Goal: Transaction & Acquisition: Purchase product/service

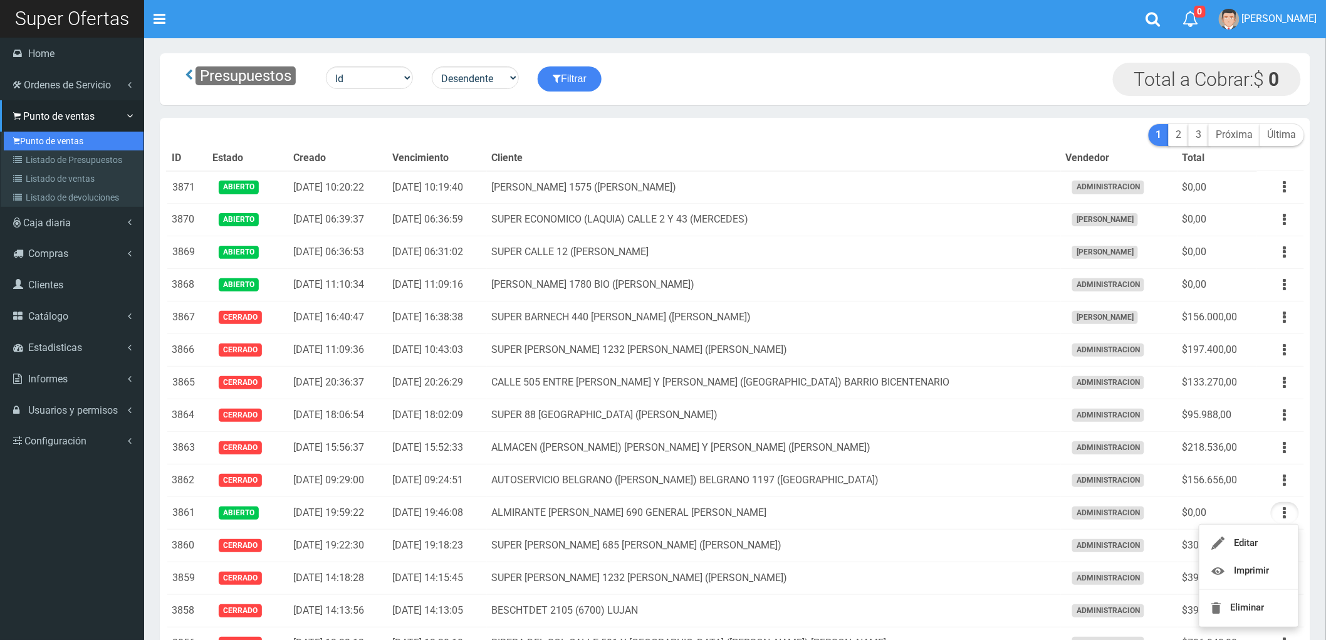
click at [49, 134] on link "Punto de ventas" at bounding box center [74, 141] width 140 height 19
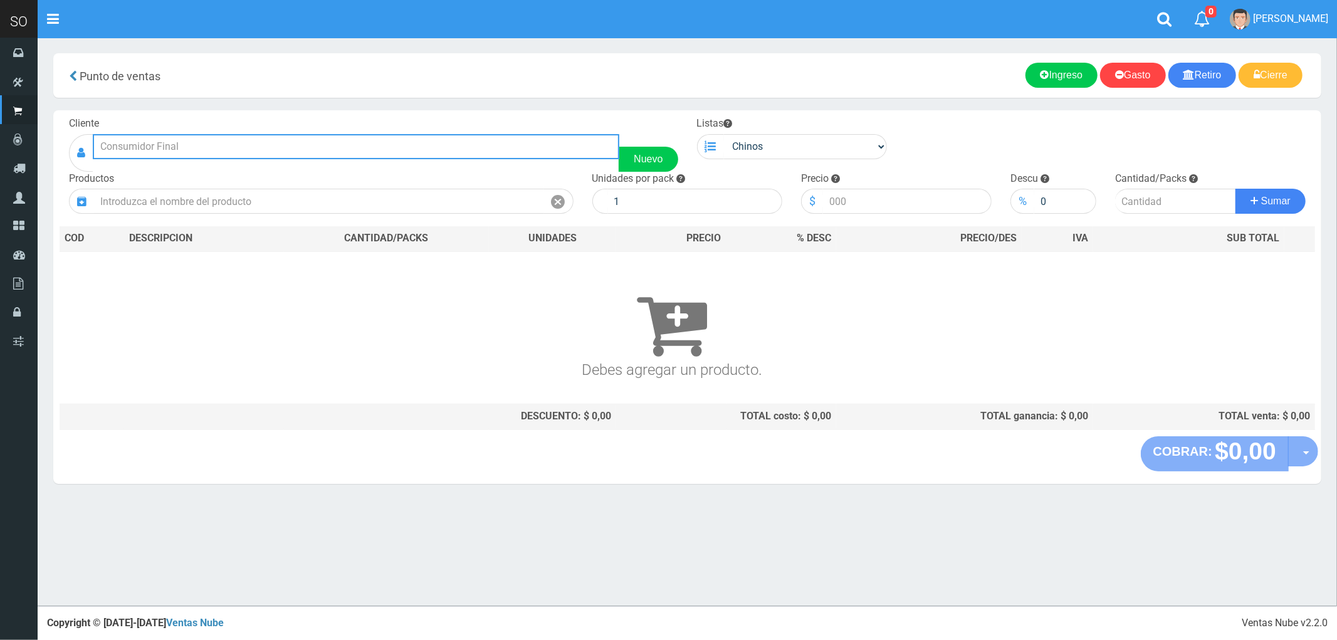
click at [182, 149] on input "text" at bounding box center [356, 146] width 526 height 25
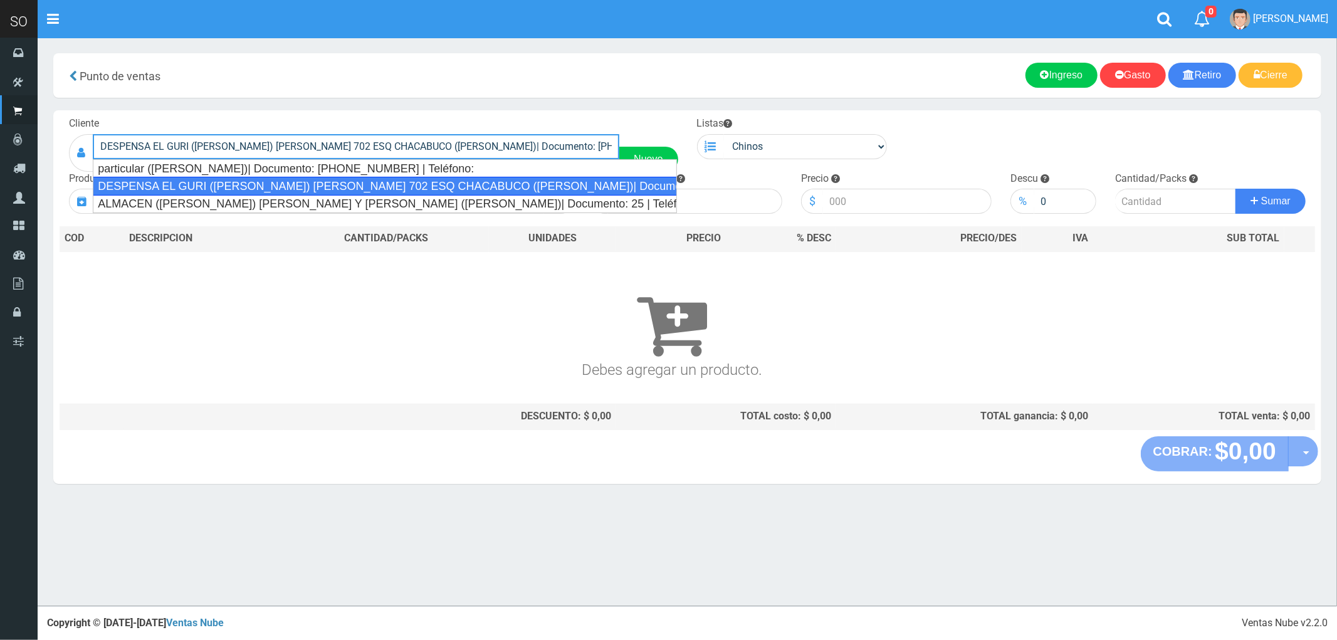
type input "DESPENSA EL GURI (GLADYS) SCULLY 702 ESQ CHACABUCO (GILES)| Documento: 48167867…"
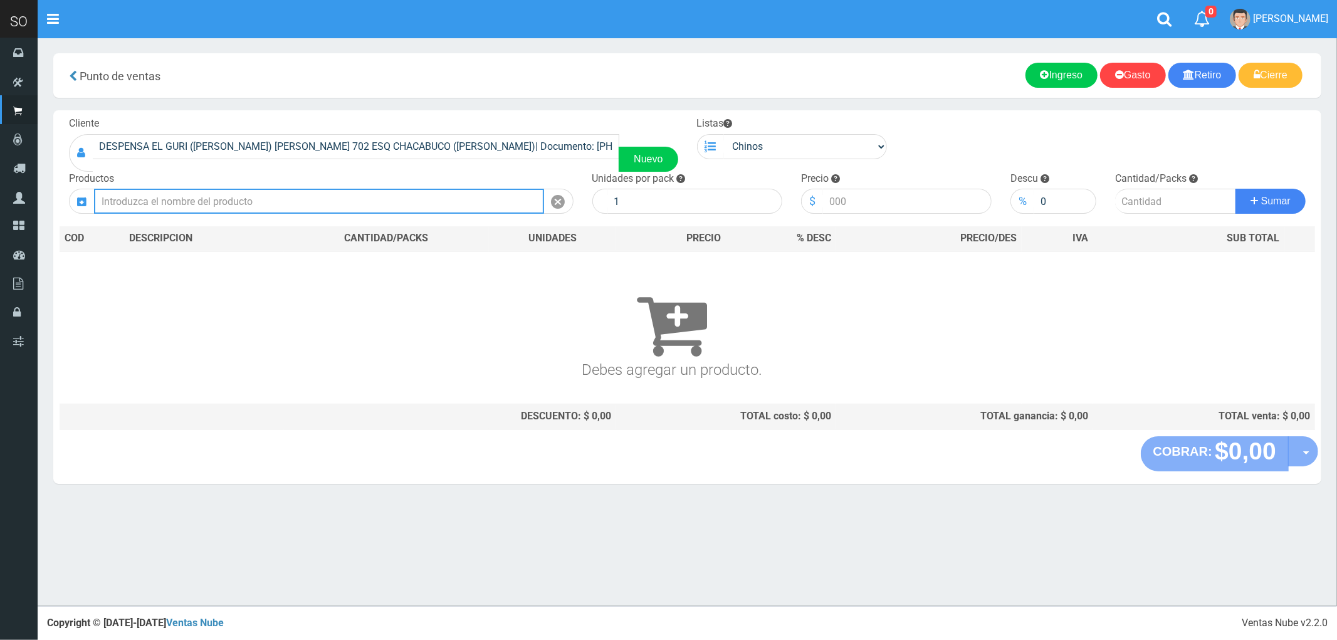
click at [210, 211] on input "text" at bounding box center [319, 201] width 450 height 25
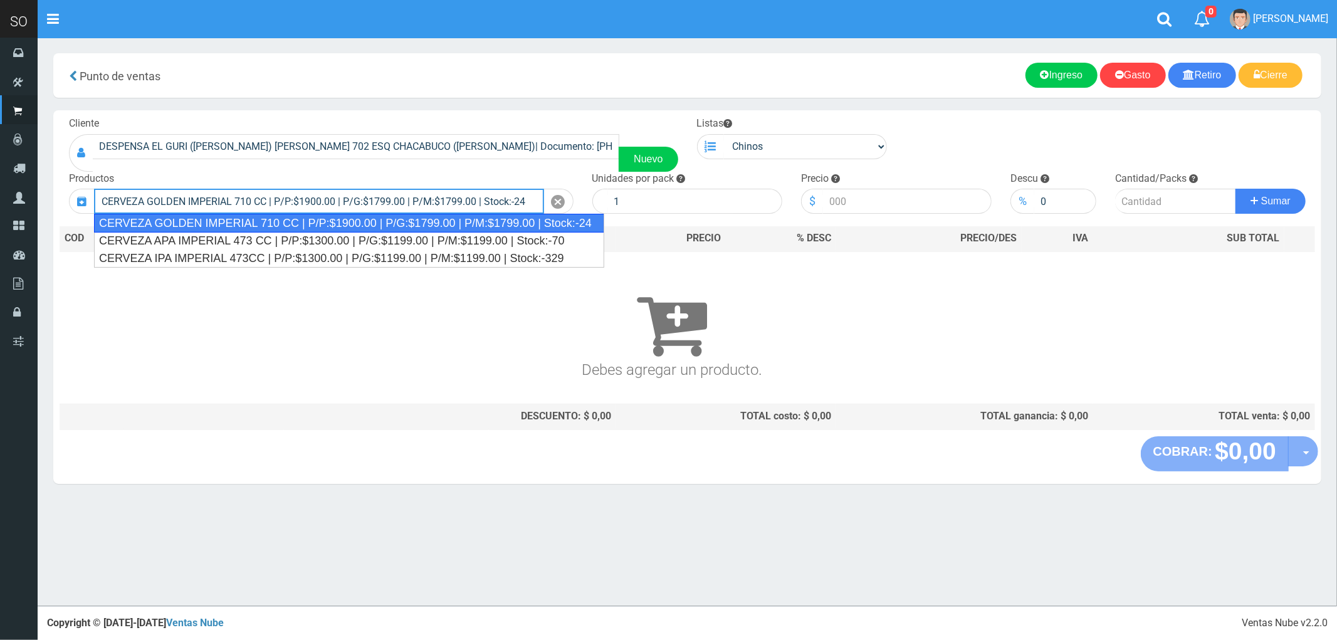
type input "CERVEZA GOLDEN IMPERIAL 710 CC | P/P:$1900.00 | P/G:$1799.00 | P/M:$1799.00 | S…"
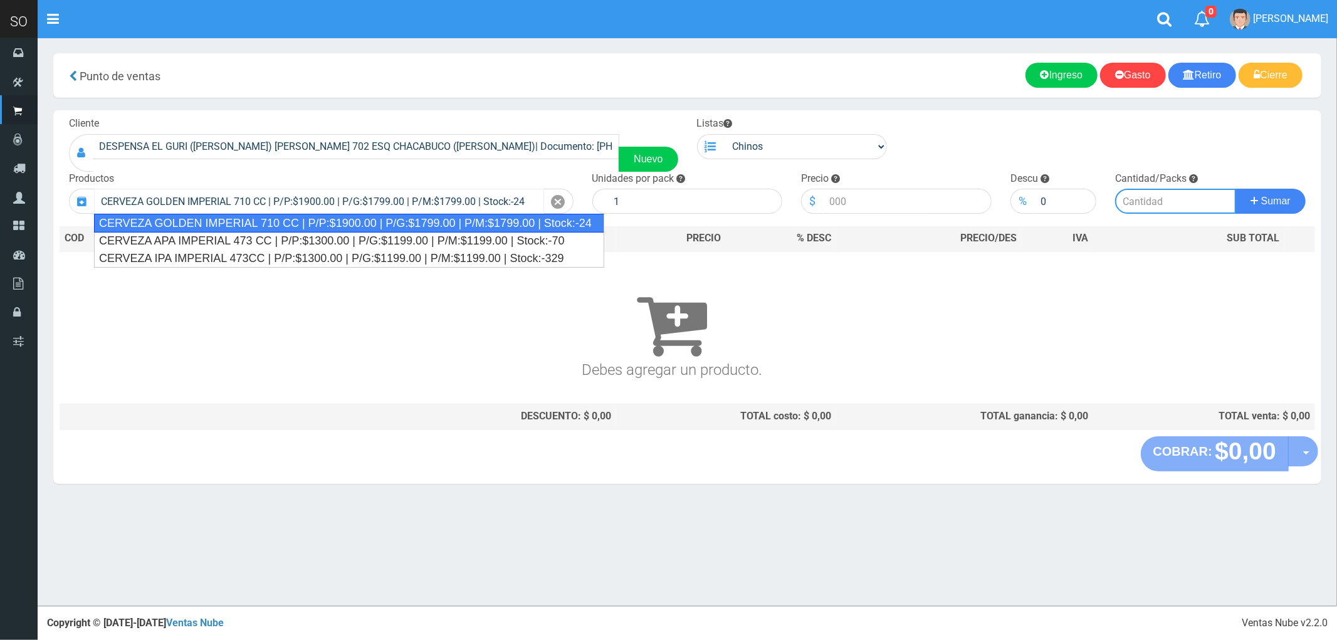
type input "24"
type input "1900.00"
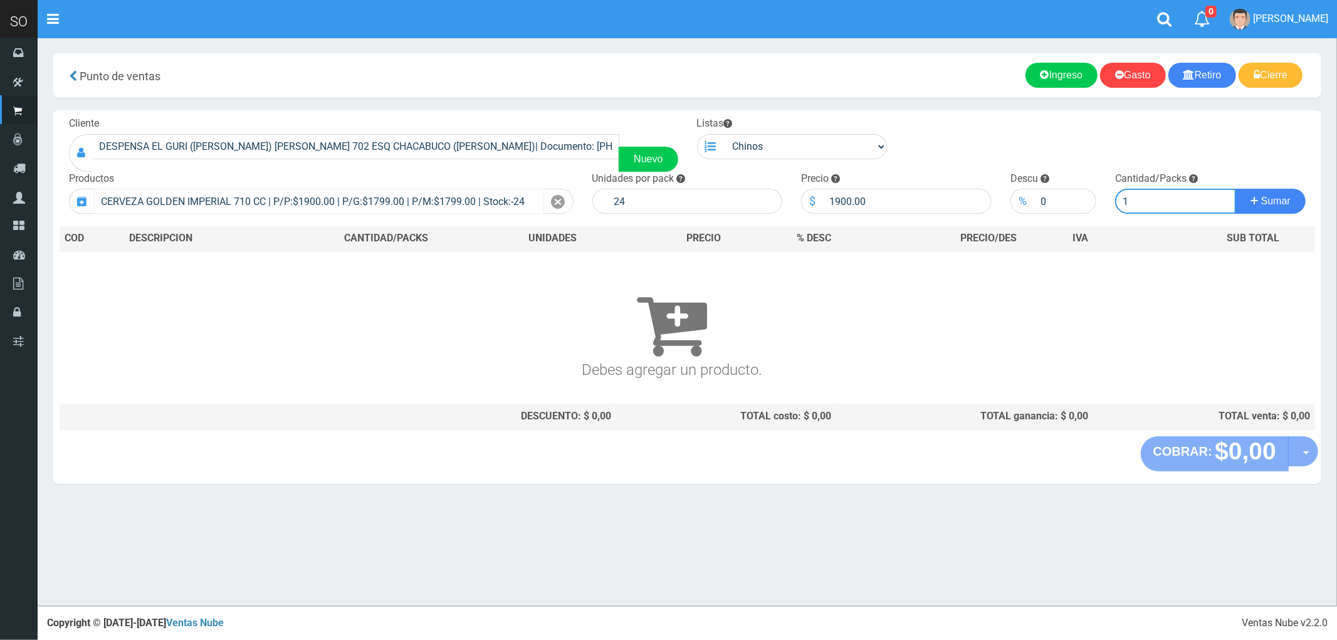
type input "1"
click at [1235, 189] on button "Sumar" at bounding box center [1270, 201] width 70 height 25
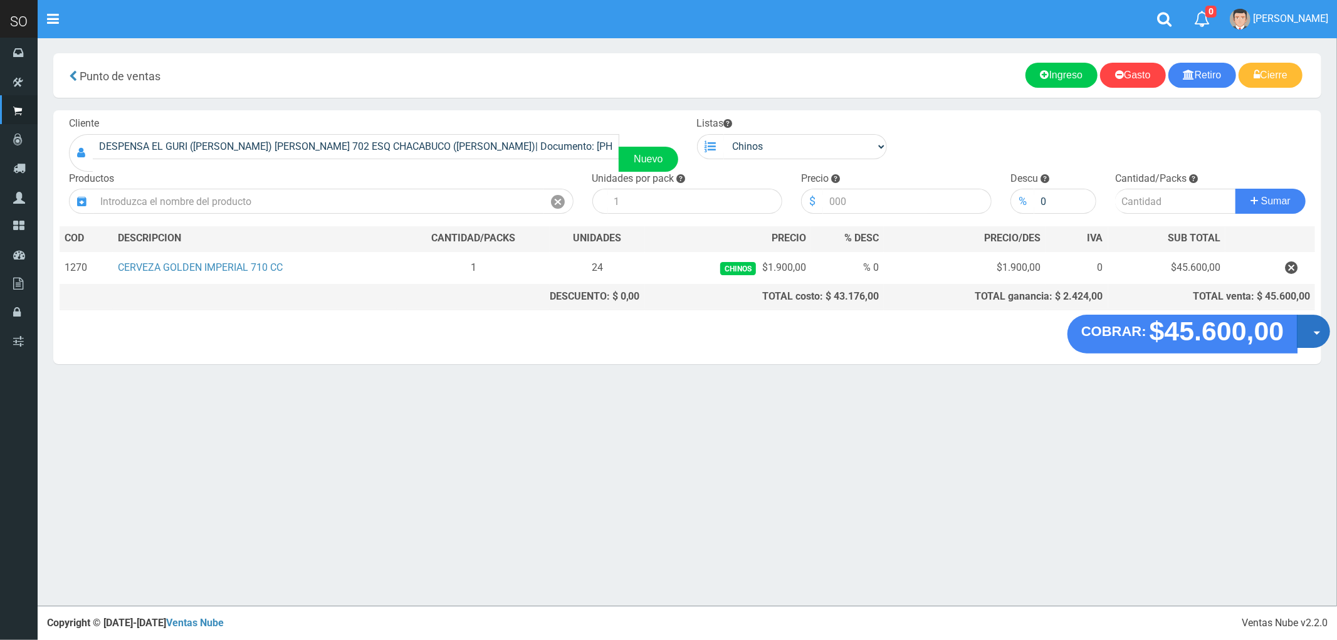
click at [1317, 335] on button "Opciones" at bounding box center [1313, 331] width 33 height 33
click at [1271, 368] on link "Crear presupuesto" at bounding box center [1273, 364] width 112 height 29
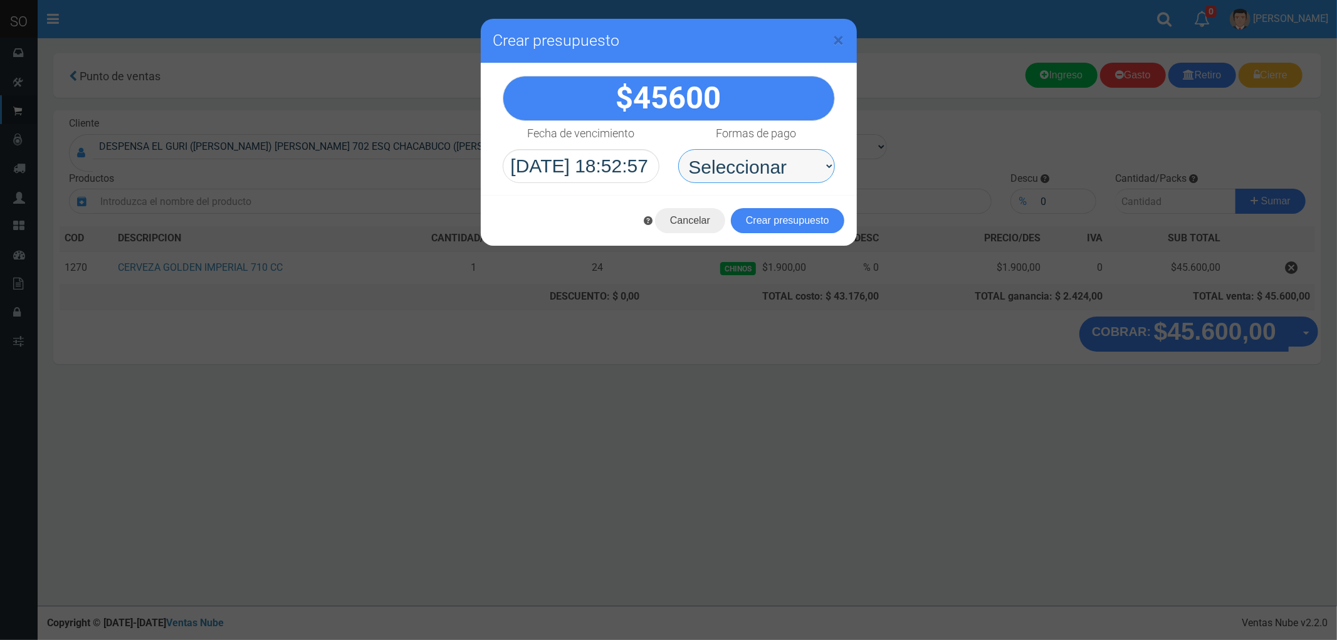
drag, startPoint x: 814, startPoint y: 150, endPoint x: 721, endPoint y: 158, distance: 92.4
click at [721, 158] on select "Seleccionar Efectivo Tarjeta de Crédito Depósito Débito" at bounding box center [756, 166] width 157 height 34
select select "Efectivo"
click at [678, 149] on select "Seleccionar Efectivo Tarjeta de Crédito Depósito Débito" at bounding box center [756, 166] width 157 height 34
click at [800, 209] on button "Crear presupuesto" at bounding box center [787, 220] width 113 height 25
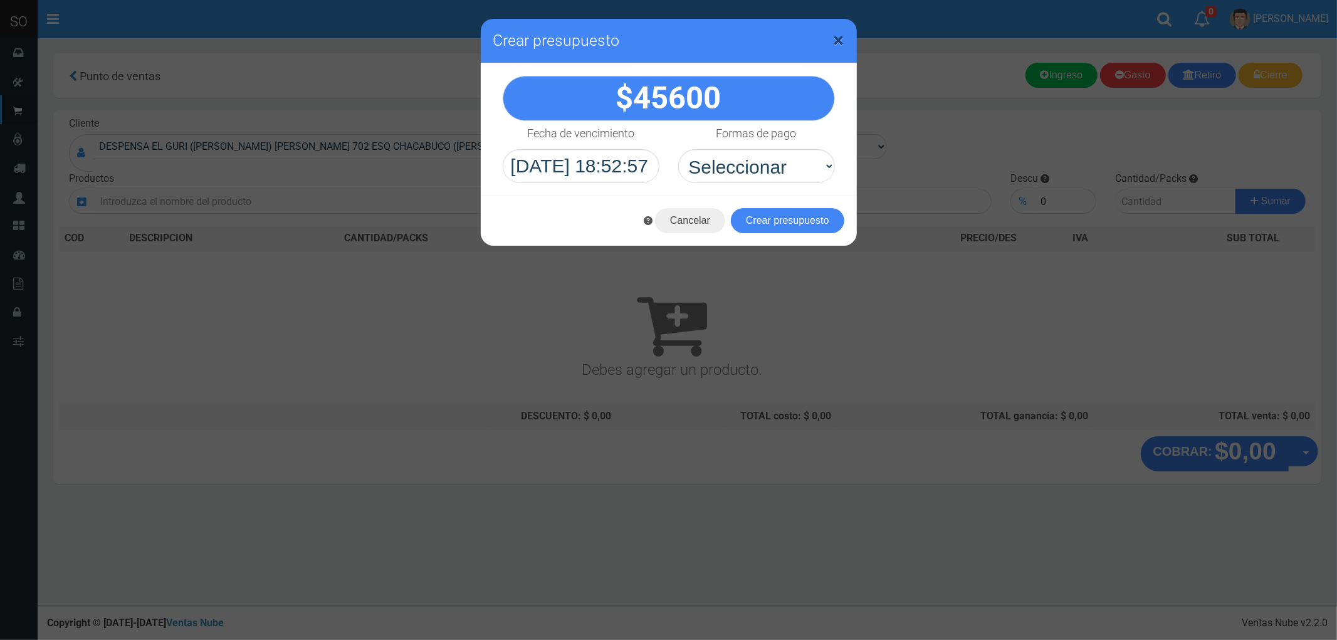
click at [838, 36] on span "×" at bounding box center [839, 40] width 11 height 24
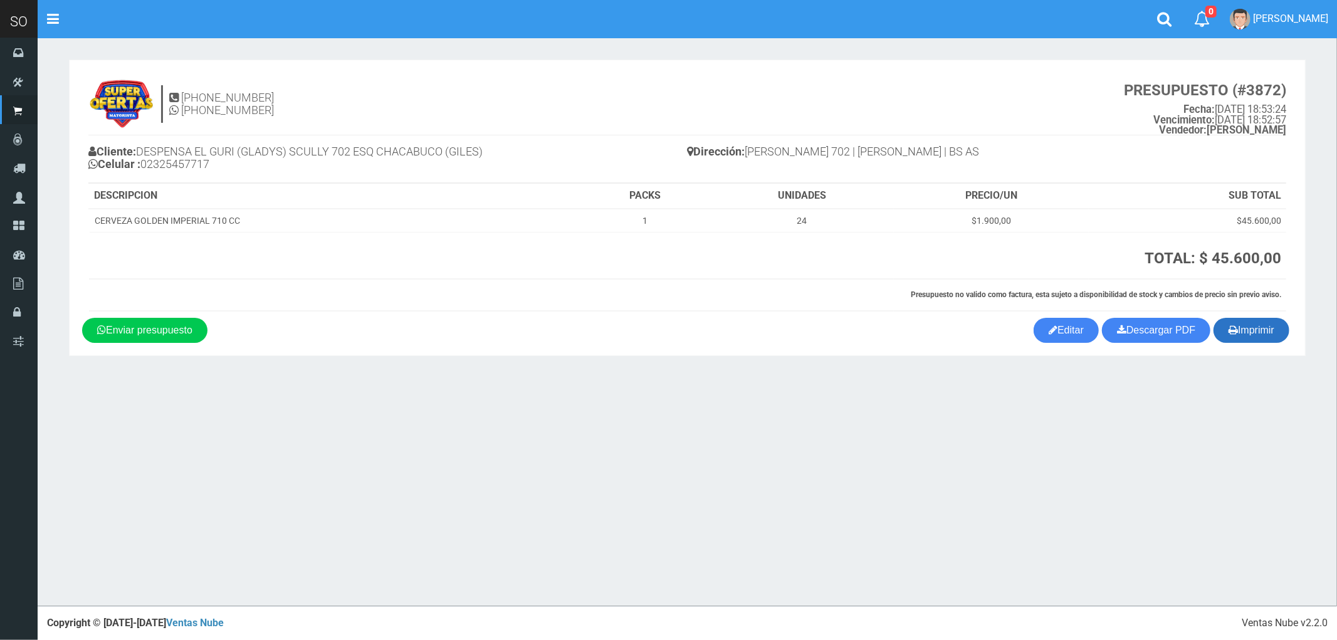
click at [1258, 333] on button "Imprimir" at bounding box center [1251, 330] width 76 height 25
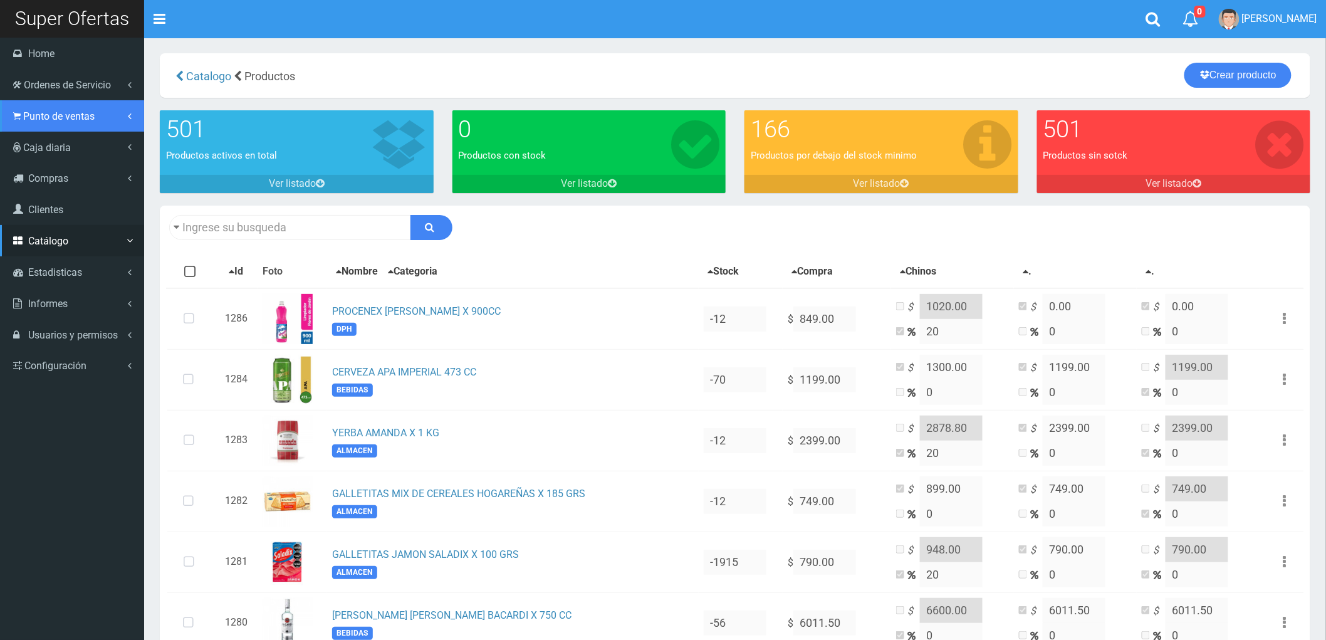
click at [61, 121] on span "Punto de ventas" at bounding box center [58, 116] width 71 height 12
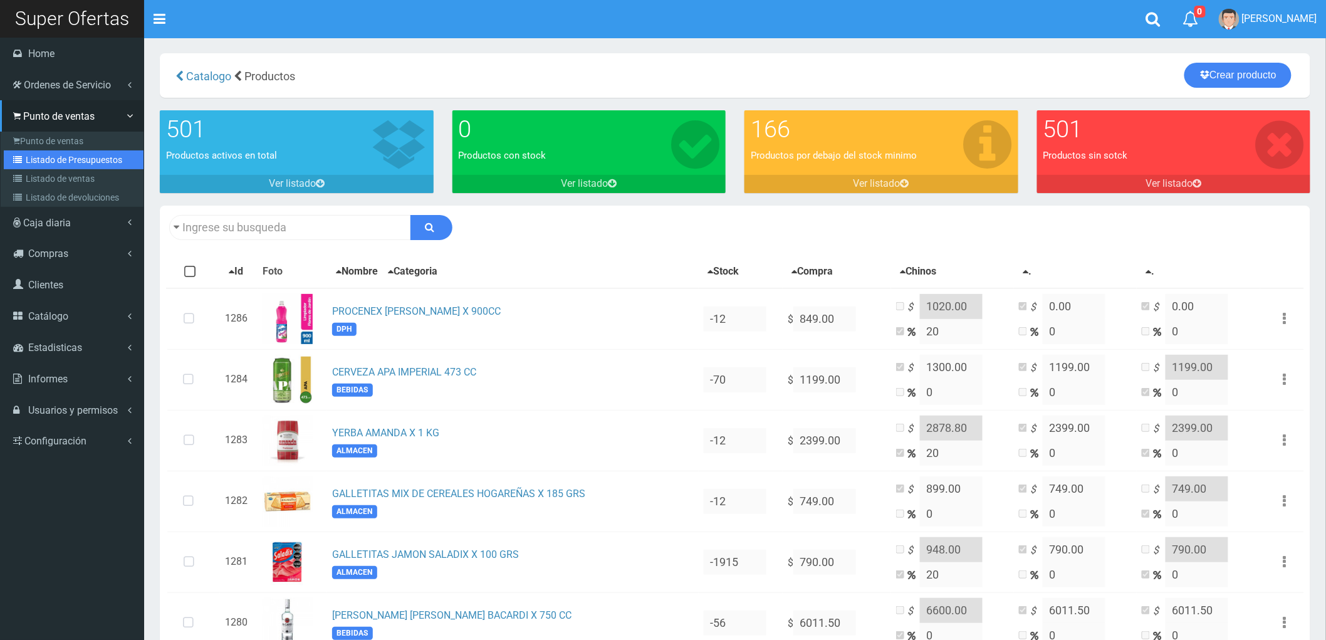
click at [64, 159] on link "Listado de Presupuestos" at bounding box center [74, 159] width 140 height 19
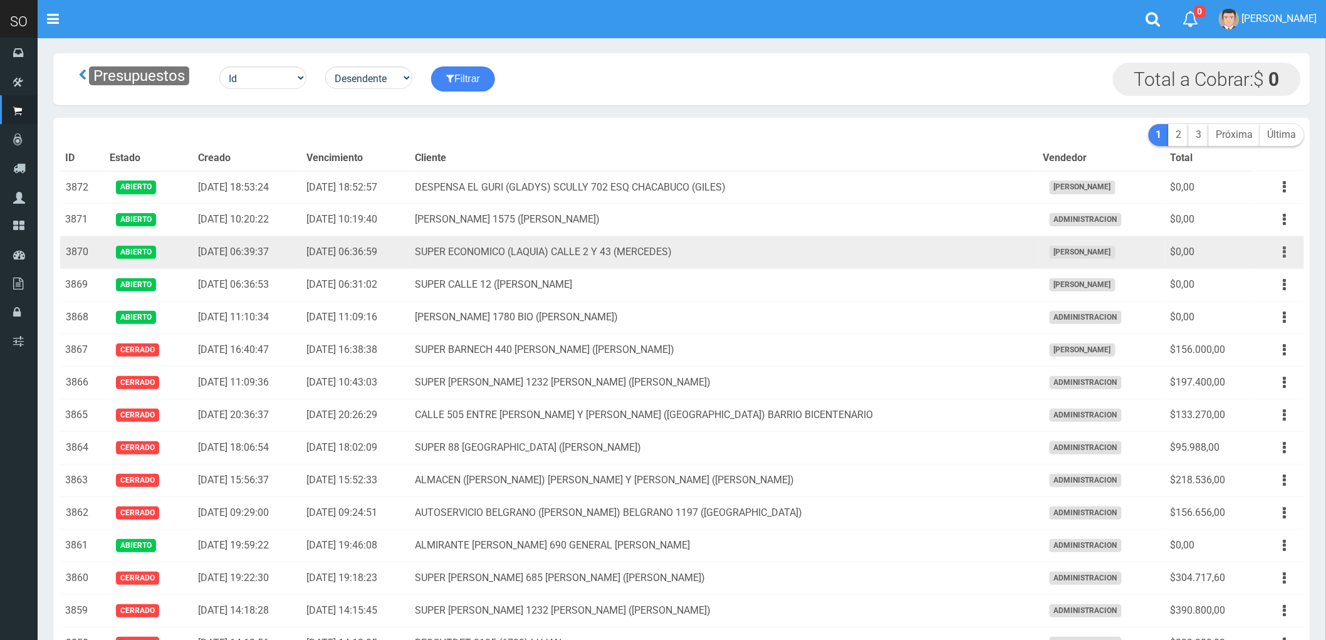
click at [1286, 251] on icon "button" at bounding box center [1285, 252] width 3 height 22
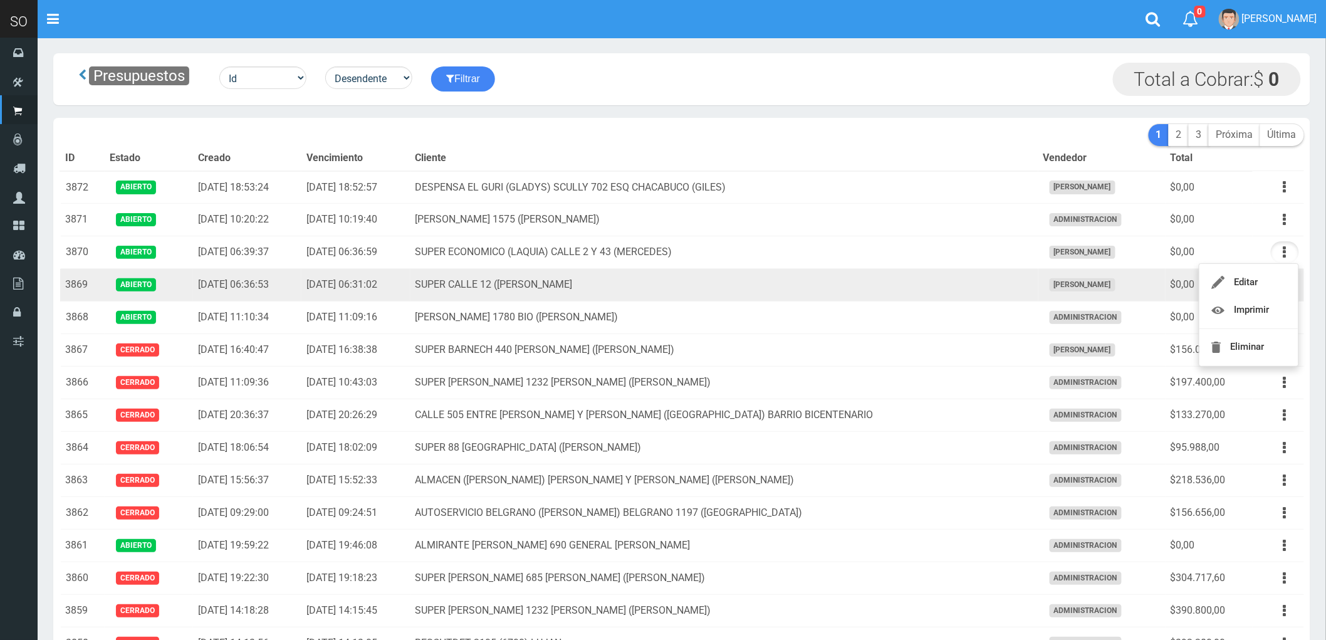
click at [948, 286] on td "SUPER CALLE 12 ([PERSON_NAME]" at bounding box center [725, 285] width 628 height 33
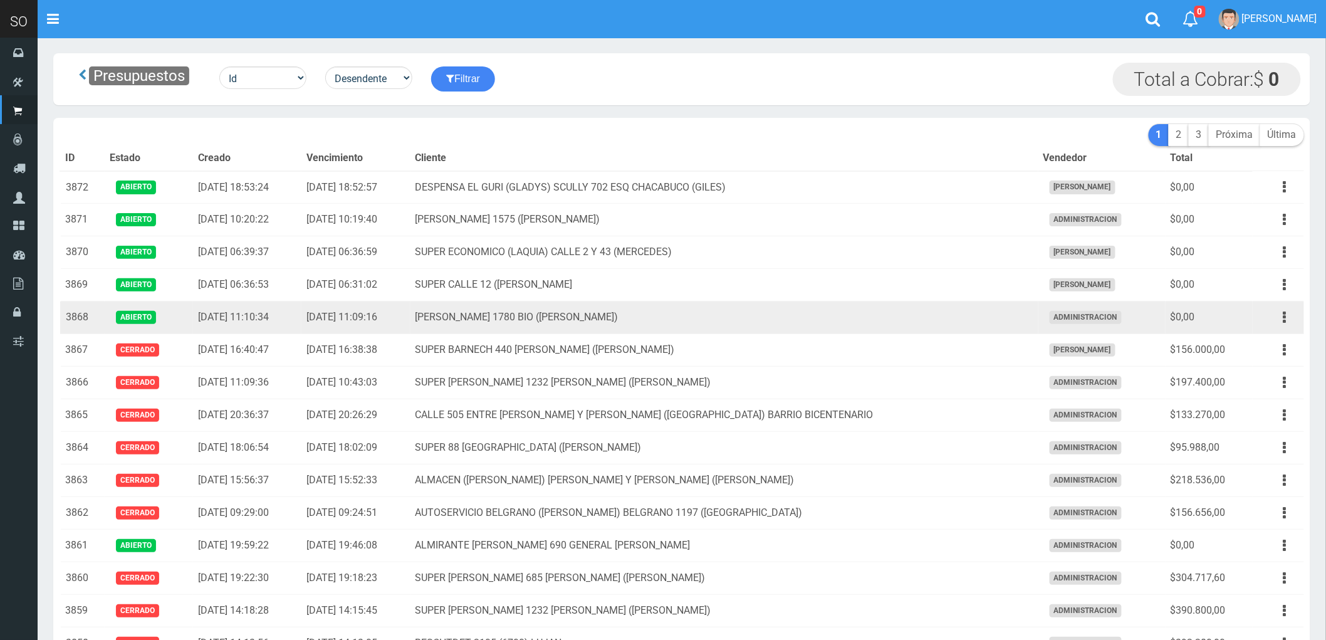
click at [916, 328] on td "MATEO GELVES 1780 BIO (ESCOBAR)" at bounding box center [725, 317] width 628 height 33
click at [1279, 314] on button "button" at bounding box center [1285, 317] width 28 height 22
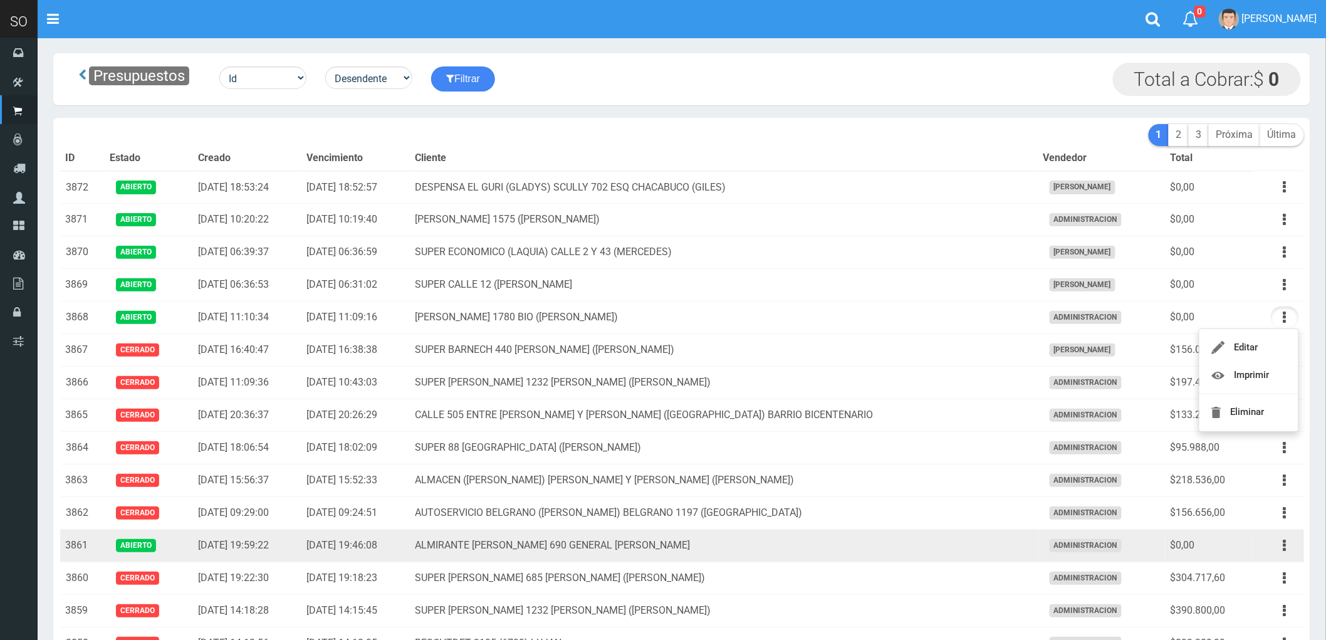
click at [805, 550] on td "ALMIRANTE BROWN 690 GENERAL RODRIGUEZ" at bounding box center [725, 546] width 628 height 33
click at [1286, 547] on icon "button" at bounding box center [1285, 546] width 3 height 22
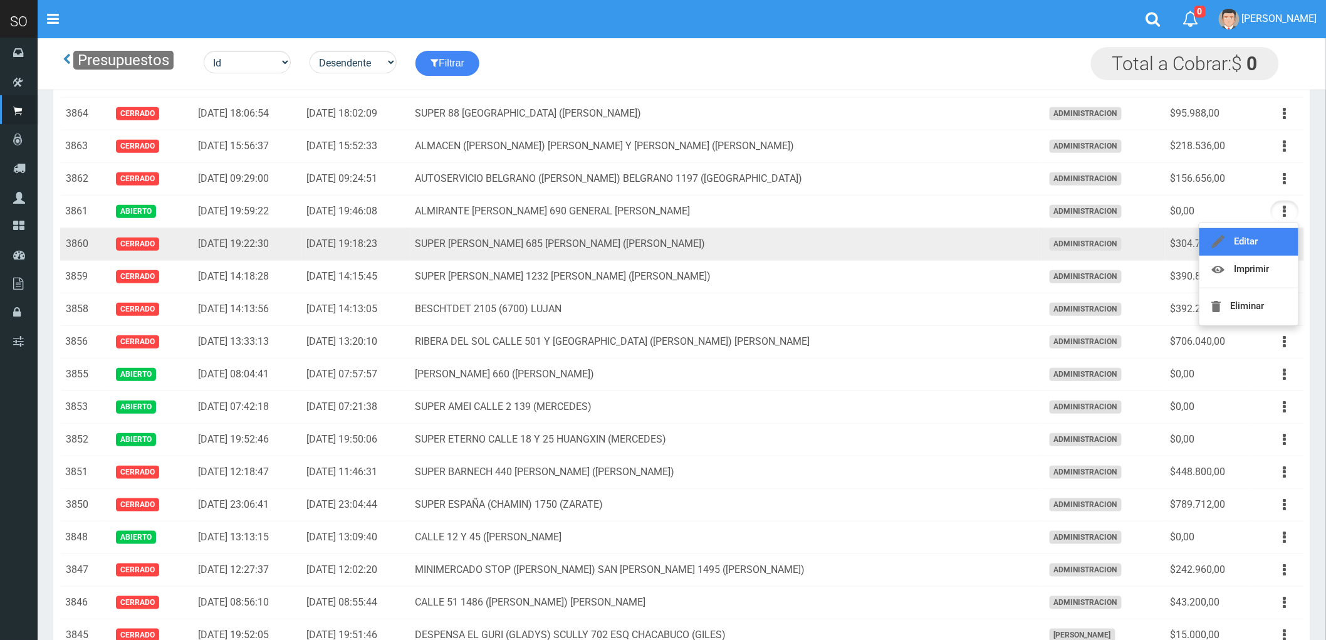
scroll to position [278, 0]
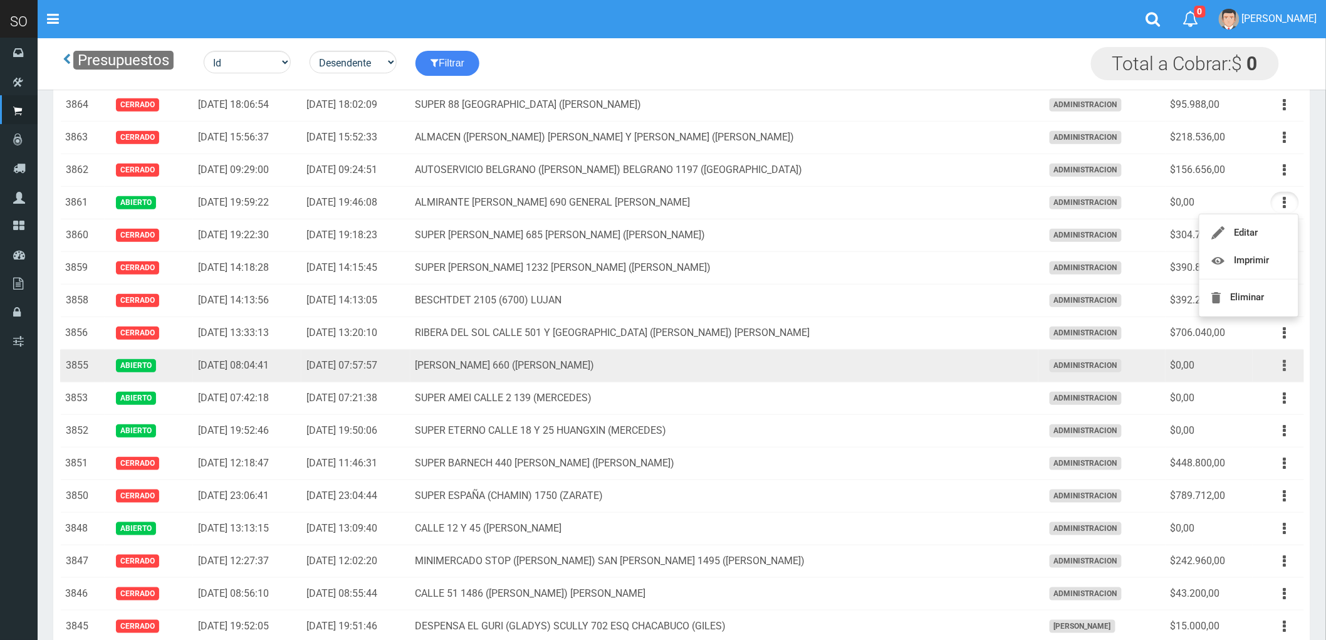
click at [1285, 368] on icon "button" at bounding box center [1285, 366] width 3 height 22
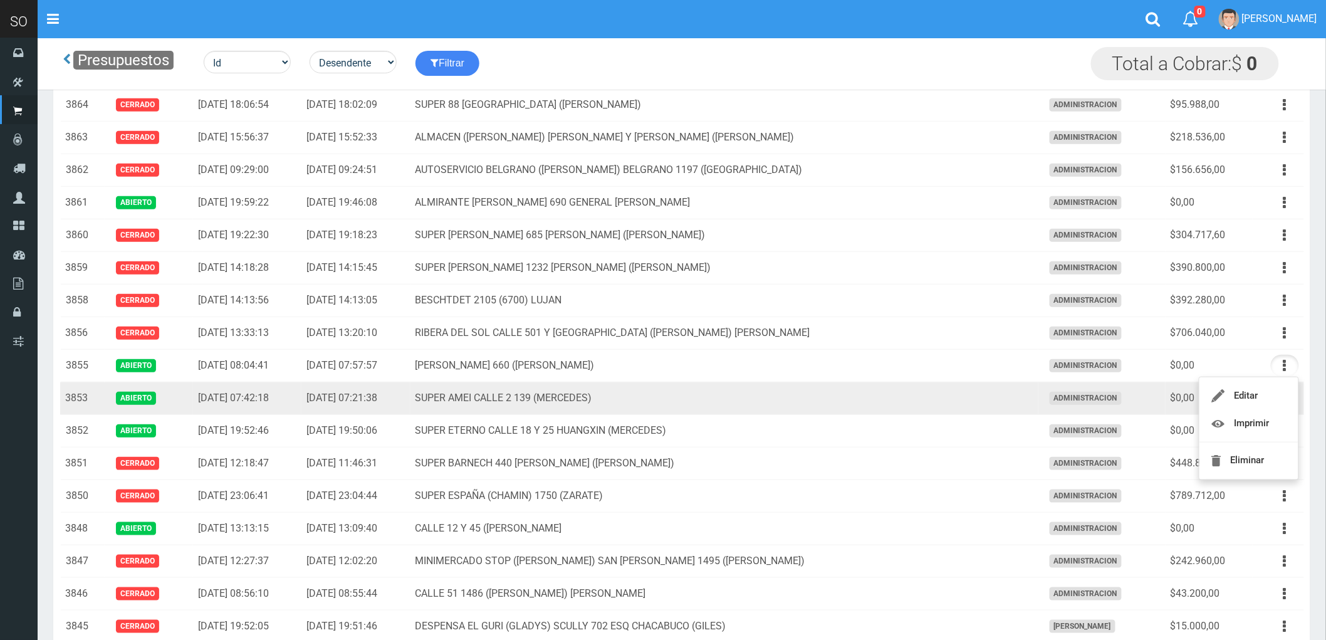
click at [871, 407] on td "SUPER AMEI CALLE 2 139 (MERCEDES)" at bounding box center [725, 398] width 628 height 33
click at [1284, 395] on icon "button" at bounding box center [1285, 398] width 3 height 22
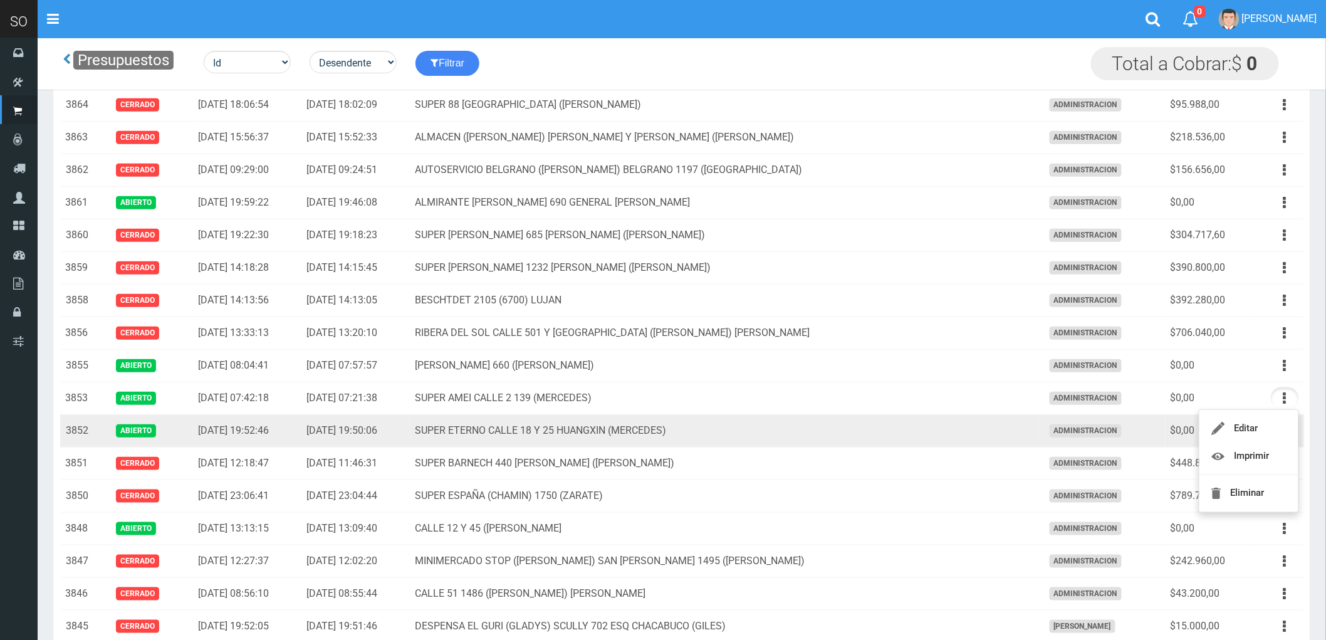
click at [881, 425] on td "SUPER ETERNO CALLE 18 Y 25 HUANGXIN (MERCEDES)" at bounding box center [725, 431] width 628 height 33
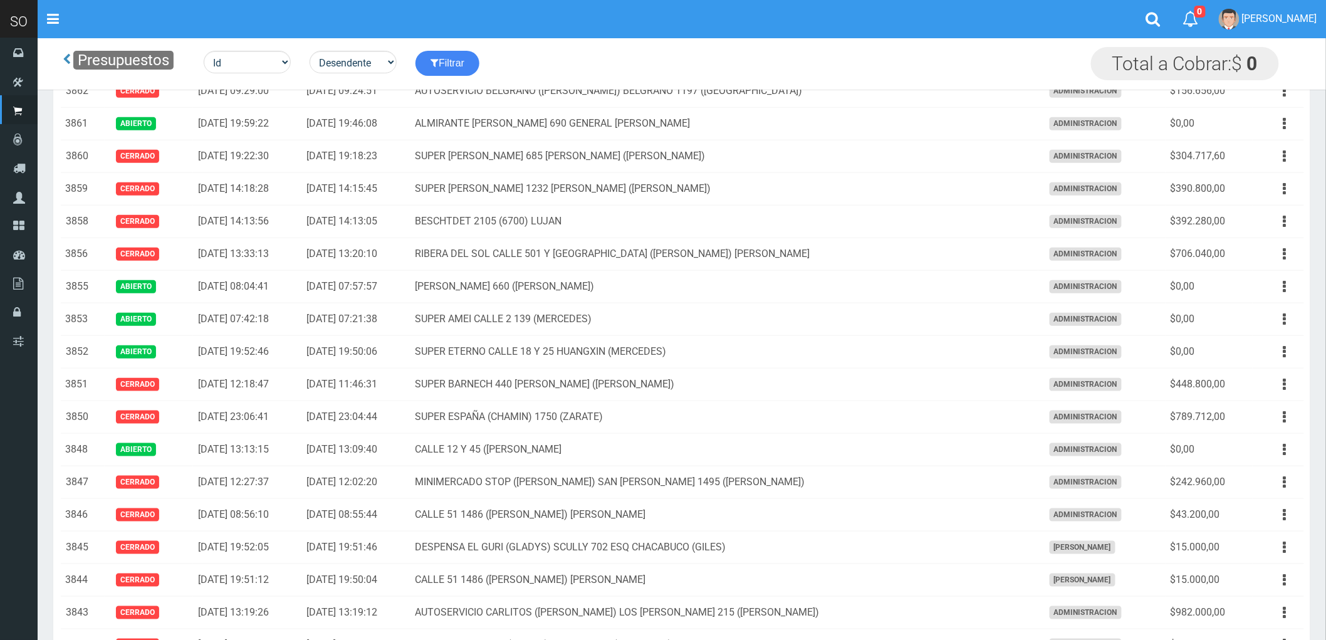
scroll to position [348, 0]
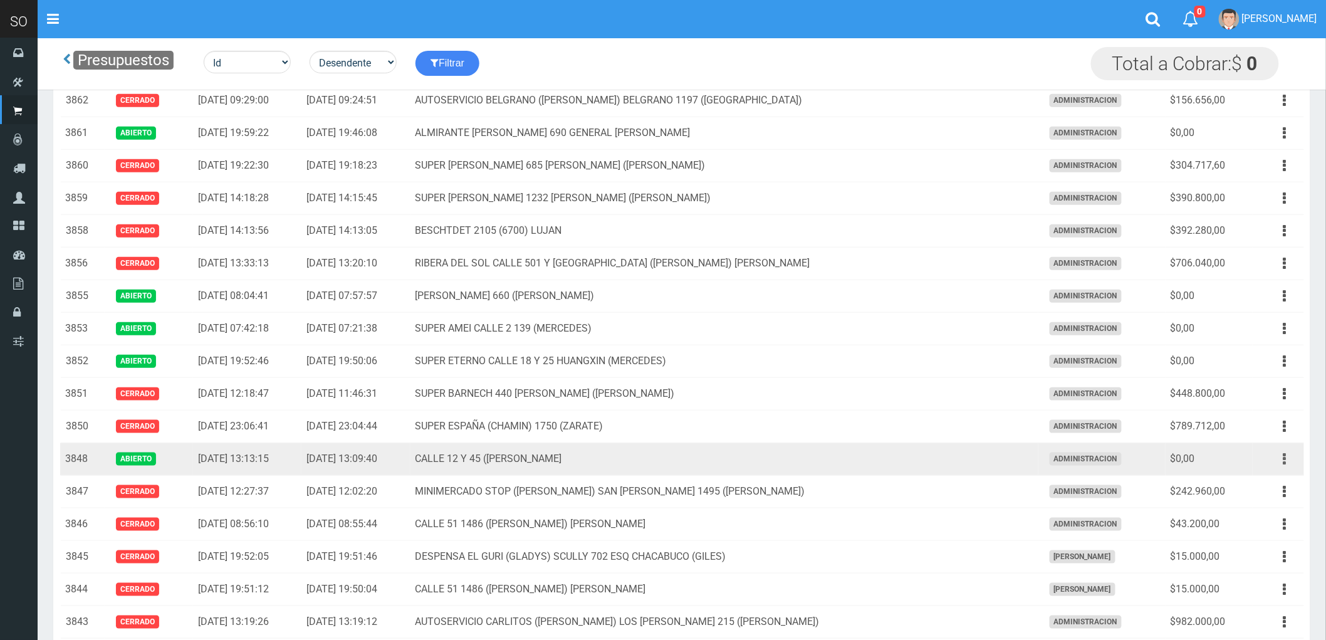
click at [1282, 459] on button "button" at bounding box center [1285, 459] width 28 height 22
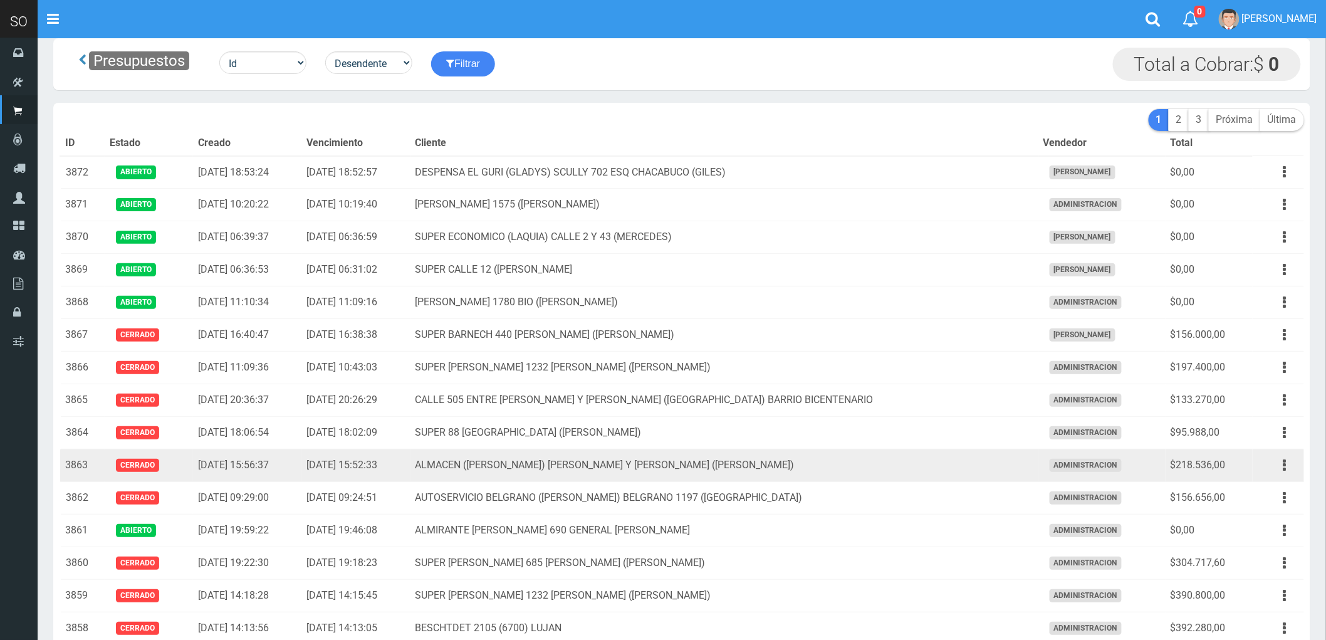
scroll to position [0, 0]
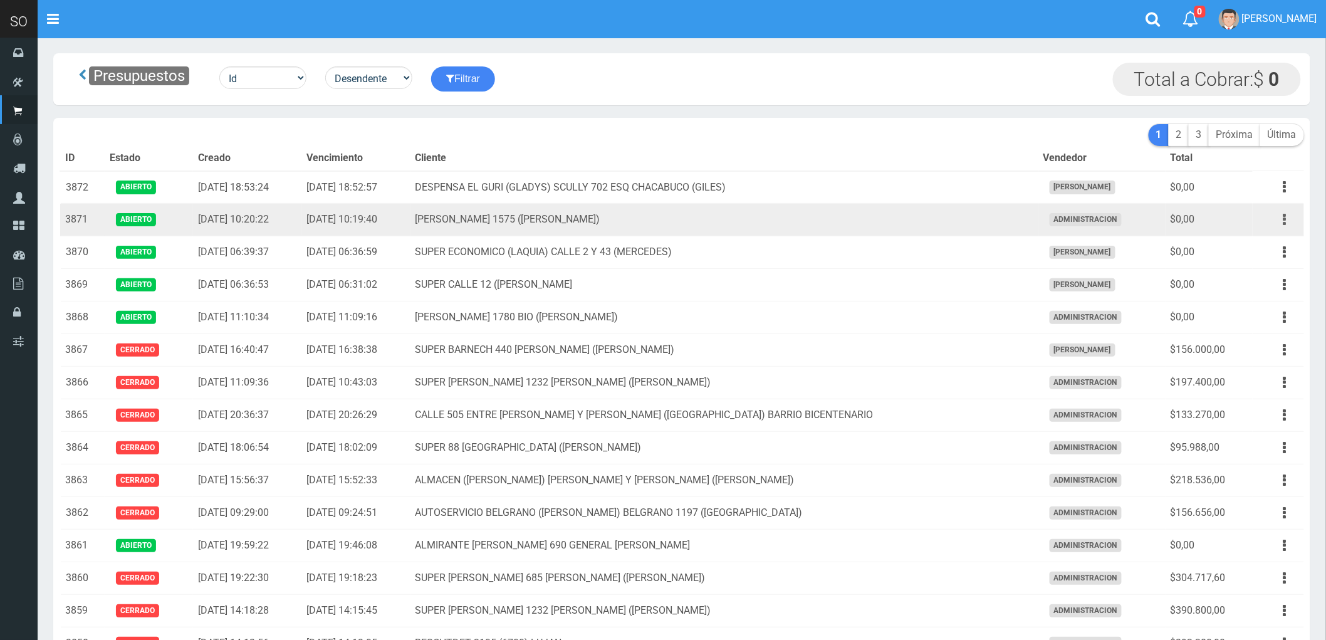
click at [1287, 220] on icon "button" at bounding box center [1285, 220] width 3 height 22
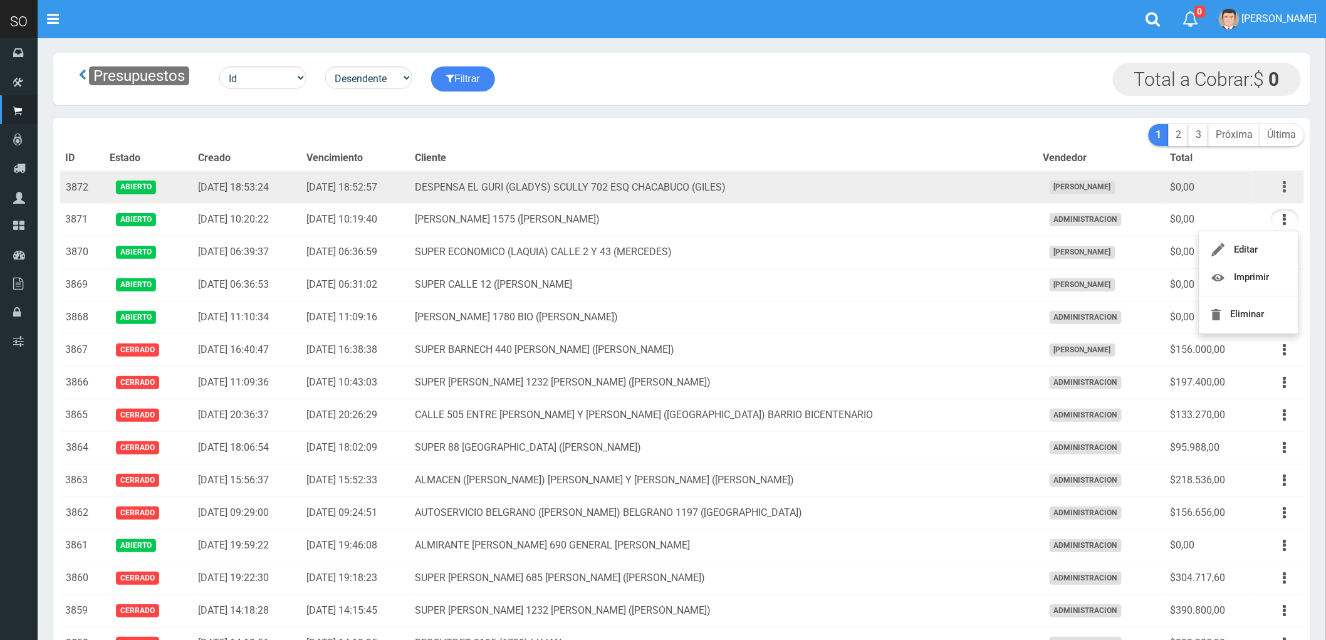
click at [1284, 186] on icon "button" at bounding box center [1285, 187] width 3 height 22
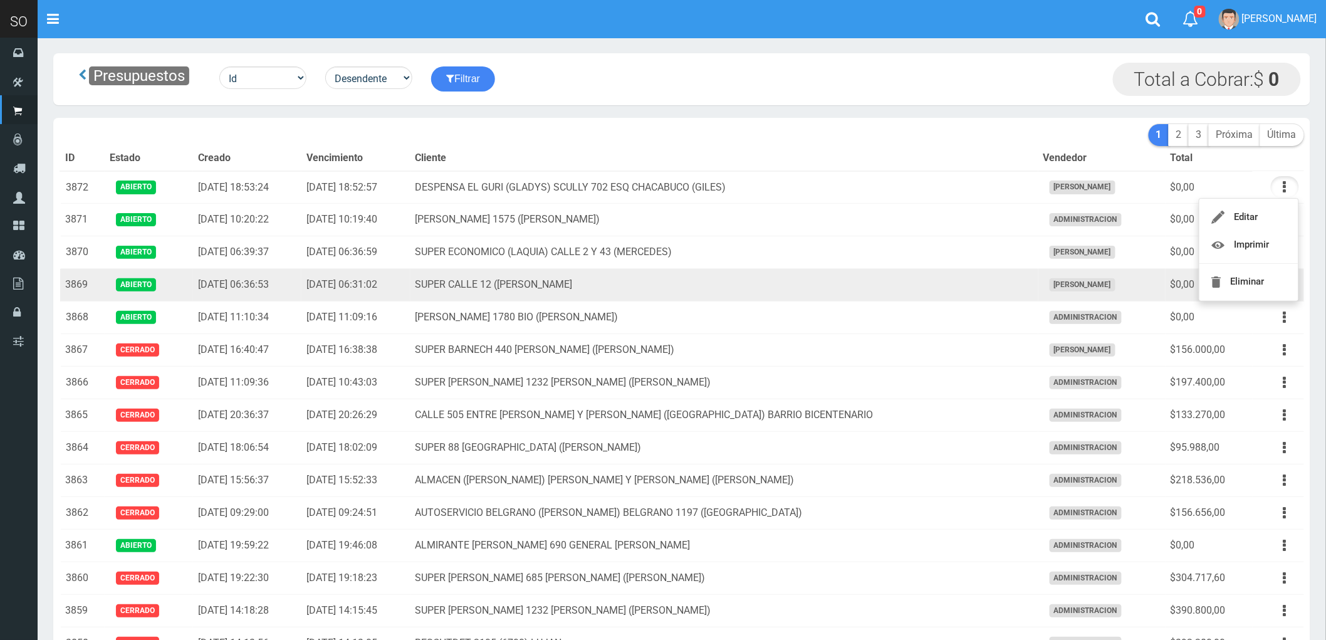
click at [963, 291] on td "SUPER CALLE 12 ([PERSON_NAME]" at bounding box center [725, 285] width 628 height 33
click at [1284, 284] on icon "button" at bounding box center [1285, 285] width 3 height 22
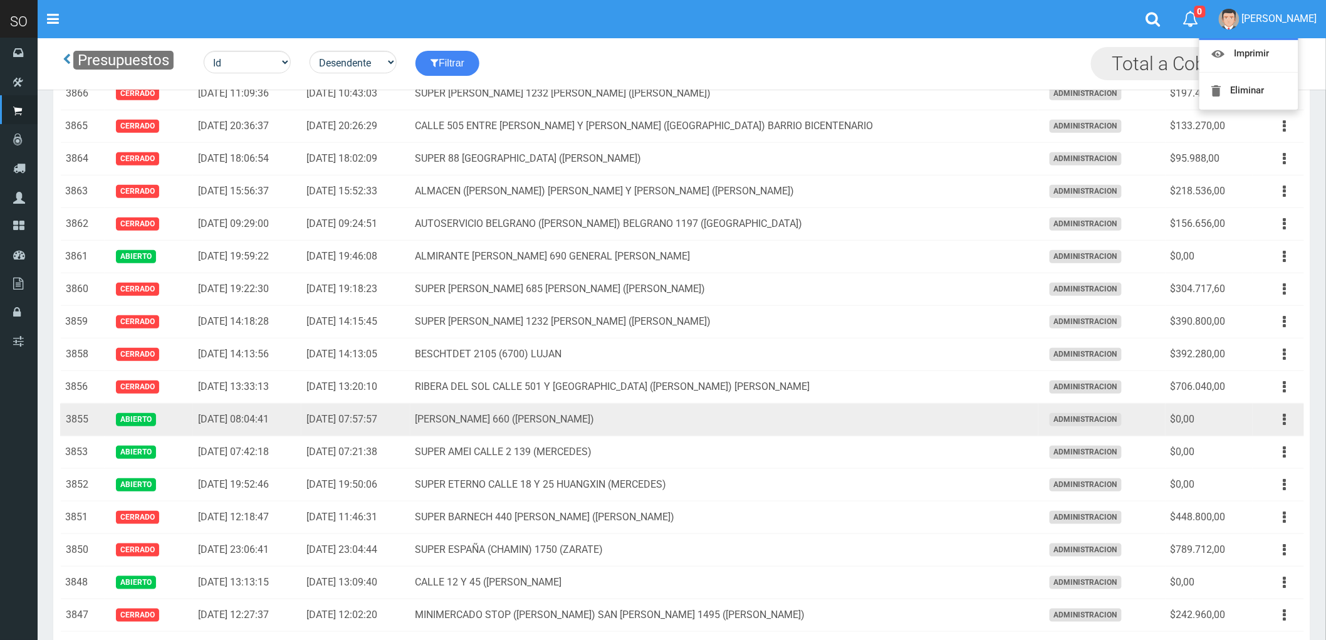
scroll to position [278, 0]
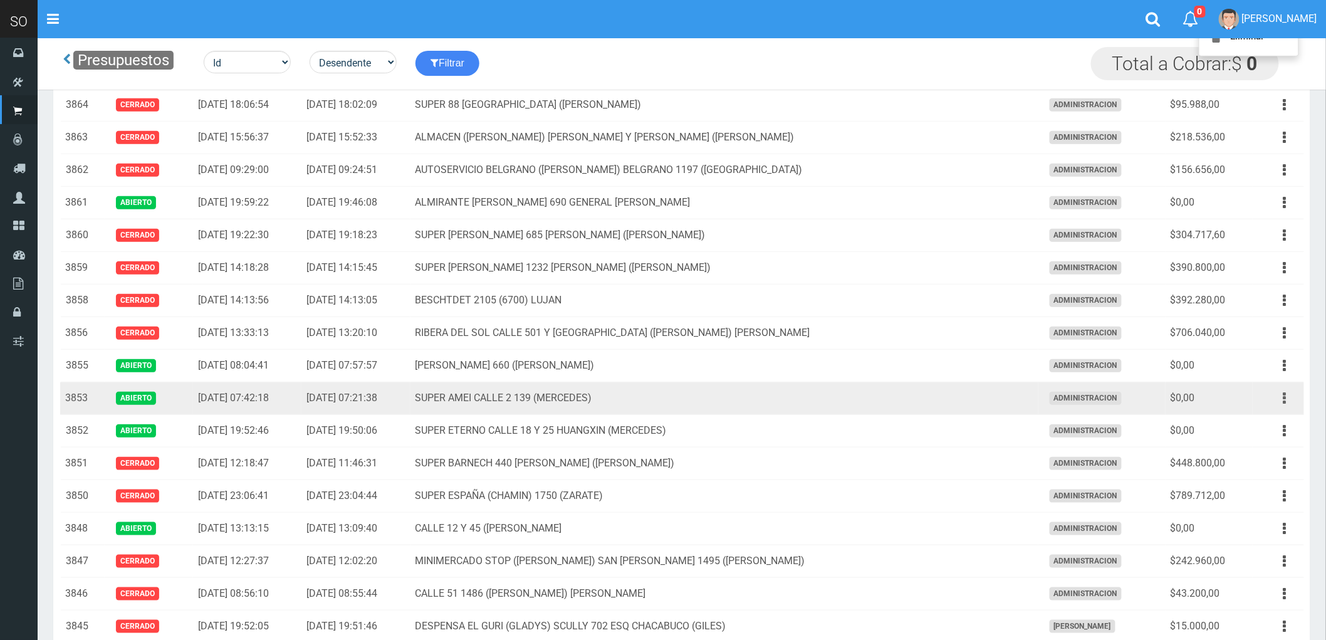
click at [1284, 398] on icon "button" at bounding box center [1285, 398] width 3 height 22
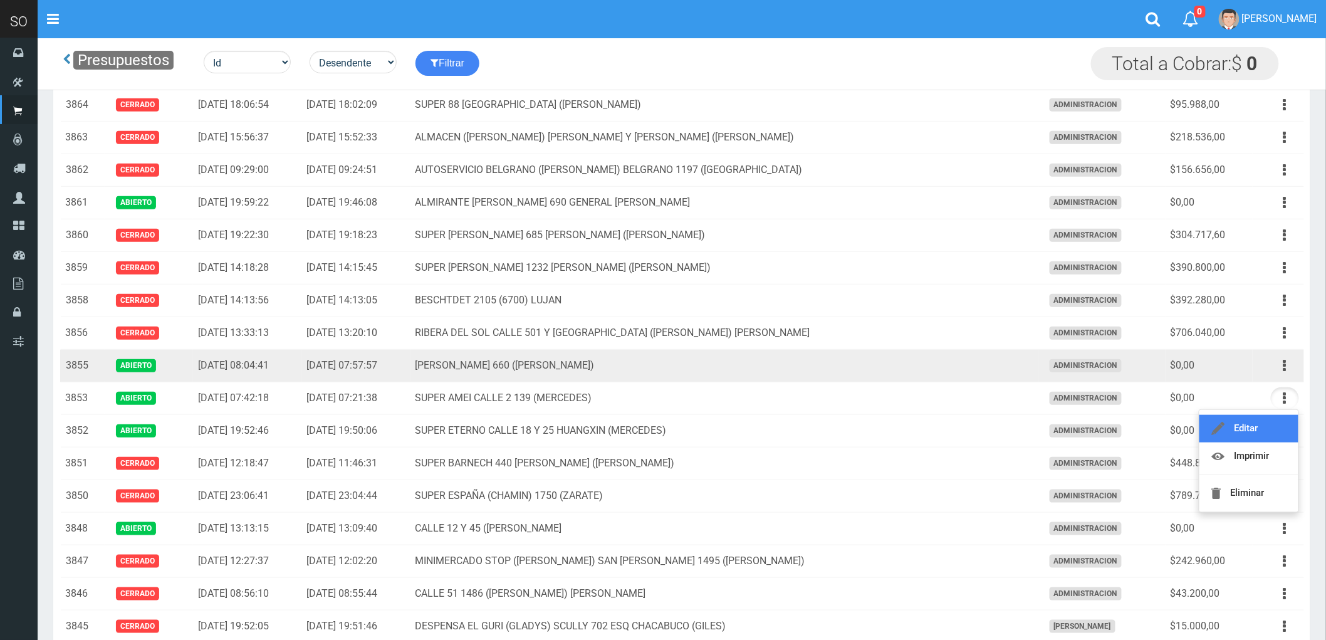
scroll to position [0, 0]
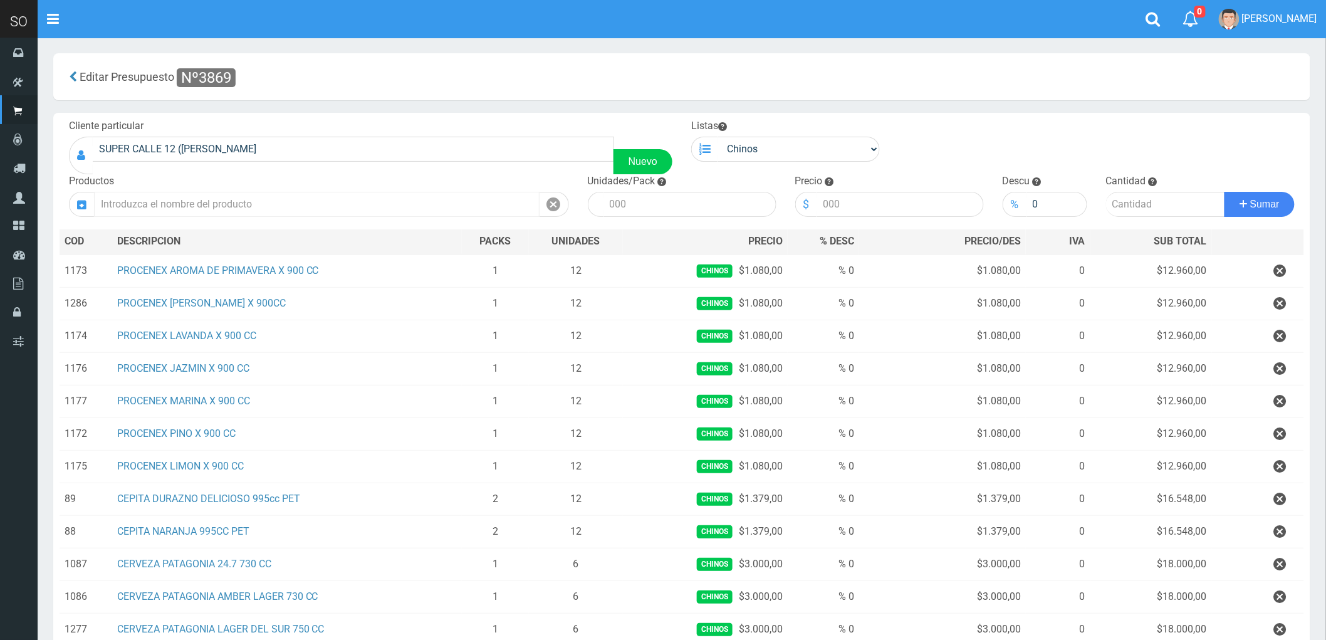
click at [147, 208] on input "text" at bounding box center [317, 204] width 446 height 25
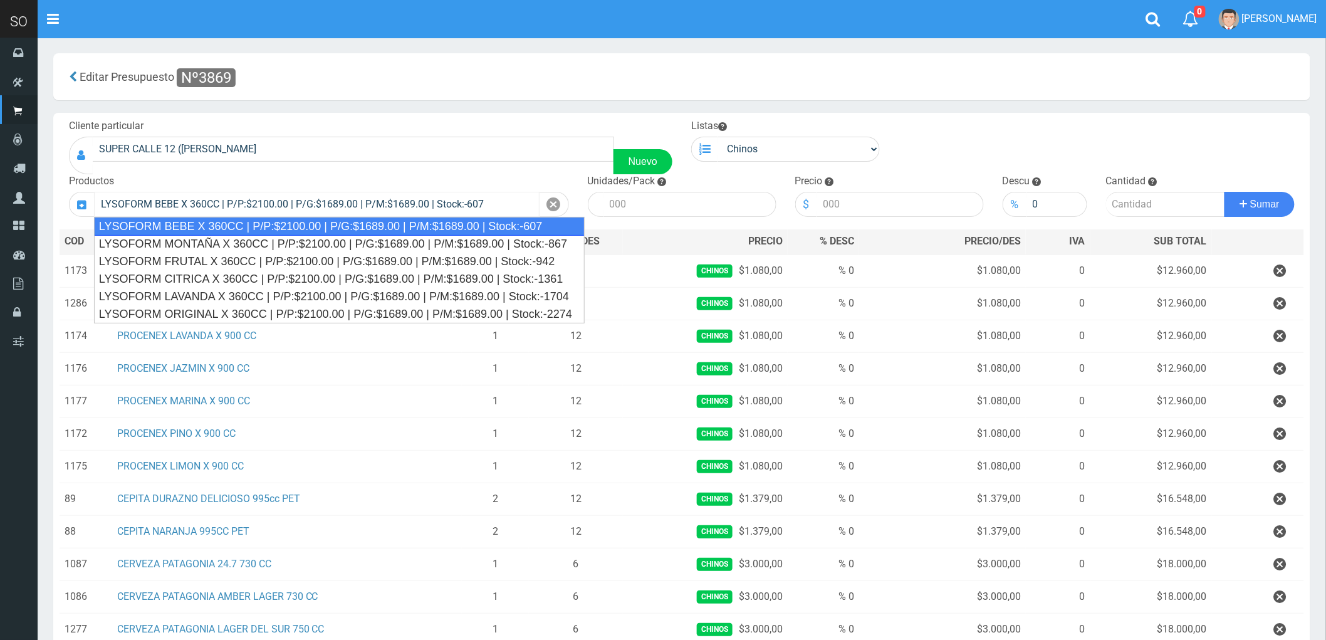
type input "LYSOFORM BEBE X 360CC | P/P:$2100.00 | P/G:$1689.00 | P/M:$1689.00 | Stock:-607"
type input "12"
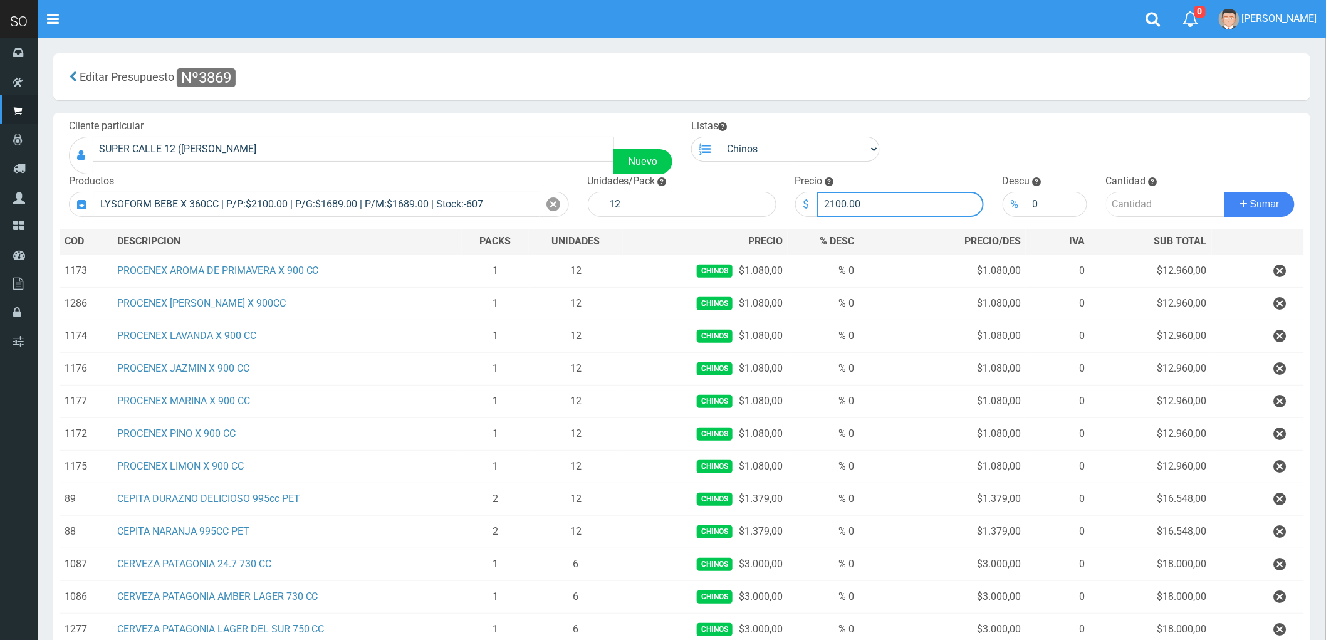
drag, startPoint x: 879, startPoint y: 194, endPoint x: 778, endPoint y: 216, distance: 103.8
click at [778, 119] on form "Cliente particular SUPER CALLE 12 (JUAN) MERCEDES Nuevo Listas Chinos . ." at bounding box center [682, 119] width 1245 height 0
type input "1900"
click at [1139, 207] on input "number" at bounding box center [1165, 204] width 119 height 25
type input "2"
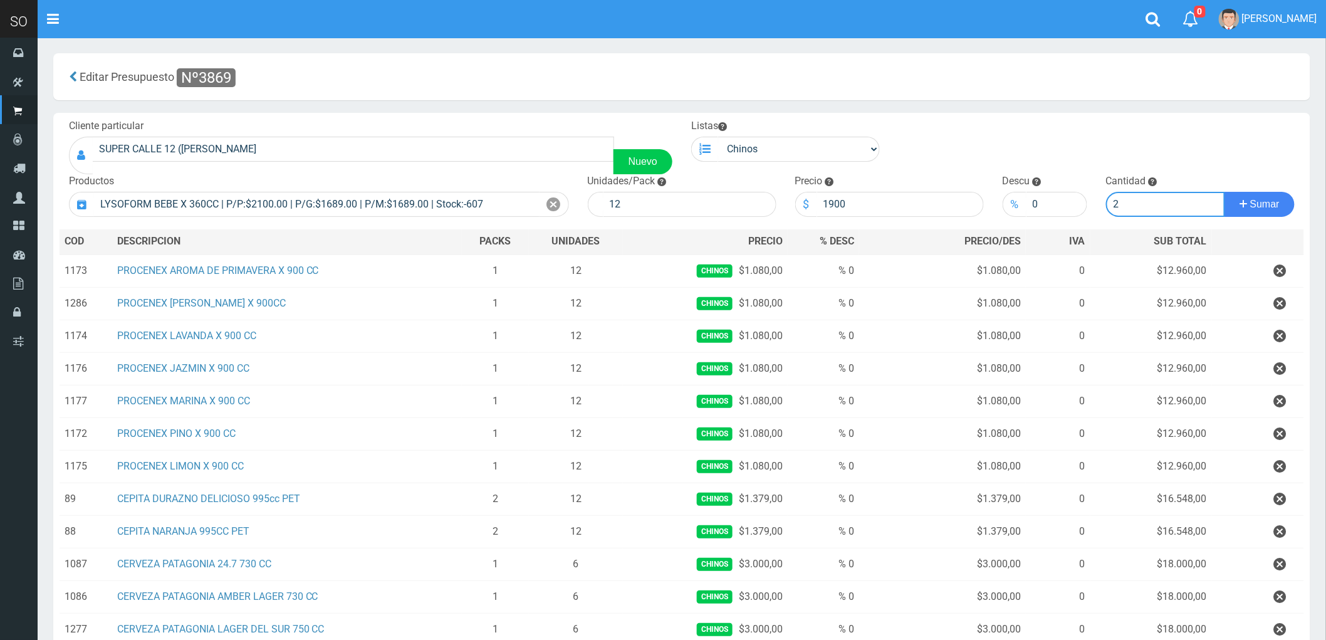
click at [1225, 192] on button "Sumar" at bounding box center [1260, 204] width 70 height 25
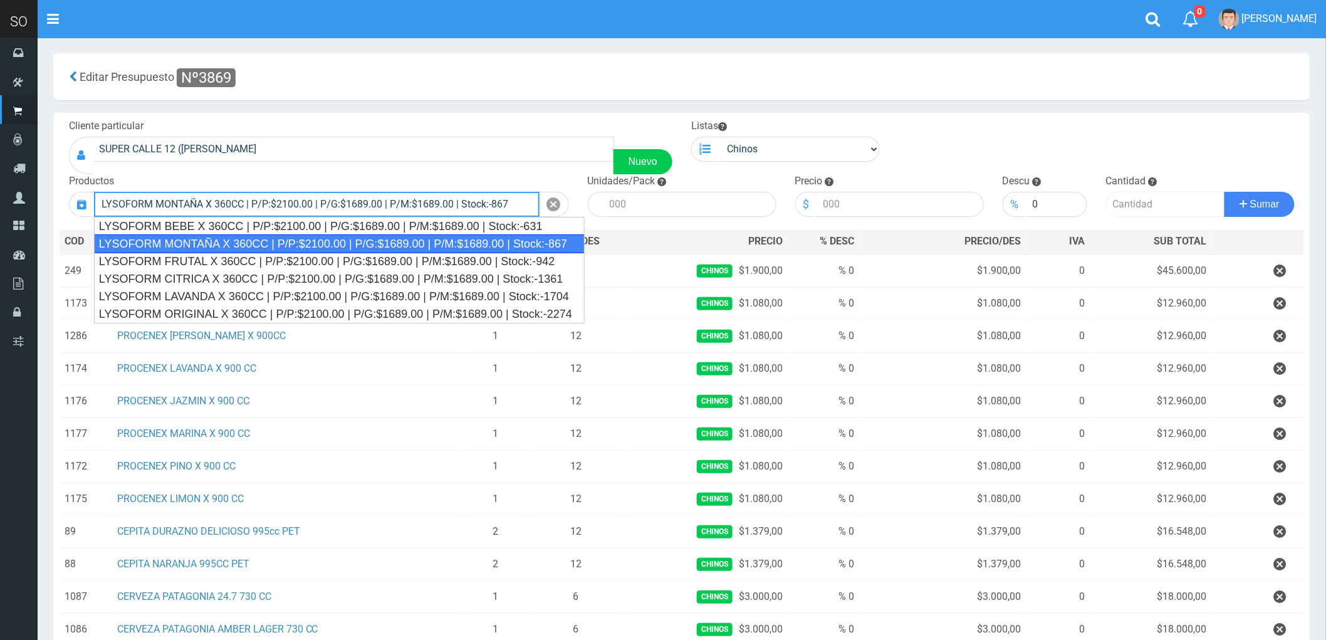
type input "LYSOFORM MONTAÑA X 360CC | P/P:$2100.00 | P/G:$1689.00 | P/M:$1689.00 | Stock:-…"
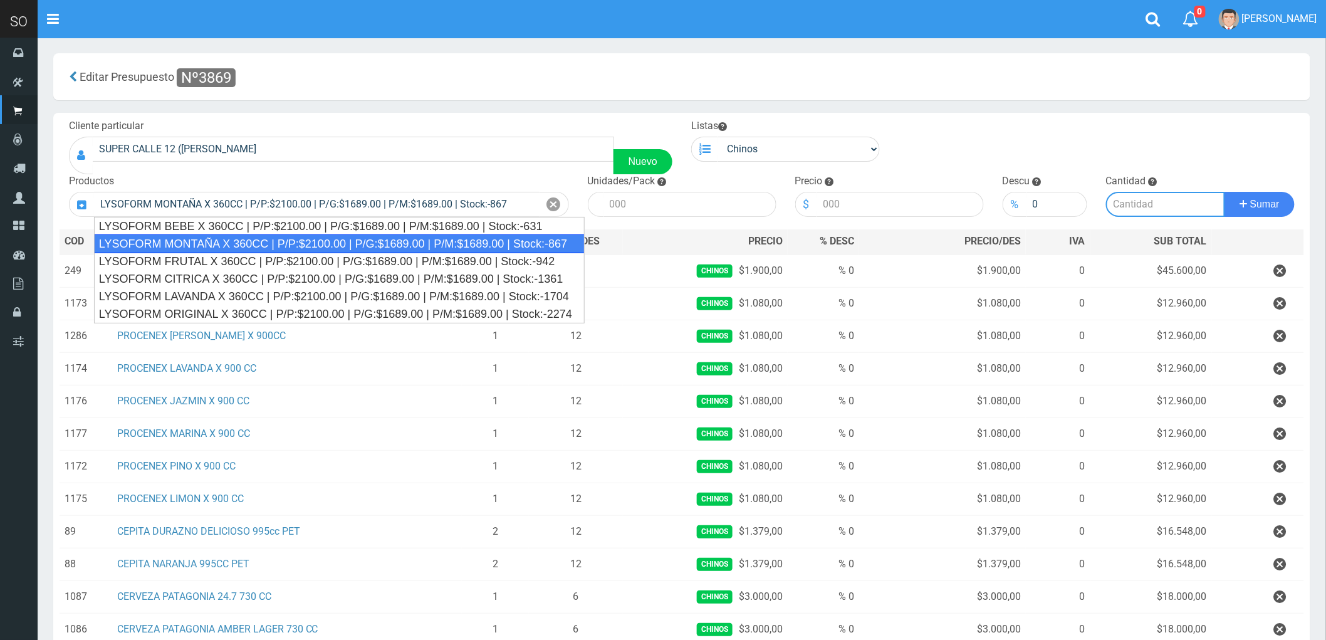
type input "12"
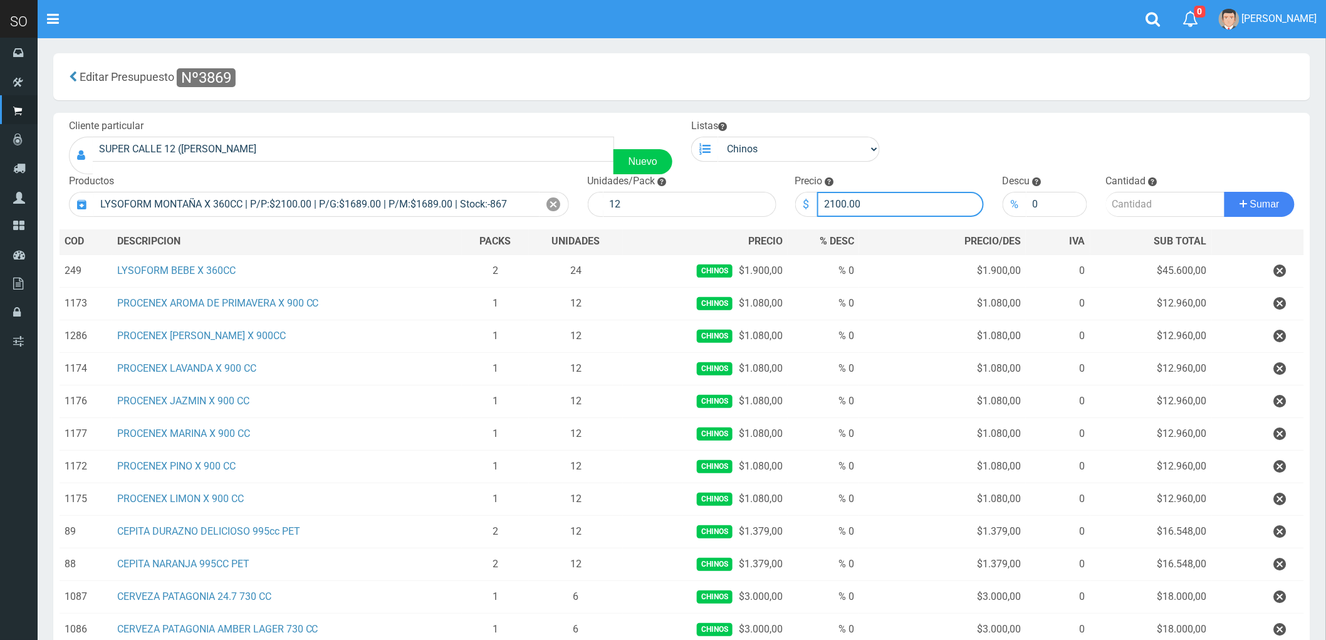
click at [859, 203] on input "2100.00" at bounding box center [900, 204] width 167 height 25
type input "2"
type input "1900"
click at [1139, 201] on input "number" at bounding box center [1165, 204] width 119 height 25
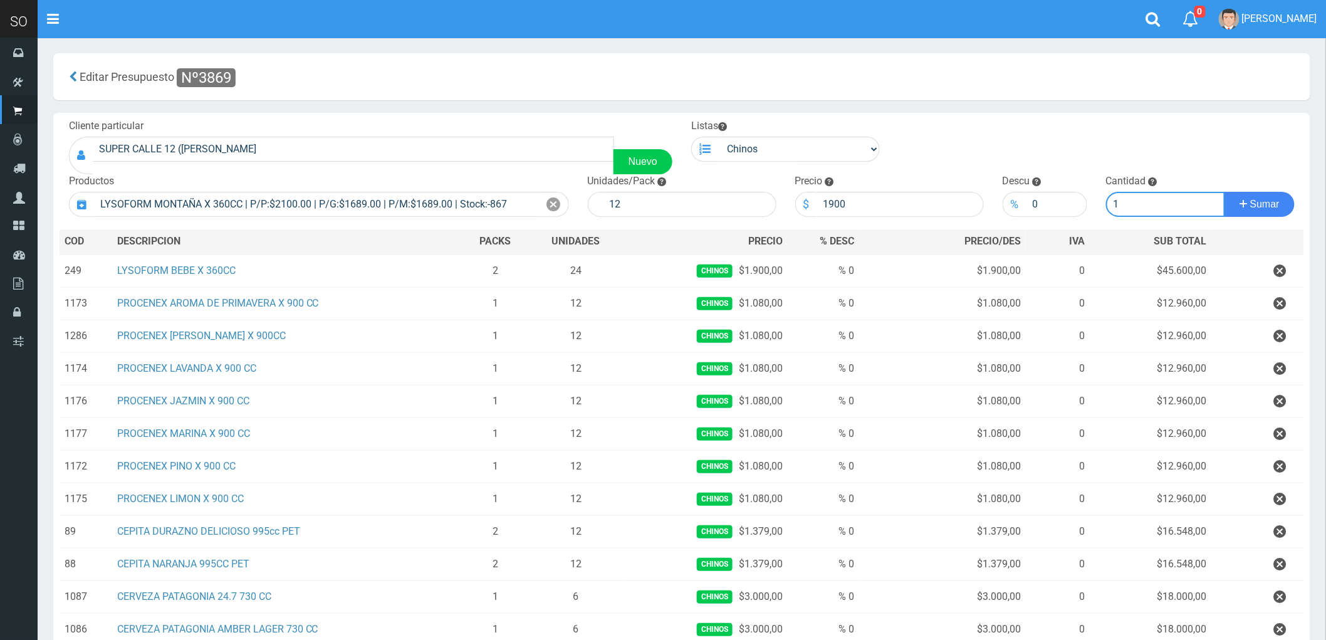
type input "1"
click at [1225, 192] on button "Sumar" at bounding box center [1260, 204] width 70 height 25
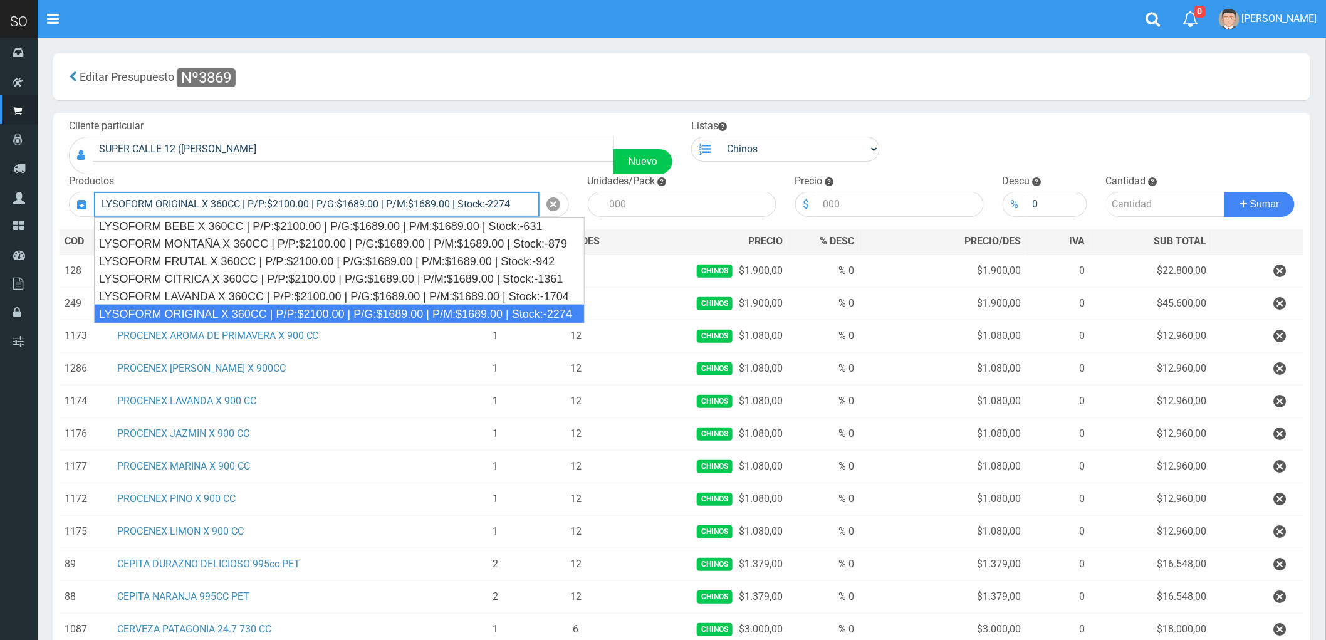
type input "LYSOFORM ORIGINAL X 360CC | P/P:$2100.00 | P/G:$1689.00 | P/M:$1689.00 | Stock:…"
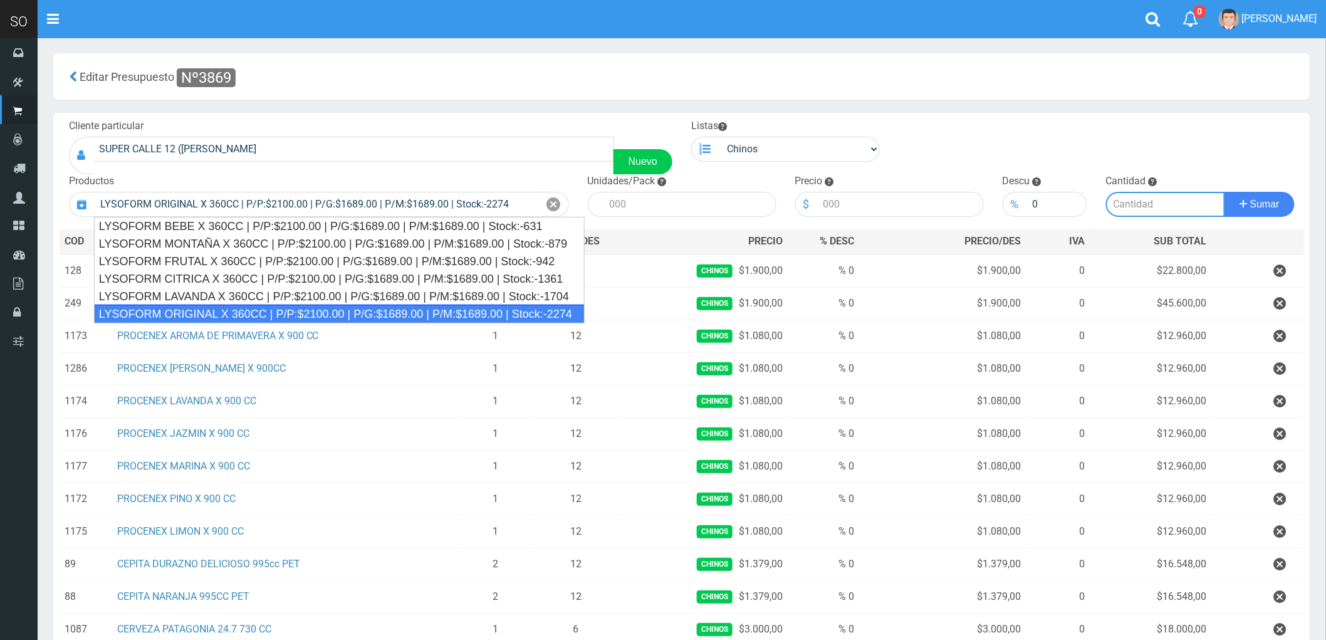
type input "12"
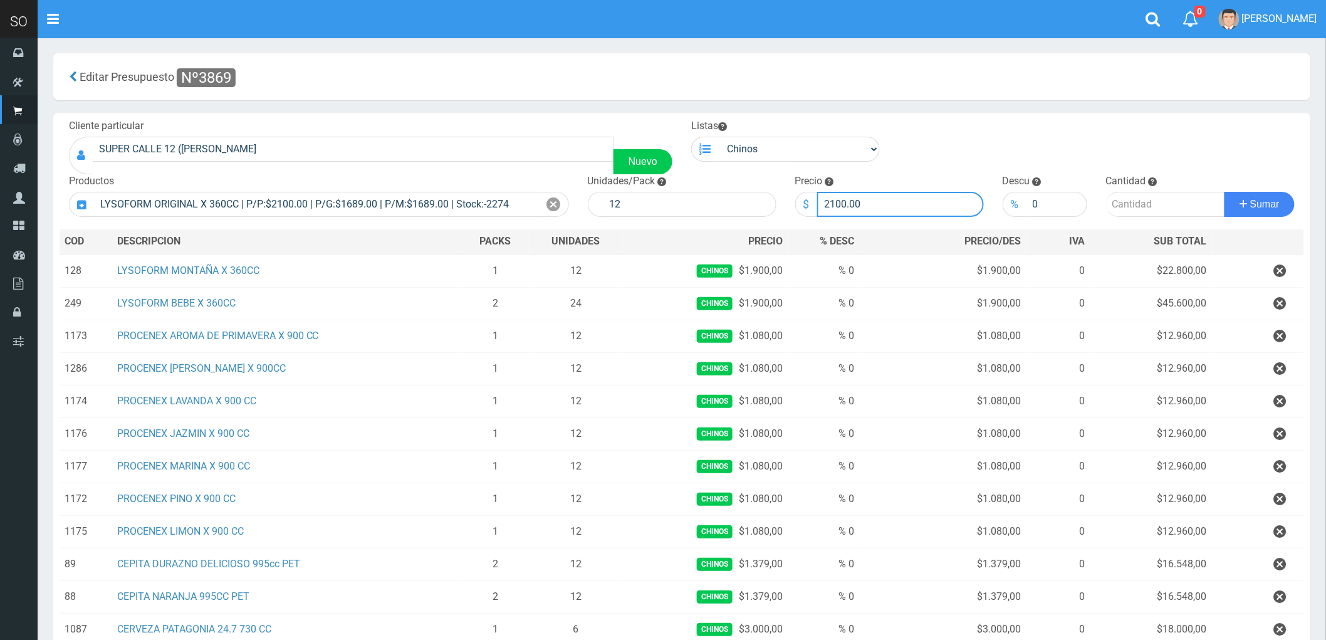
drag, startPoint x: 871, startPoint y: 202, endPoint x: 814, endPoint y: 211, distance: 58.3
click at [814, 211] on div "$ 2100.00" at bounding box center [889, 204] width 189 height 25
type input "1900"
click at [1145, 201] on input "number" at bounding box center [1165, 204] width 119 height 25
type input "1"
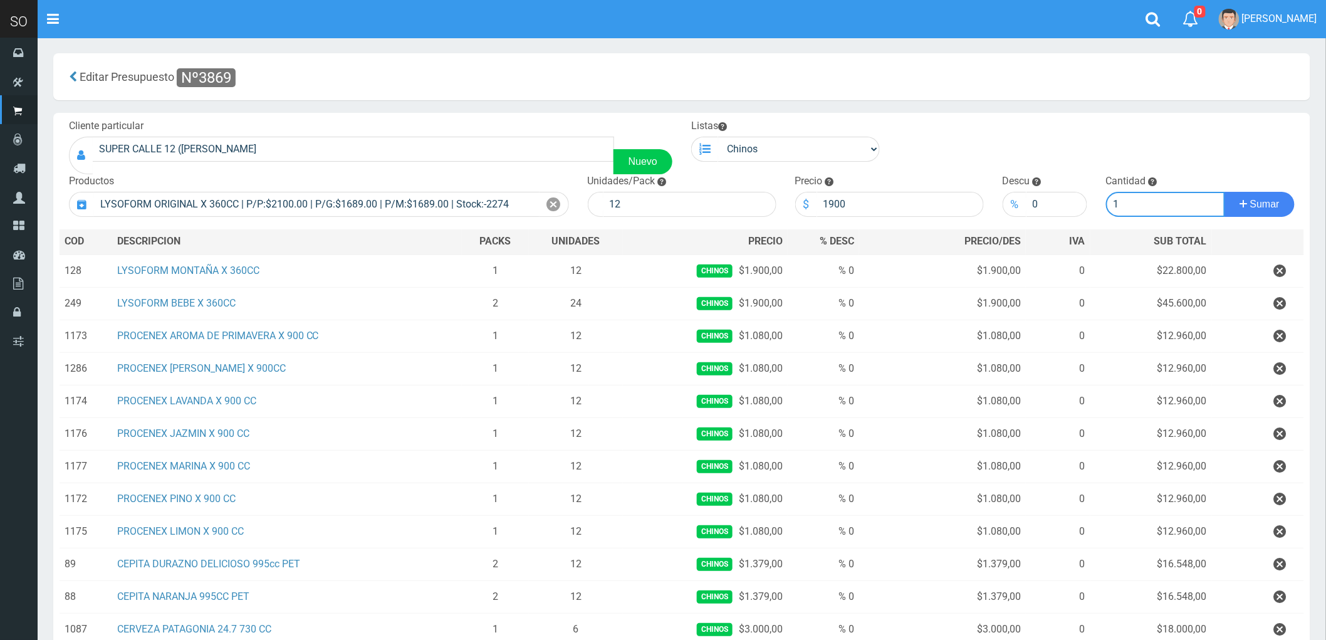
click at [1225, 192] on button "Sumar" at bounding box center [1260, 204] width 70 height 25
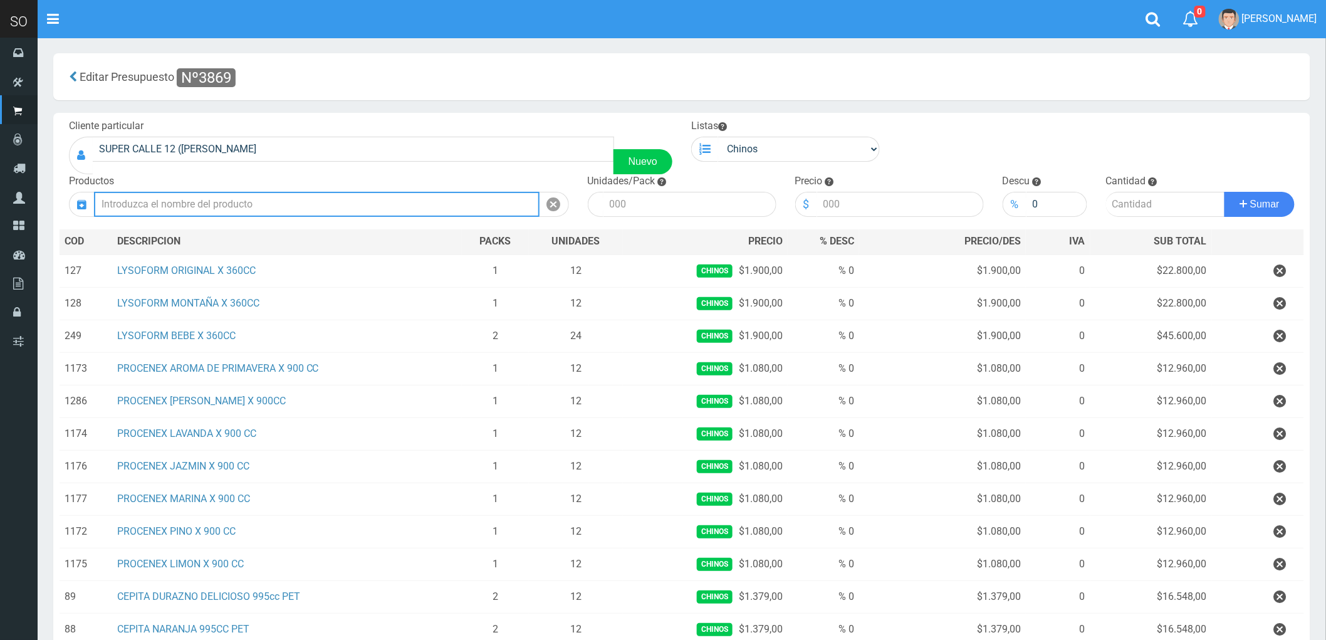
click at [174, 206] on input "text" at bounding box center [317, 204] width 446 height 25
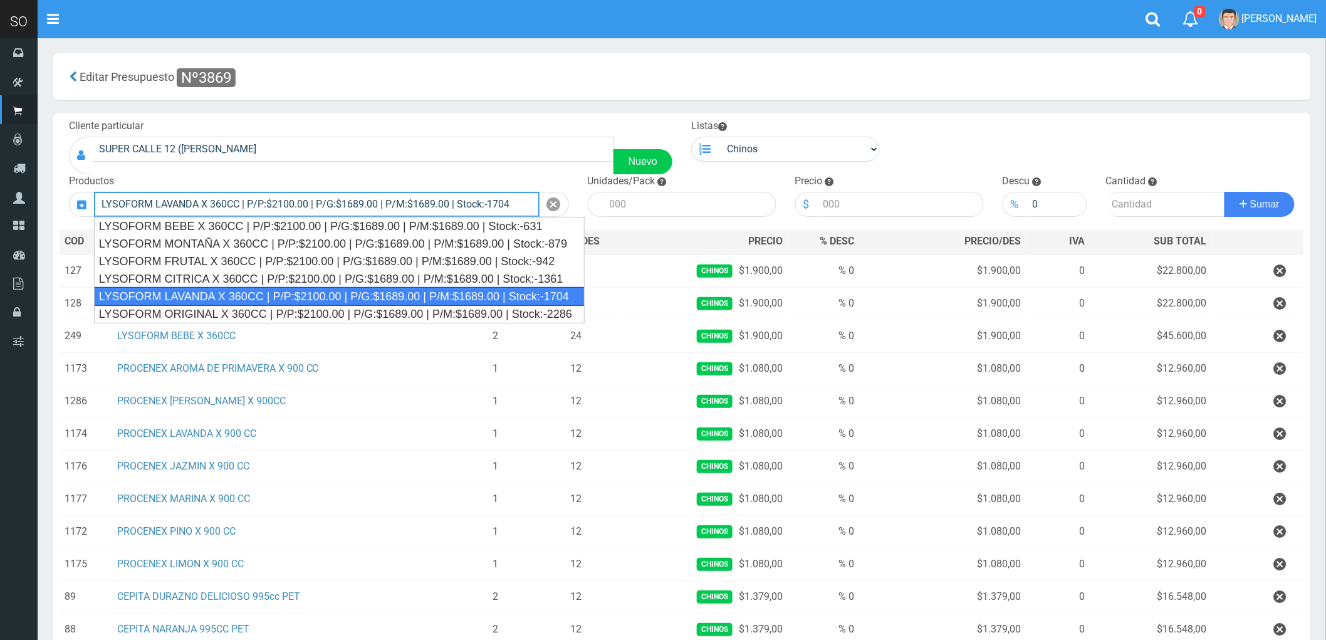
type input "LYSOFORM LAVANDA X 360CC | P/P:$2100.00 | P/G:$1689.00 | P/M:$1689.00 | Stock:-…"
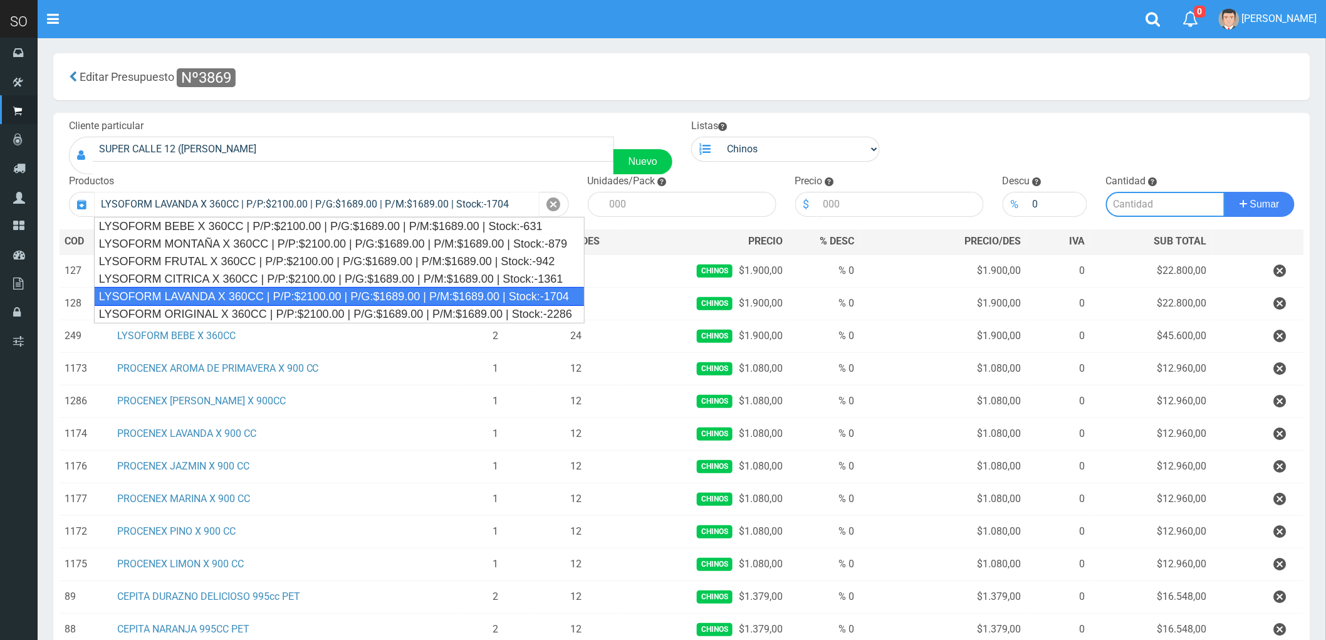
type input "12"
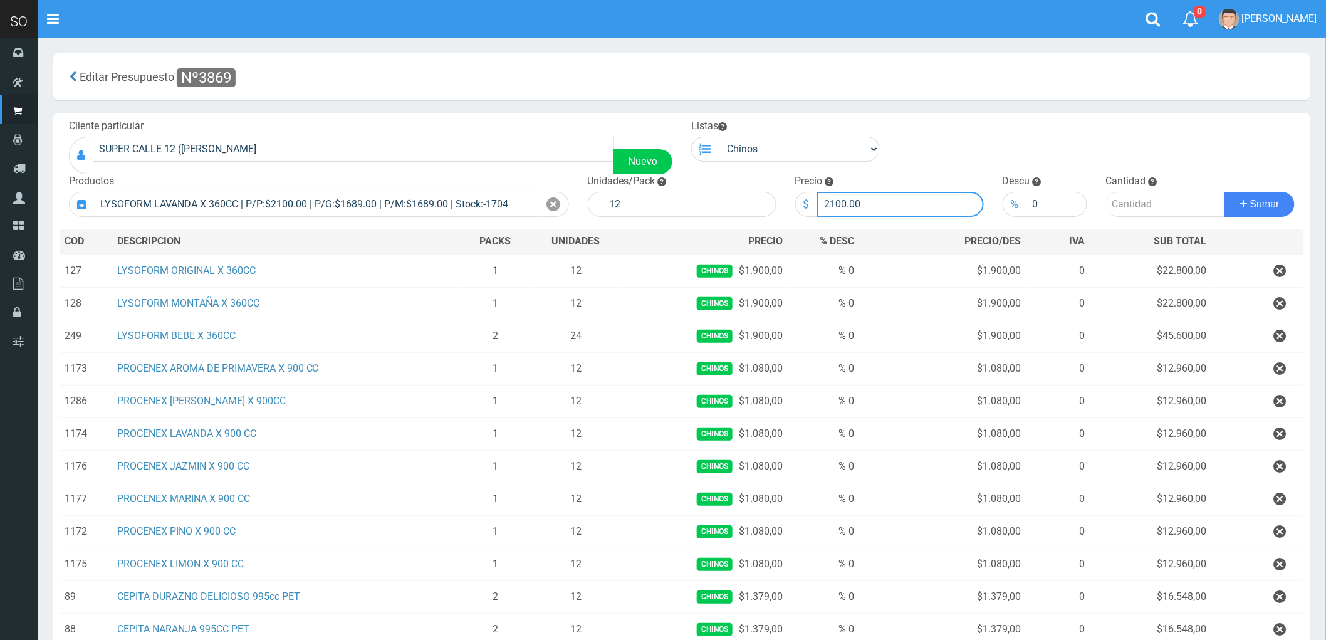
drag, startPoint x: 884, startPoint y: 203, endPoint x: 794, endPoint y: 220, distance: 91.8
click at [794, 220] on div "Cliente particular SUPER CALLE 12 (JUAN) MERCEDES Nuevo Listas Chinos . . Produ…" at bounding box center [681, 444] width 1257 height 663
type input "1900"
click at [1129, 204] on input "number" at bounding box center [1165, 204] width 119 height 25
type input "2"
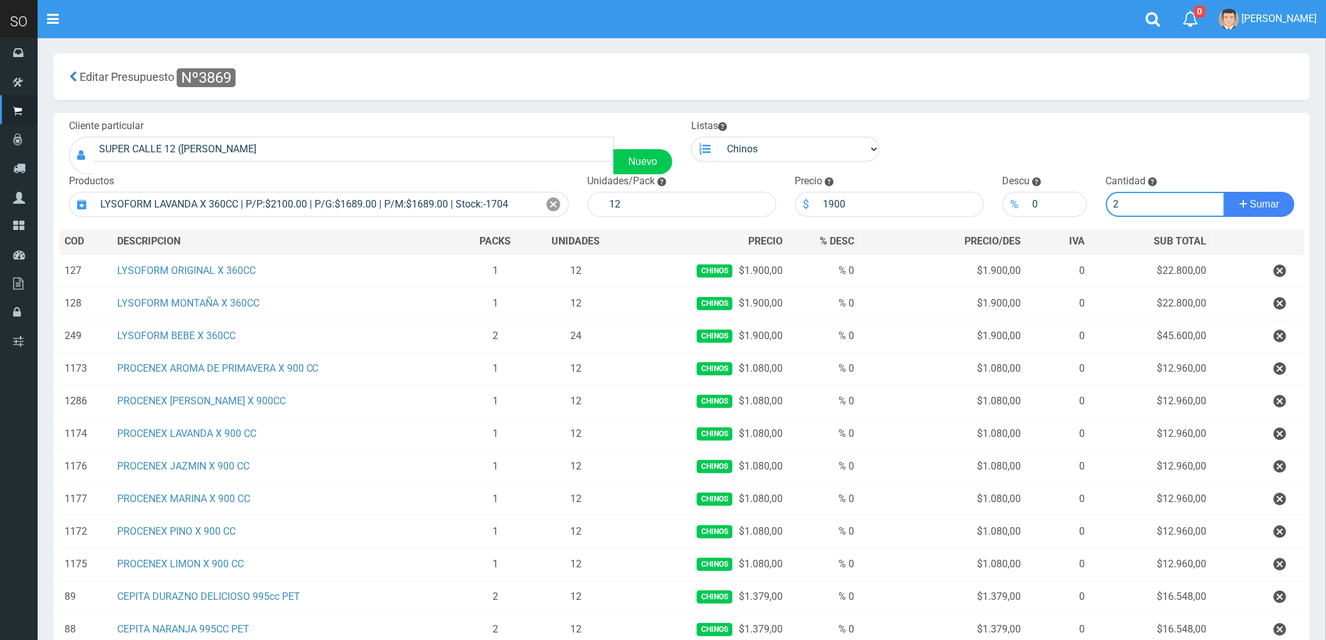
click at [1225, 192] on button "Sumar" at bounding box center [1260, 204] width 70 height 25
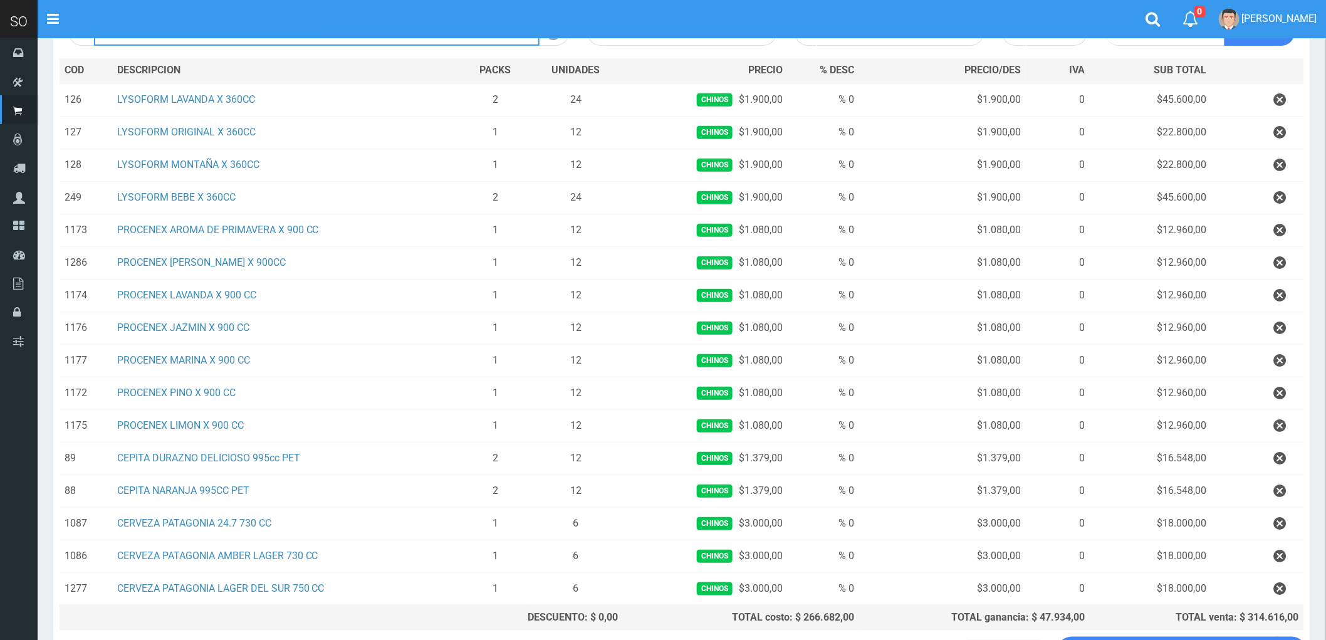
scroll to position [280, 0]
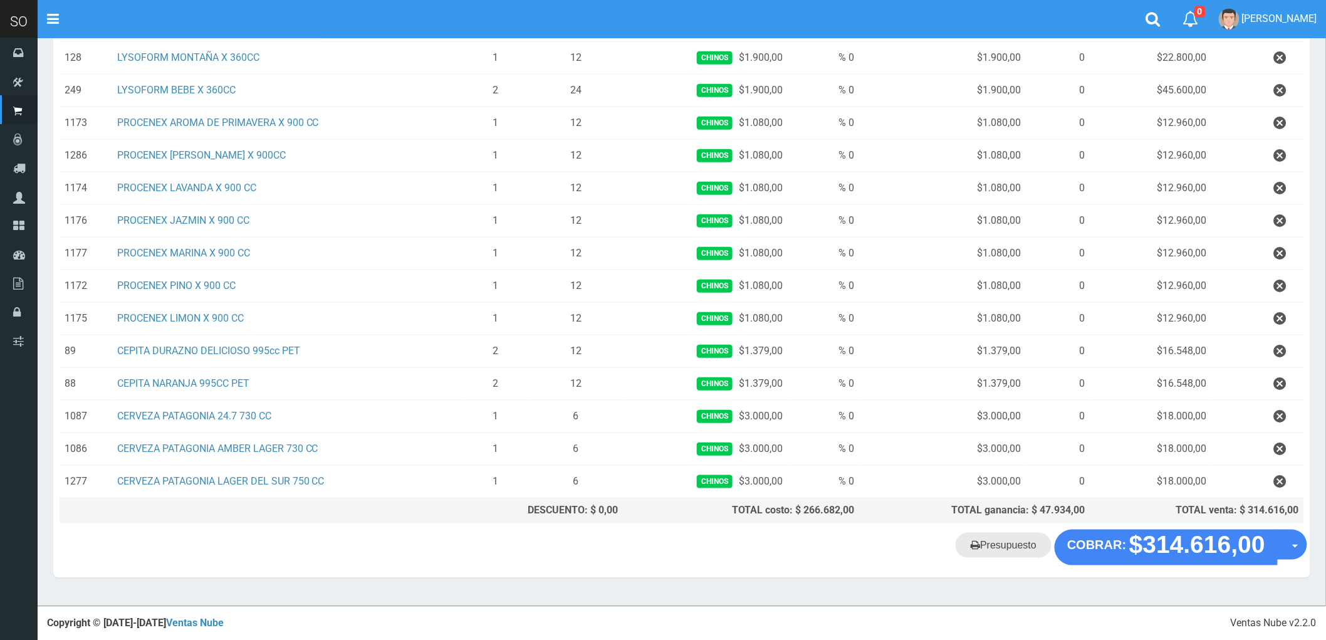
click at [1003, 553] on link "Presupuesto" at bounding box center [1004, 545] width 96 height 25
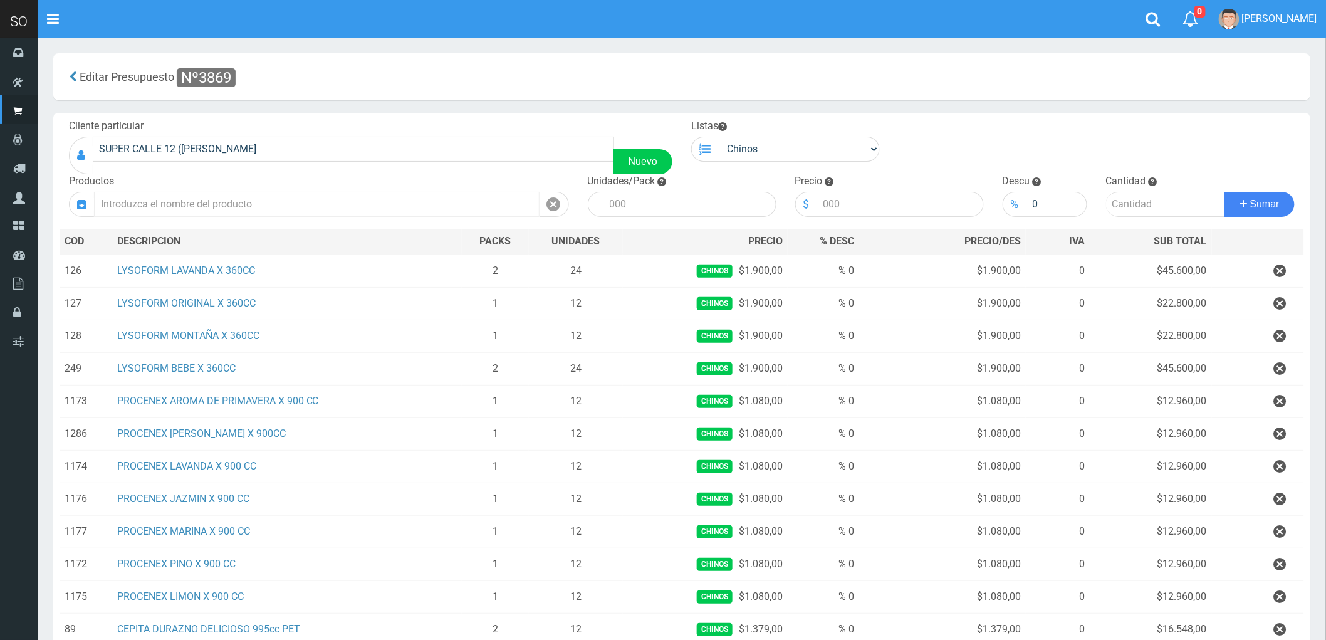
click at [146, 204] on input "text" at bounding box center [317, 204] width 446 height 25
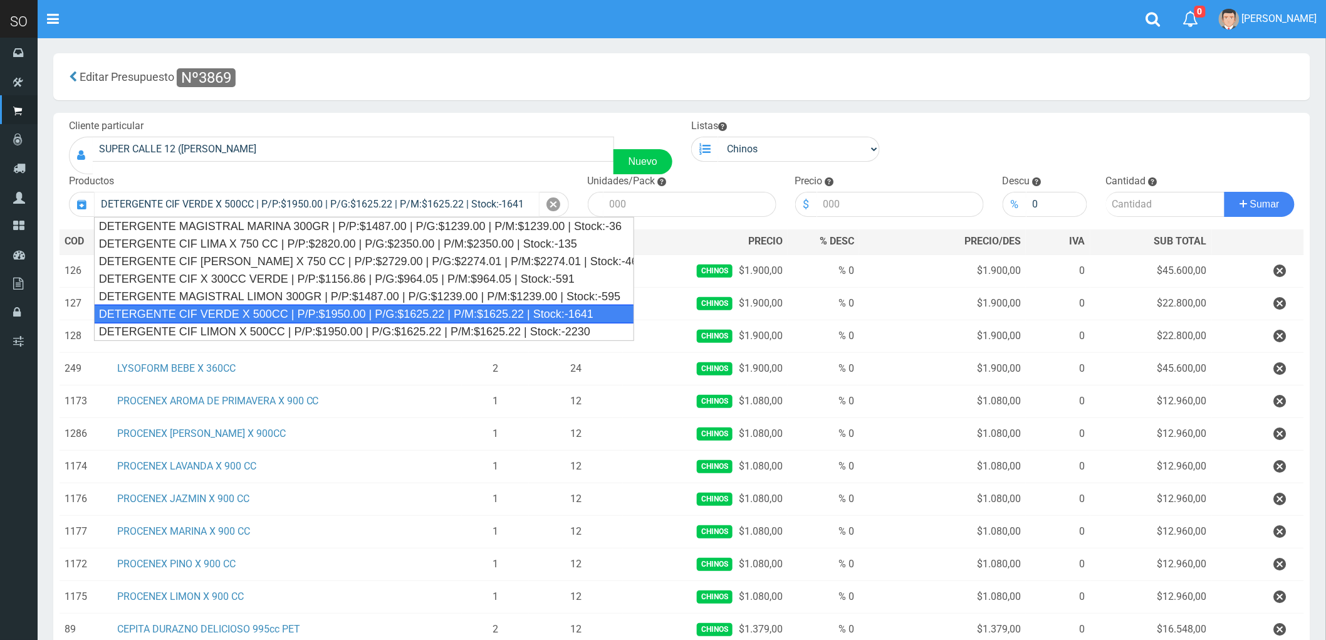
type input "DETERGENTE CIF VERDE X 500CC | P/P:$1950.00 | P/G:$1625.22 | P/M:$1625.22 | Sto…"
type input "12"
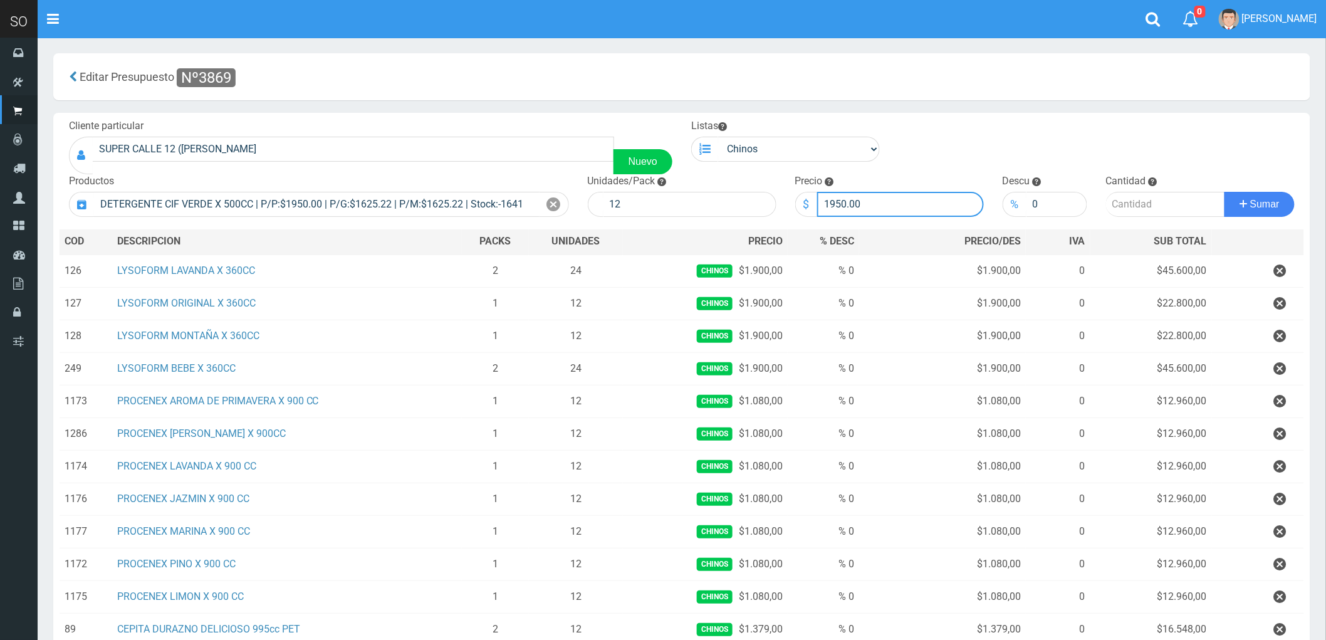
drag, startPoint x: 861, startPoint y: 204, endPoint x: 812, endPoint y: 202, distance: 48.3
click at [812, 202] on div "$ 1950.00" at bounding box center [889, 204] width 189 height 25
type input "1869"
click at [1133, 207] on input "number" at bounding box center [1165, 204] width 119 height 25
type input "3"
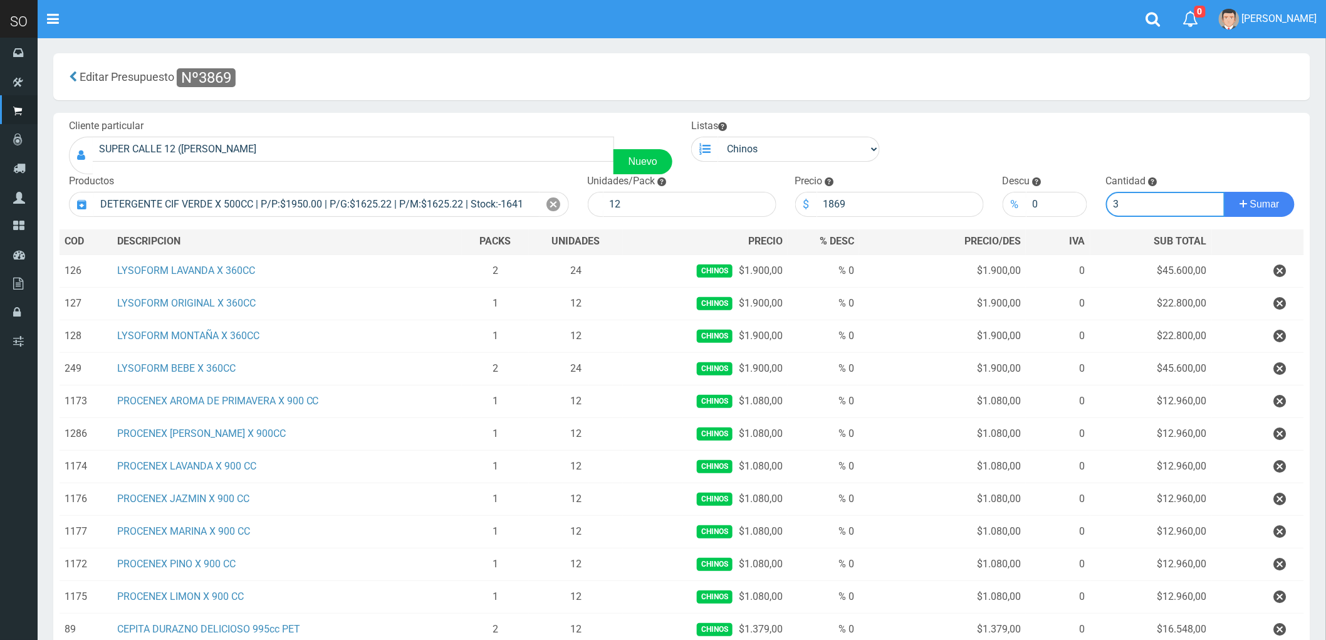
click at [1225, 192] on button "Sumar" at bounding box center [1260, 204] width 70 height 25
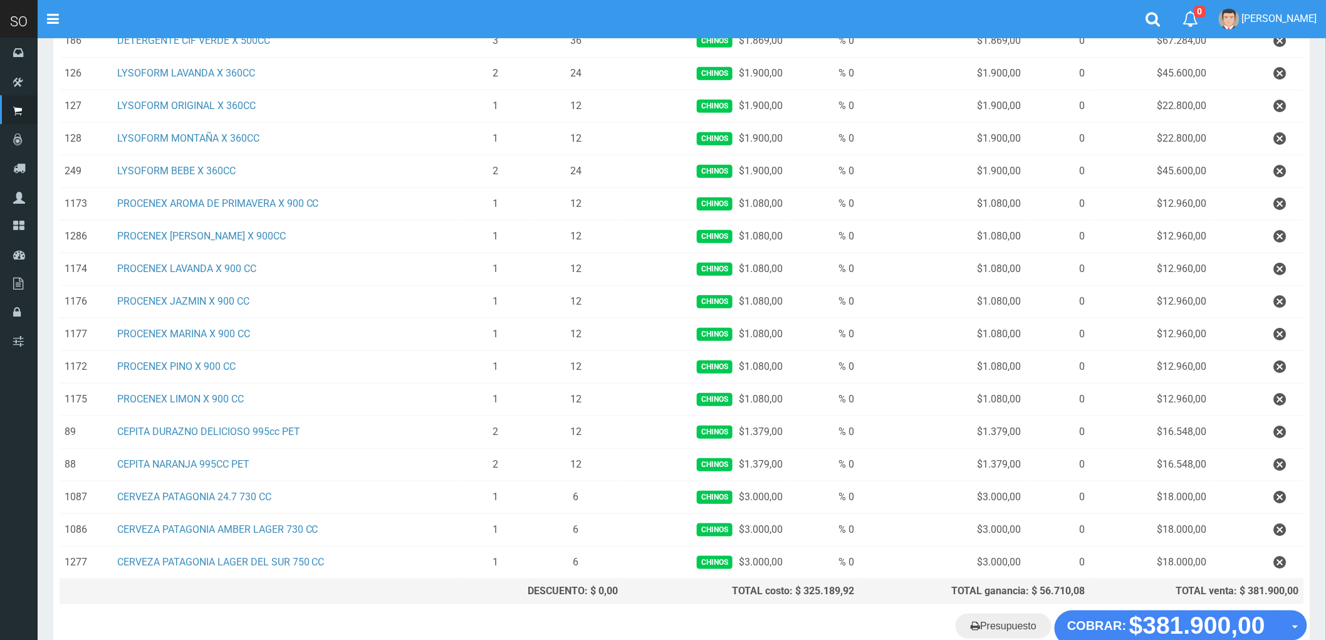
scroll to position [313, 0]
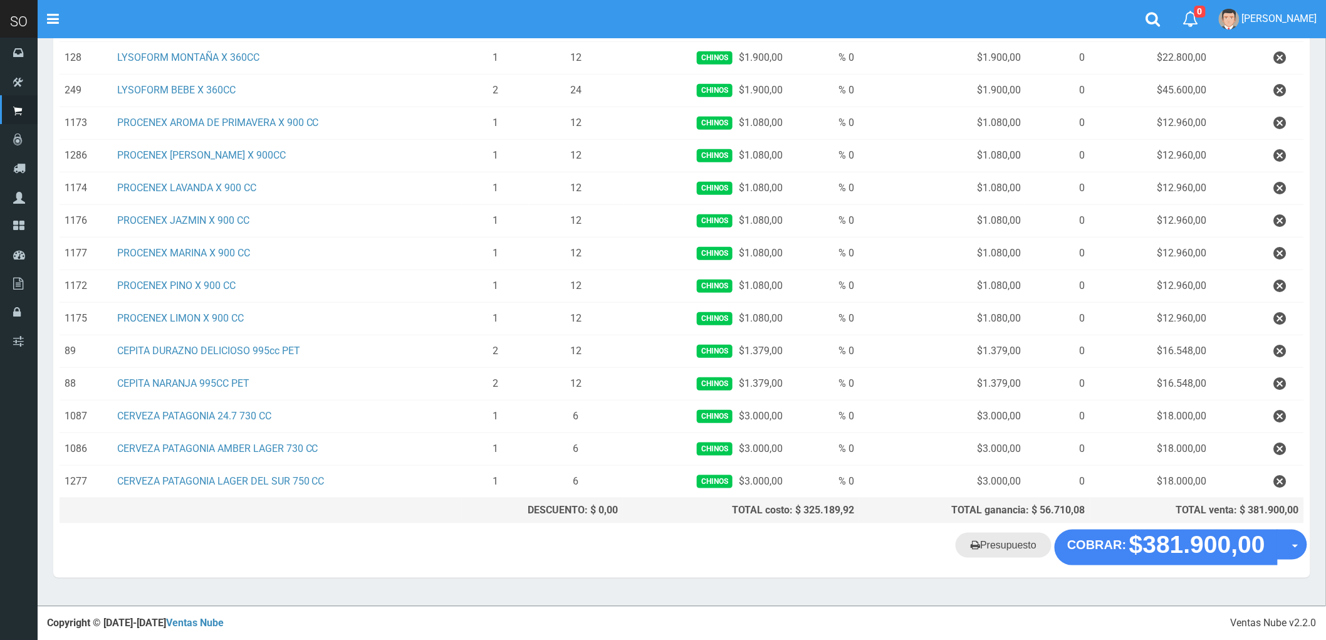
click at [1003, 547] on link "Presupuesto" at bounding box center [1004, 545] width 96 height 25
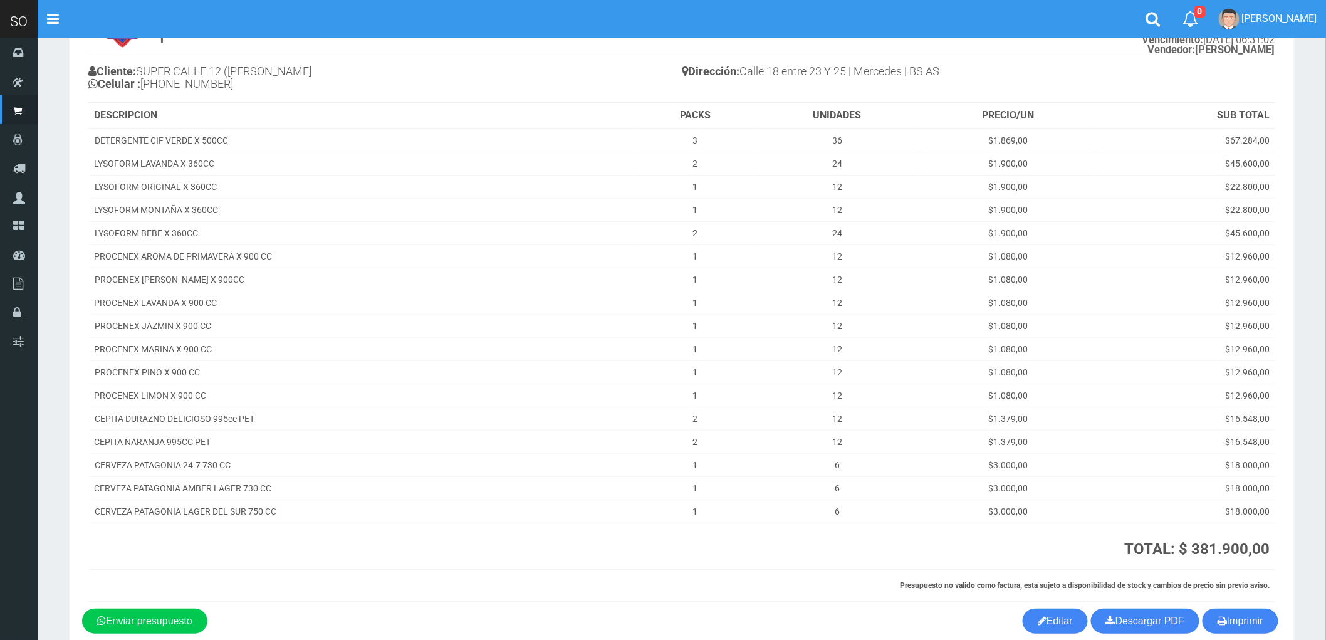
scroll to position [145, 0]
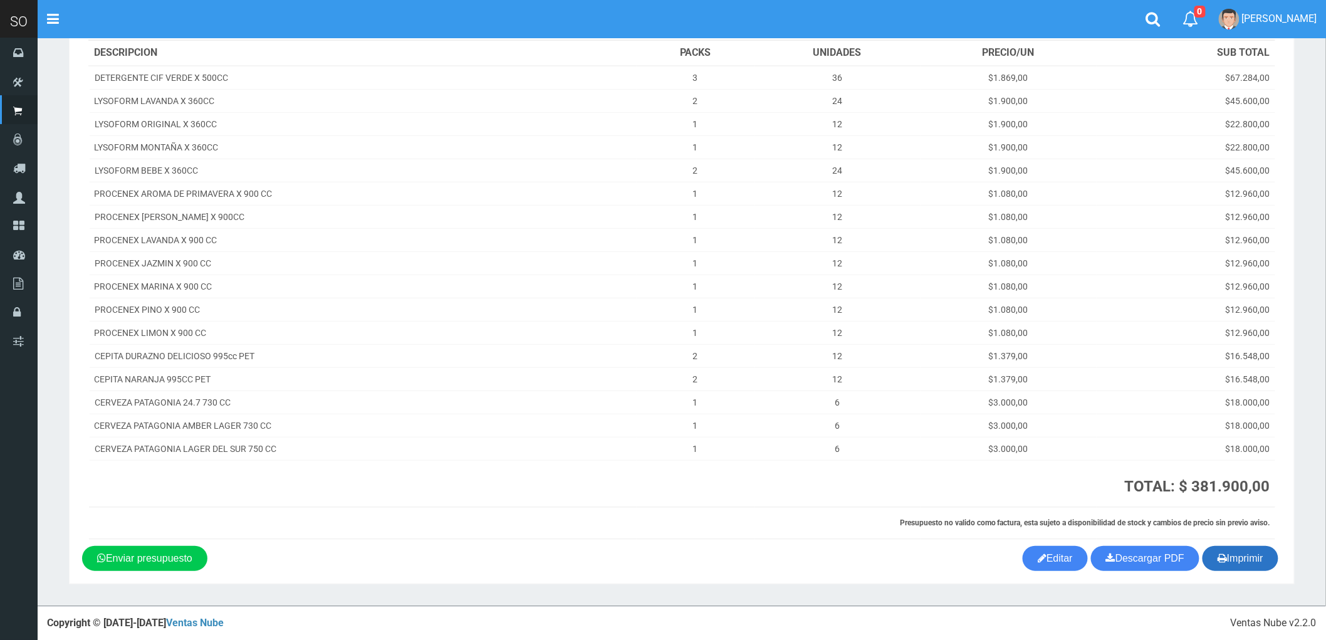
click at [1241, 560] on button "Imprimir" at bounding box center [1241, 558] width 76 height 25
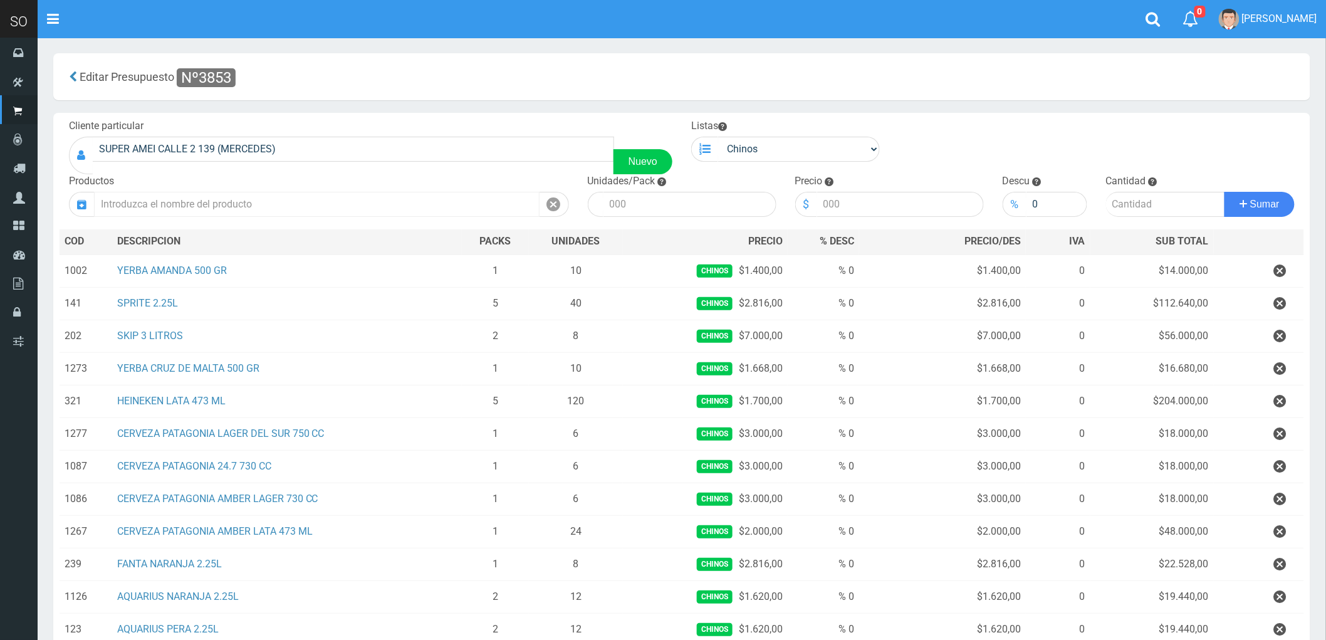
click at [209, 201] on input "text" at bounding box center [317, 204] width 446 height 25
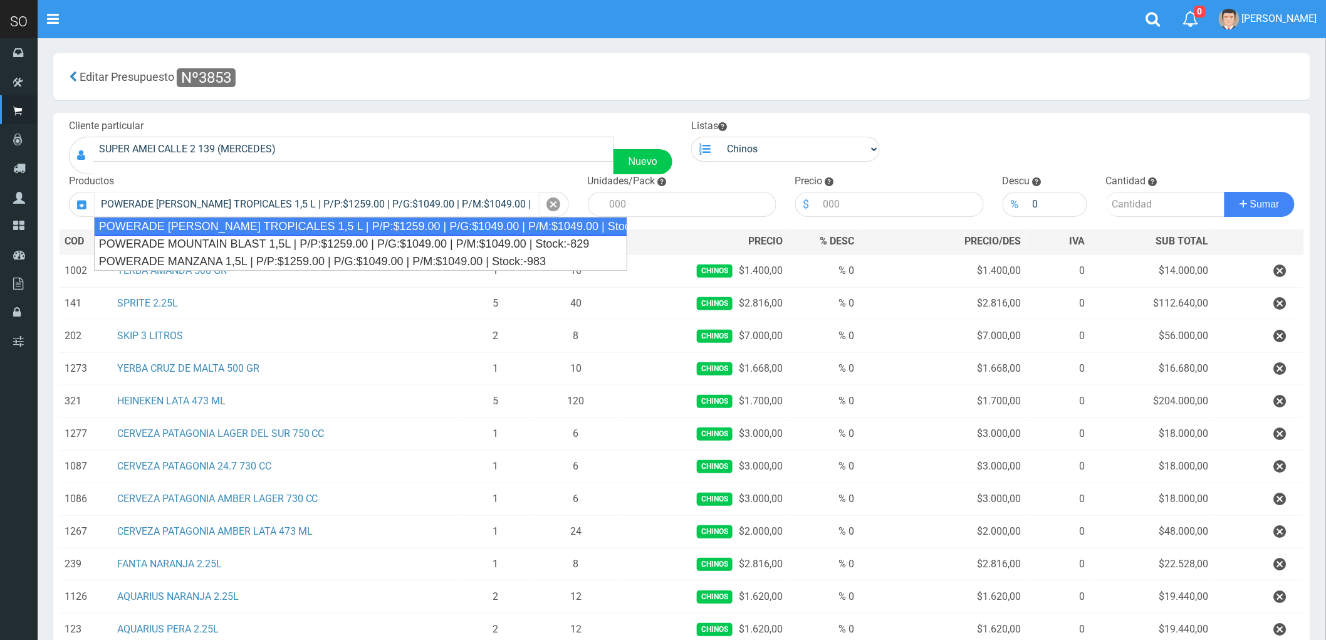
type input "POWERADE [PERSON_NAME] TROPICALES 1,5 L | P/P:$1259.00 | P/G:$1049.00 | P/M:$10…"
type input "4"
type input "1259.00"
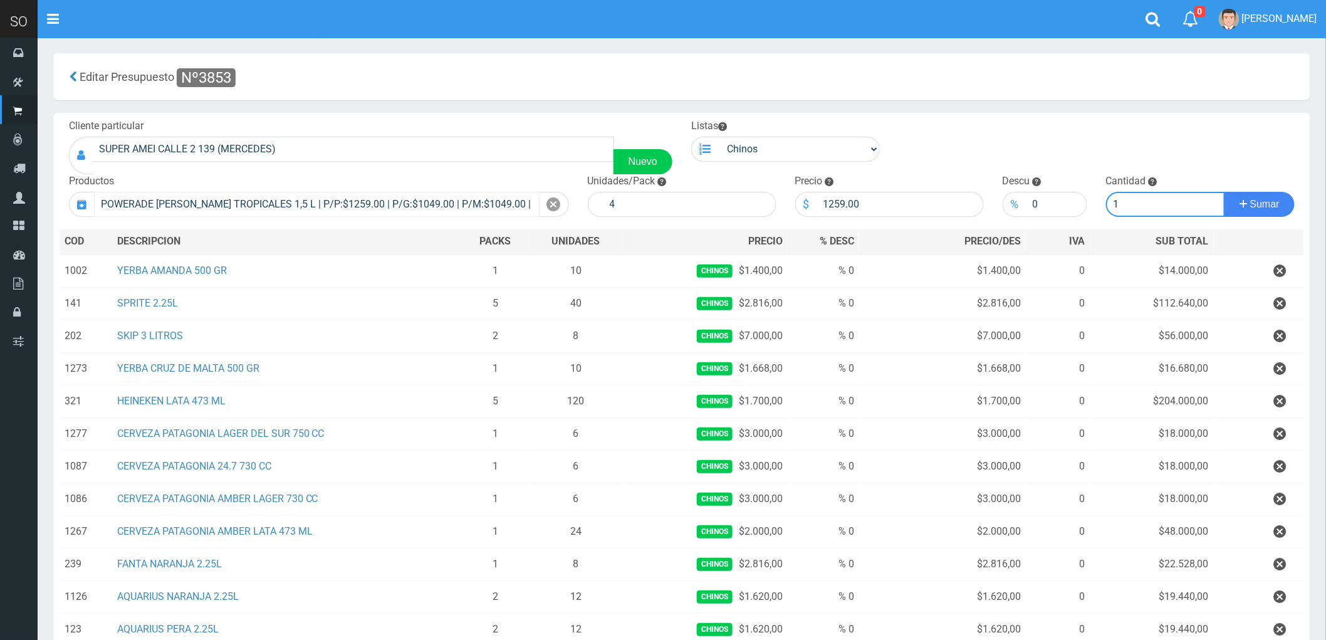
type input "1"
click at [1225, 192] on button "Sumar" at bounding box center [1260, 204] width 70 height 25
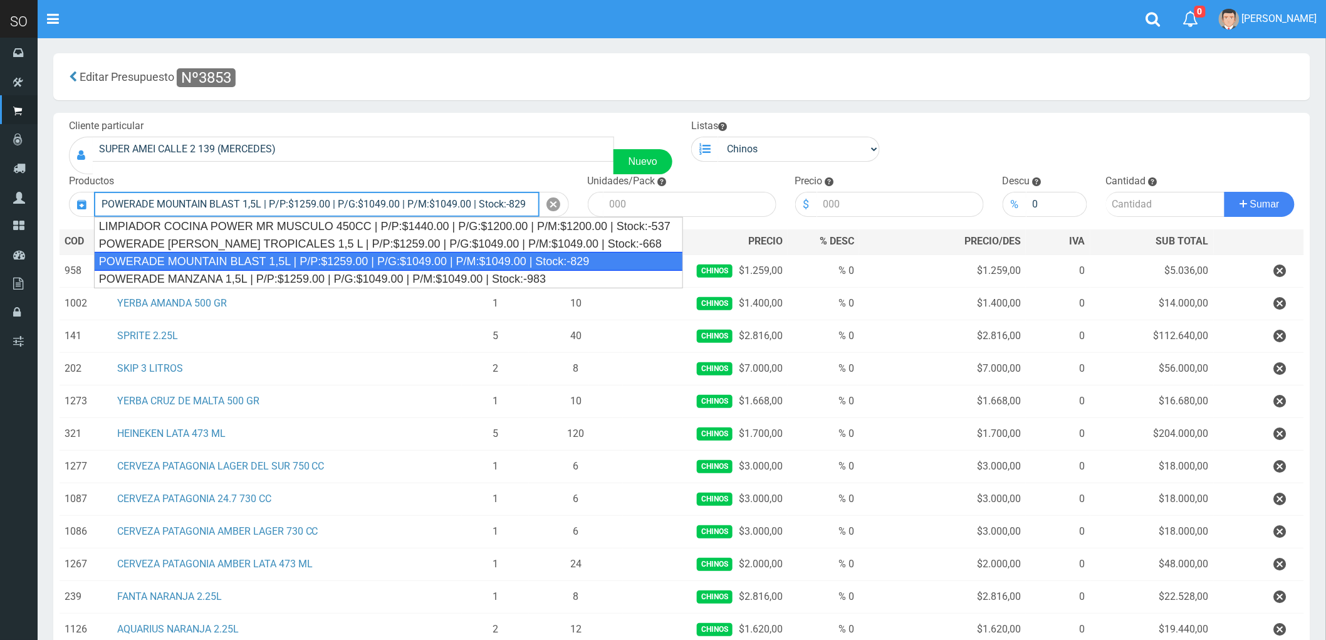
type input "POWERADE MOUNTAIN BLAST 1,5L | P/P:$1259.00 | P/G:$1049.00 | P/M:$1049.00 | Sto…"
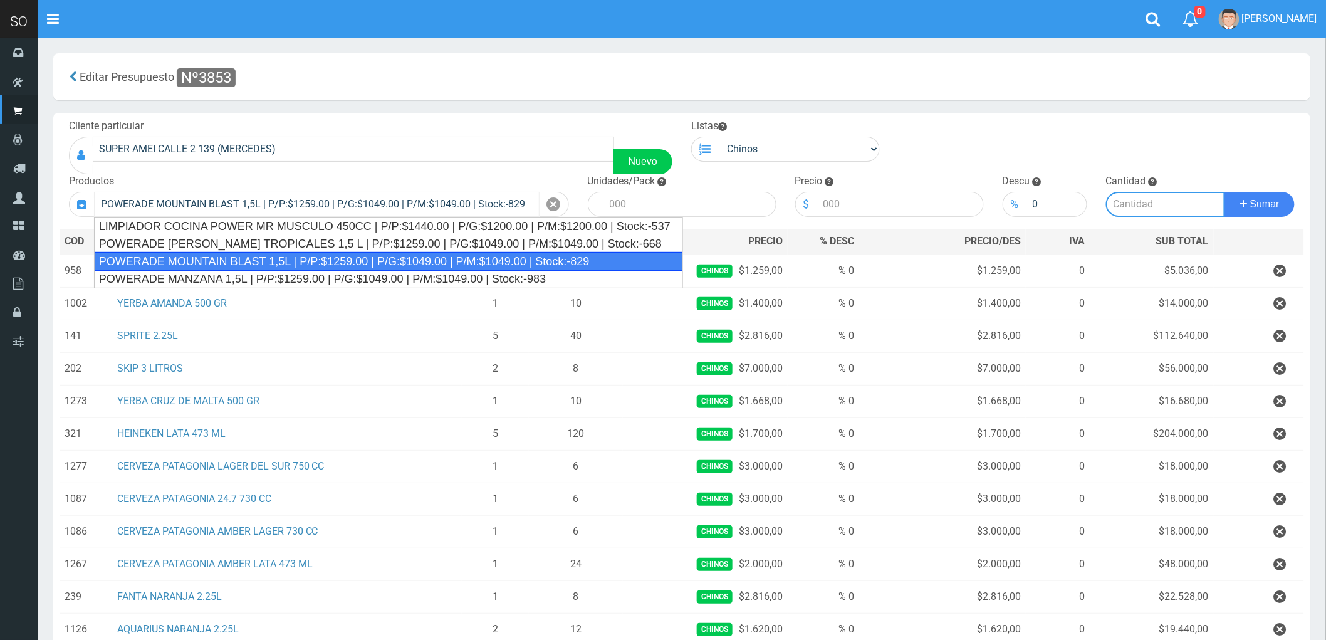
type input "4"
type input "1259.00"
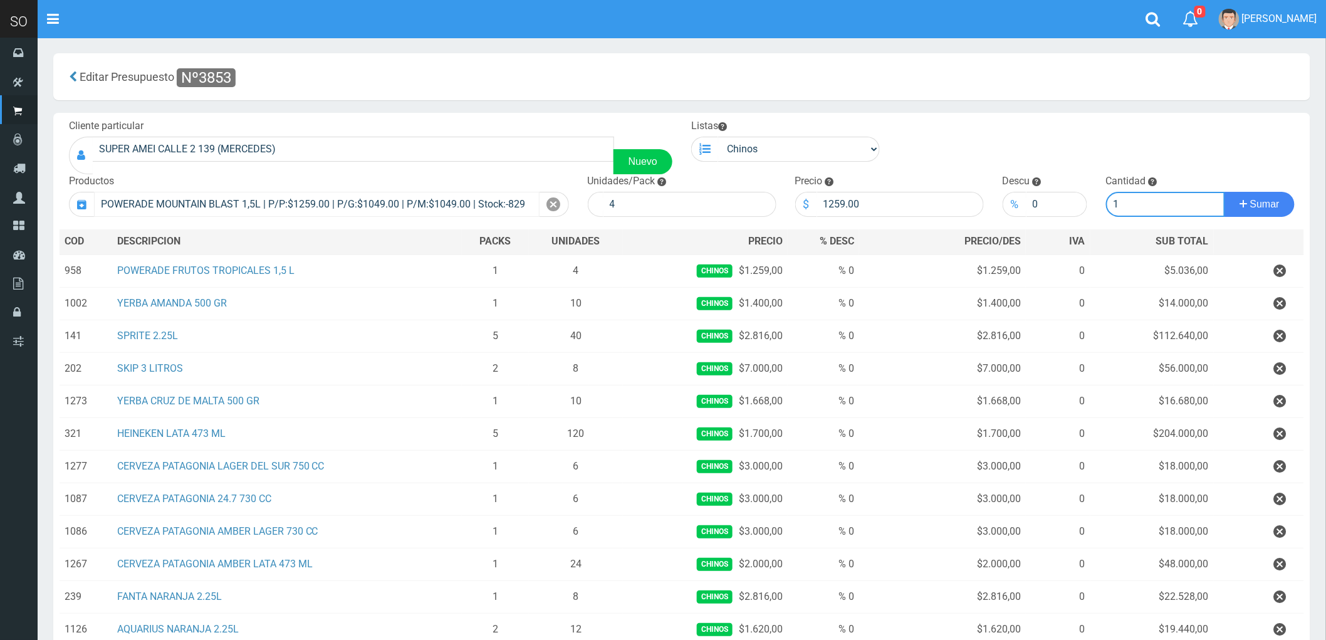
type input "1"
click at [1225, 192] on button "Sumar" at bounding box center [1260, 204] width 70 height 25
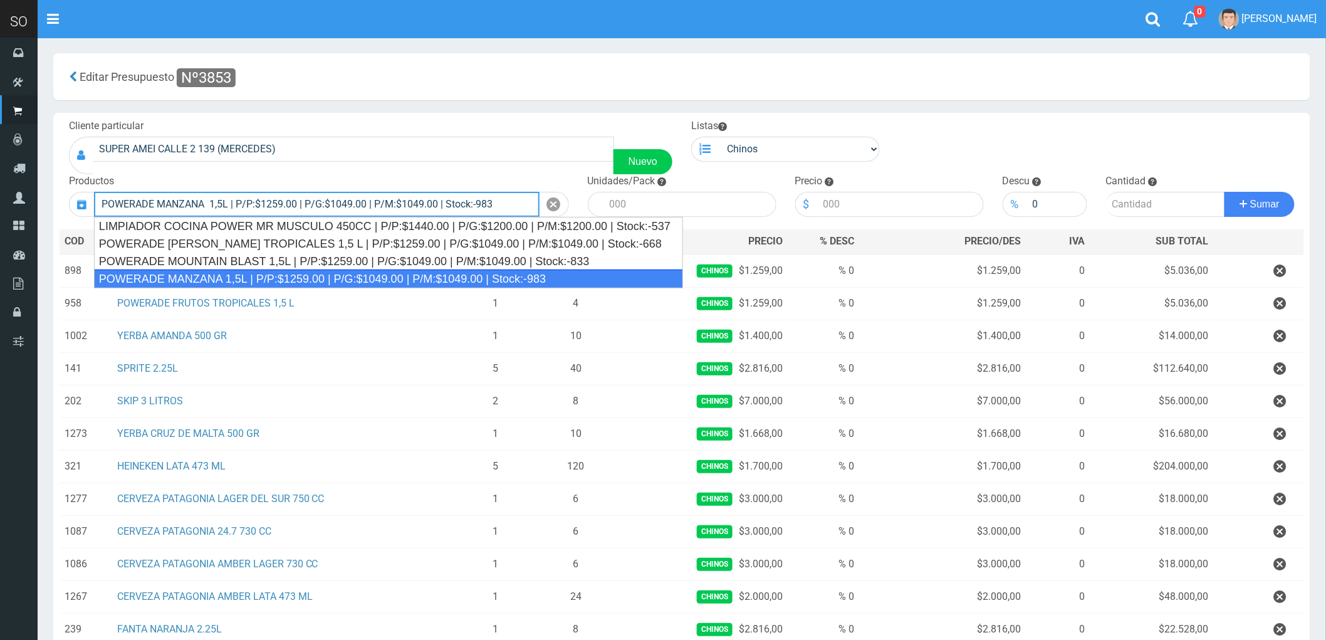
type input "POWERADE MANZANA 1,5L | P/P:$1259.00 | P/G:$1049.00 | P/M:$1049.00 | Stock:-983"
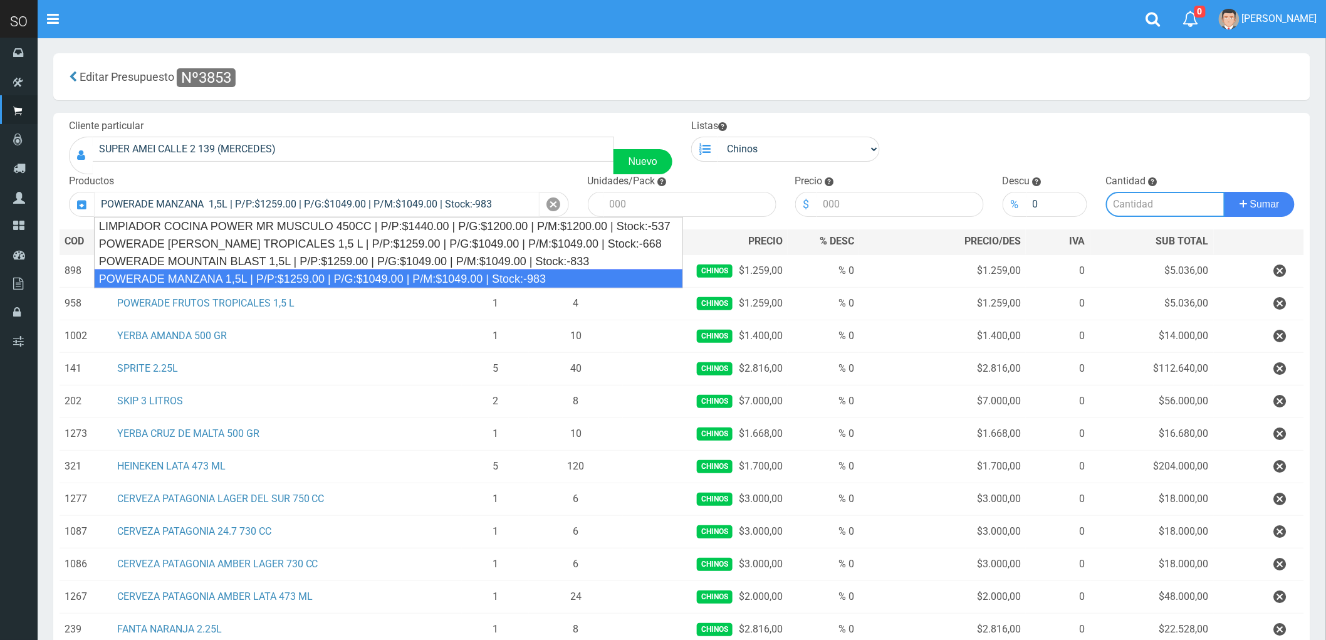
type input "4"
type input "1259.00"
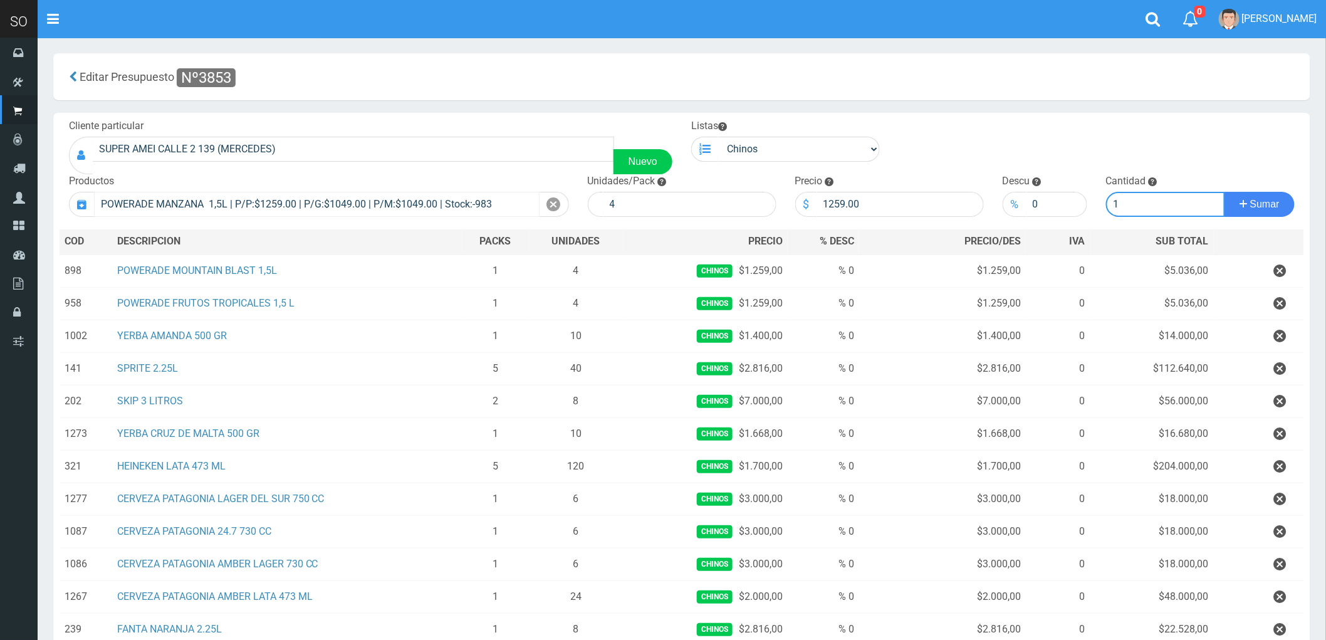
type input "1"
click at [1225, 192] on button "Sumar" at bounding box center [1260, 204] width 70 height 25
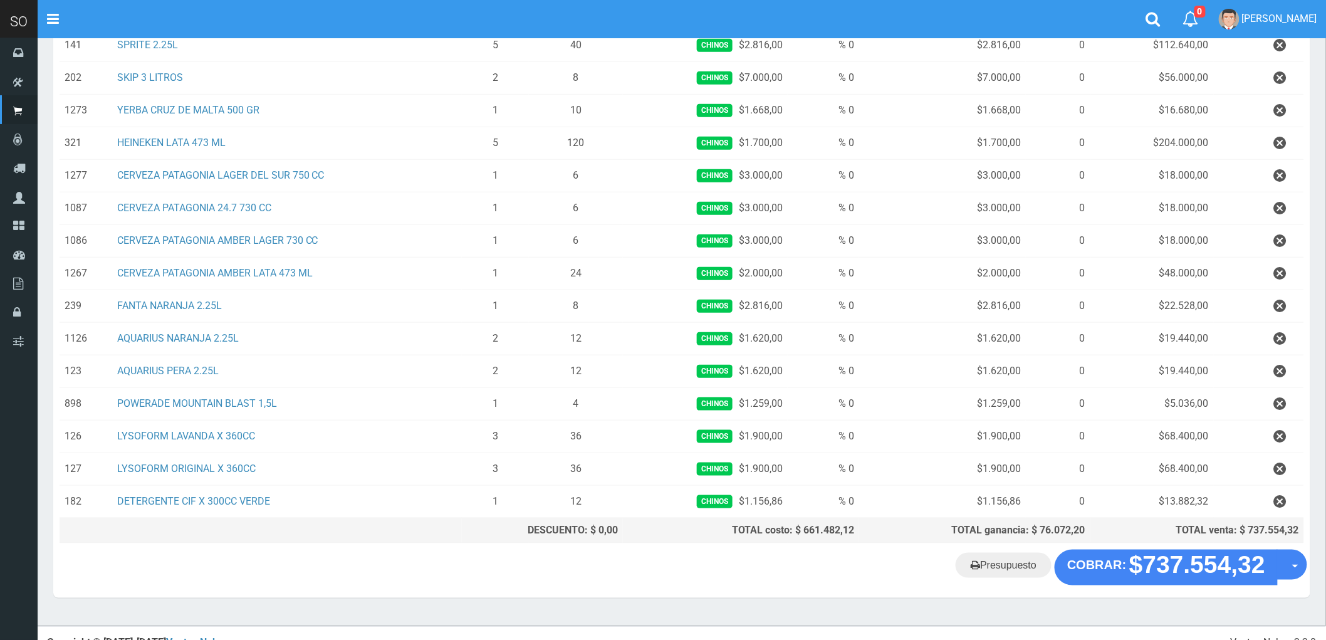
scroll to position [379, 0]
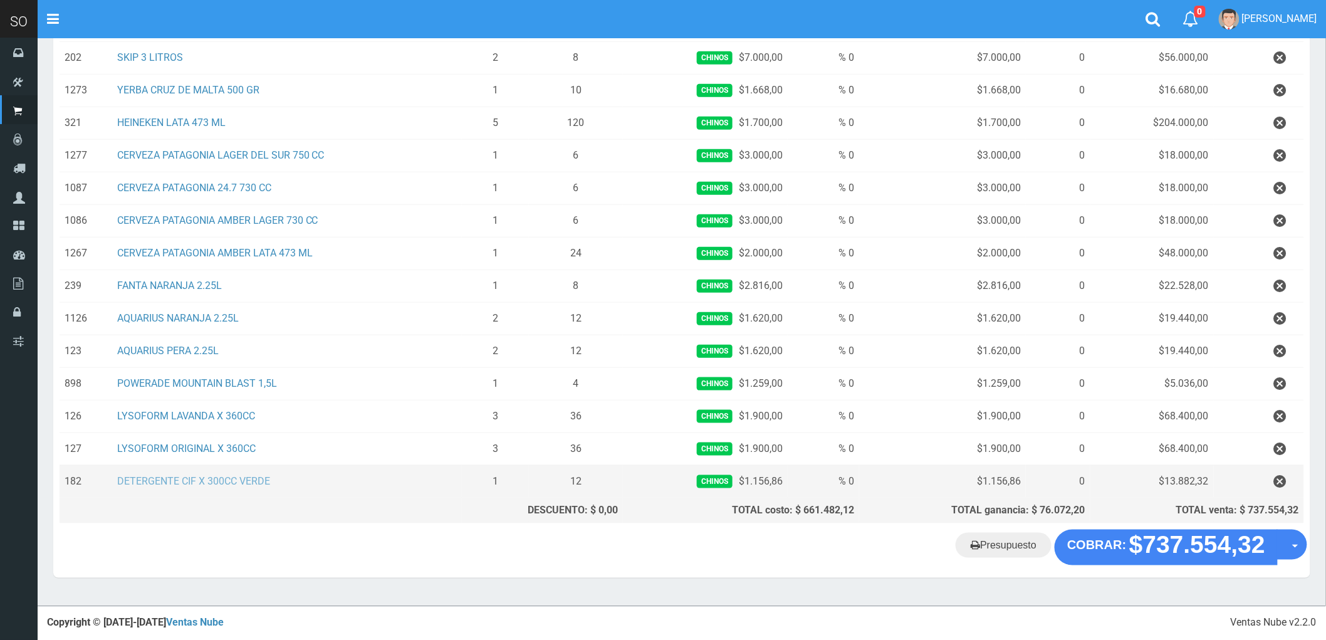
type input "CIF"
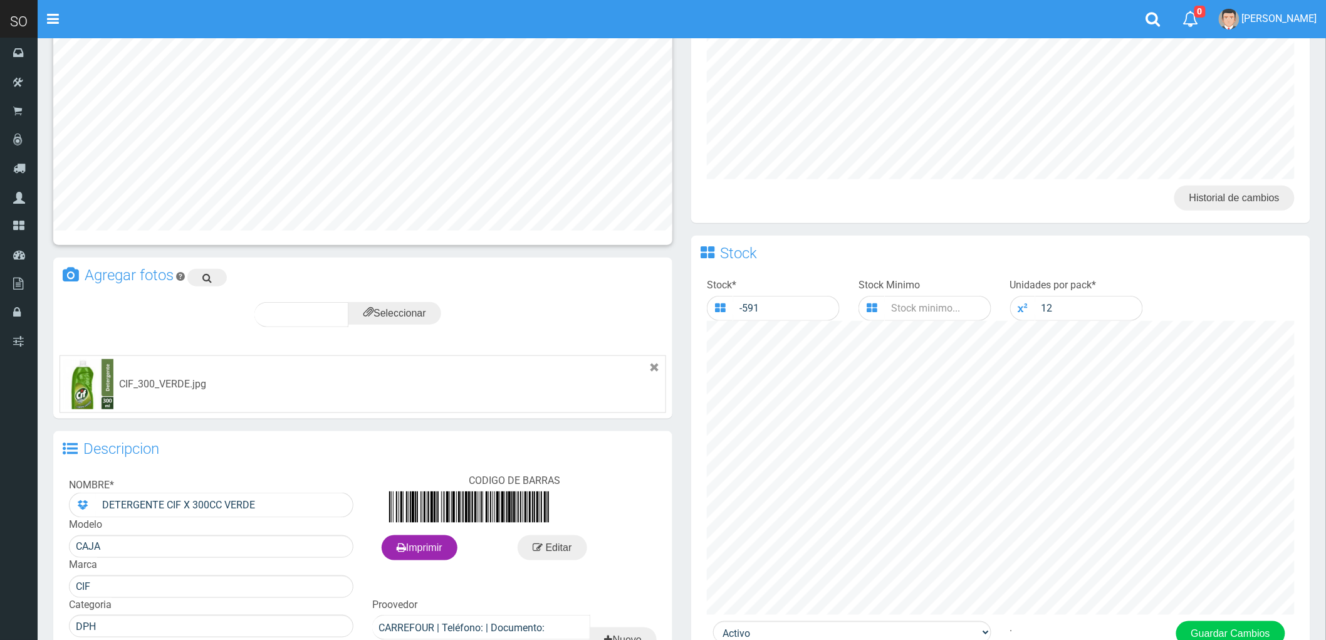
scroll to position [417, 0]
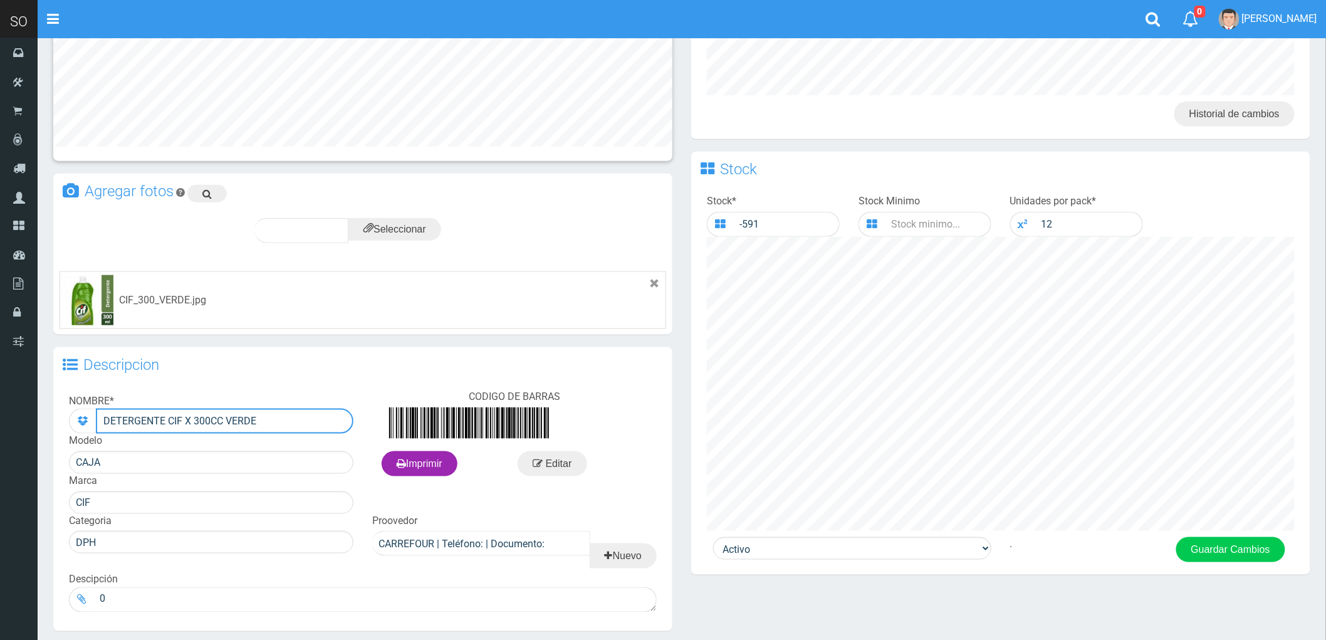
click at [247, 416] on input "DETERGENTE CIF X 300CC VERDE" at bounding box center [225, 421] width 258 height 25
type input "DETERGENTE CIF X 300CC"
click at [1239, 548] on button "Guardar Cambios" at bounding box center [1230, 549] width 109 height 25
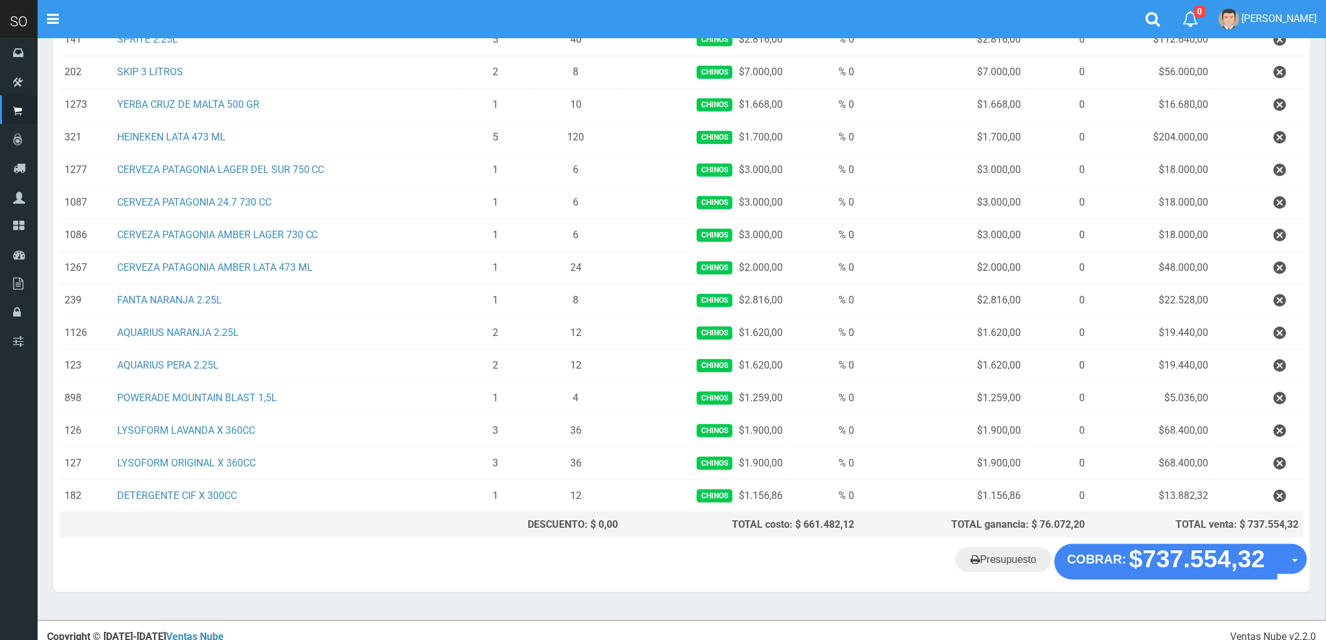
scroll to position [379, 0]
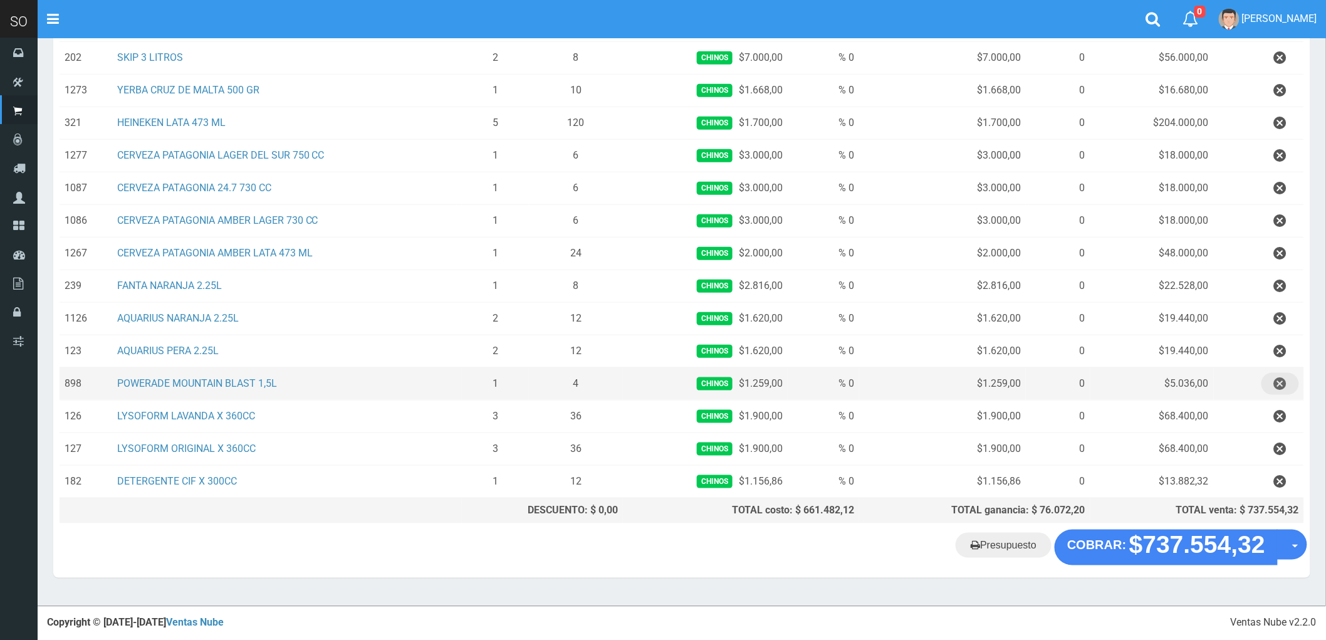
click at [1277, 383] on icon "button" at bounding box center [1280, 384] width 13 height 22
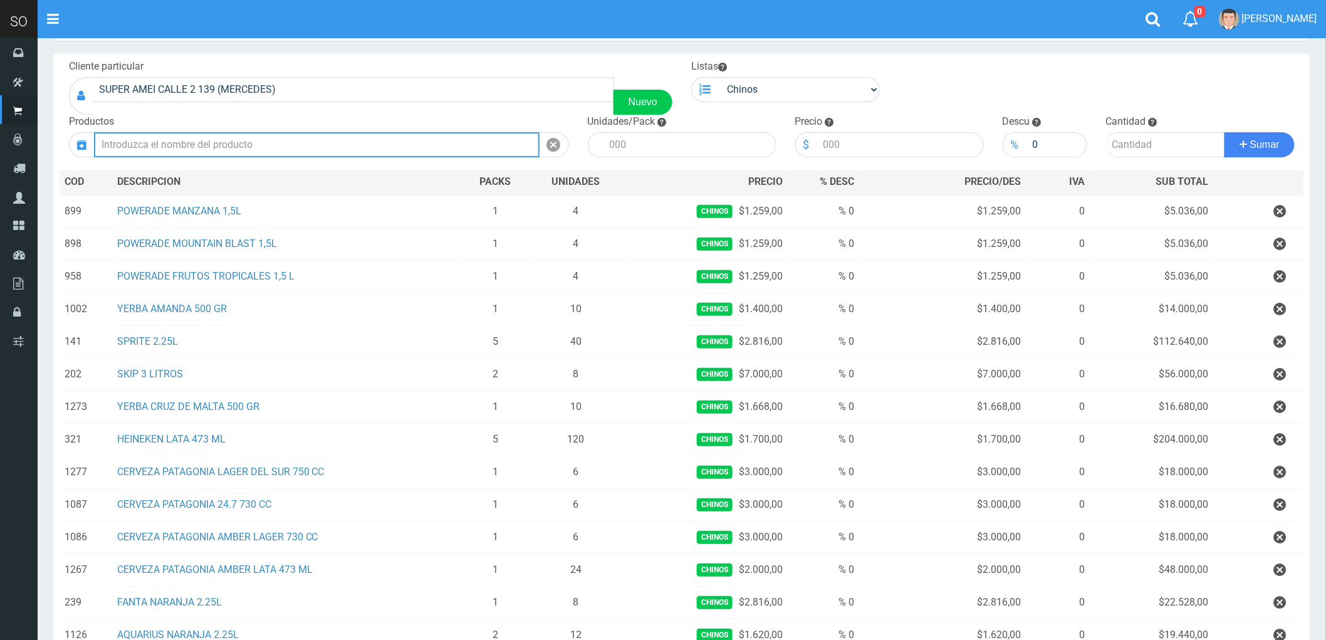
scroll to position [346, 0]
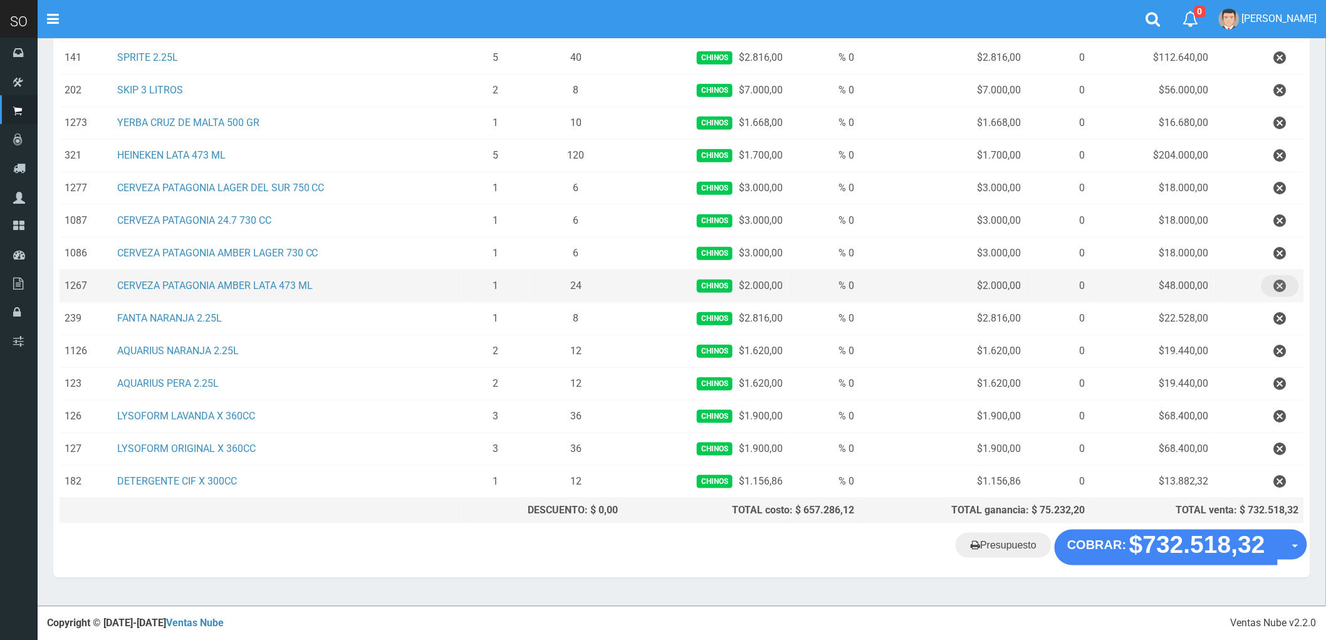
click at [1277, 282] on icon "button" at bounding box center [1280, 286] width 13 height 22
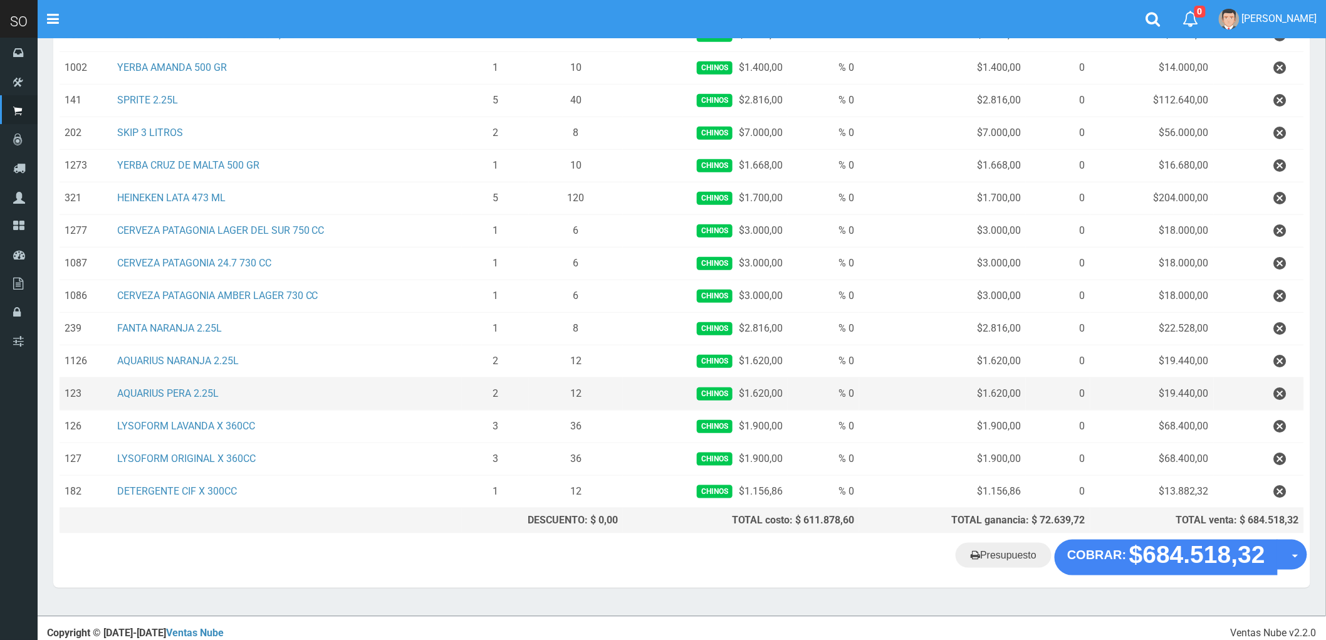
scroll to position [313, 0]
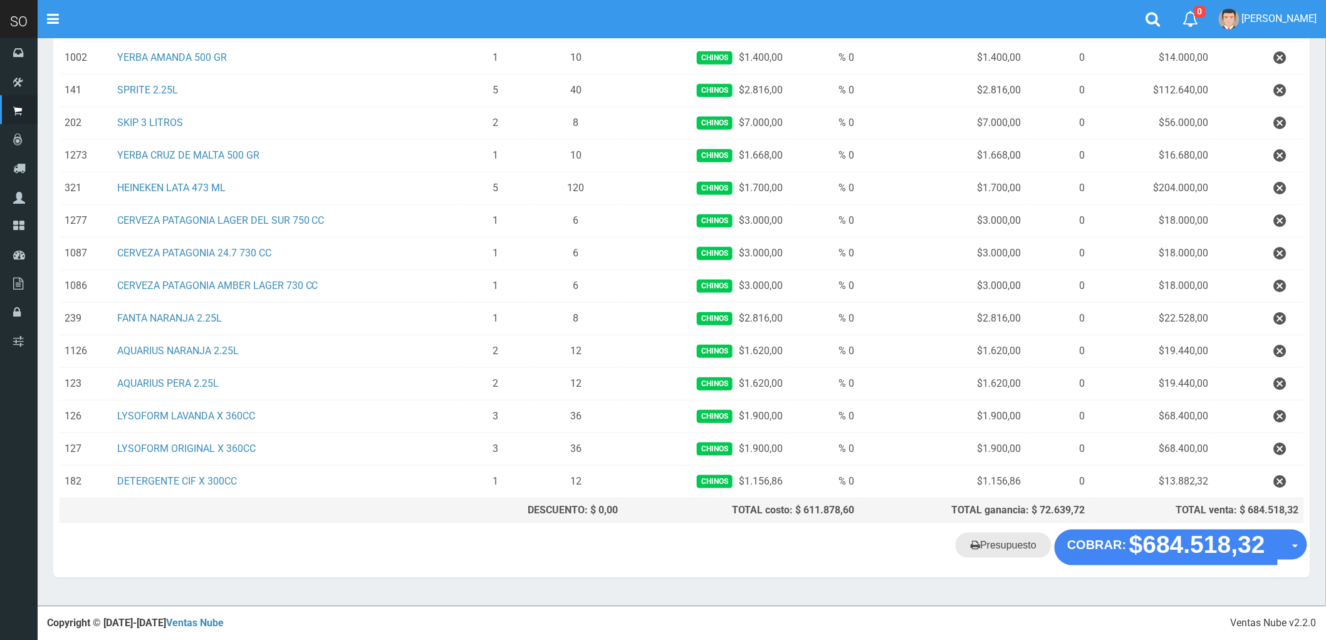
click at [999, 547] on link "Presupuesto" at bounding box center [1004, 545] width 96 height 25
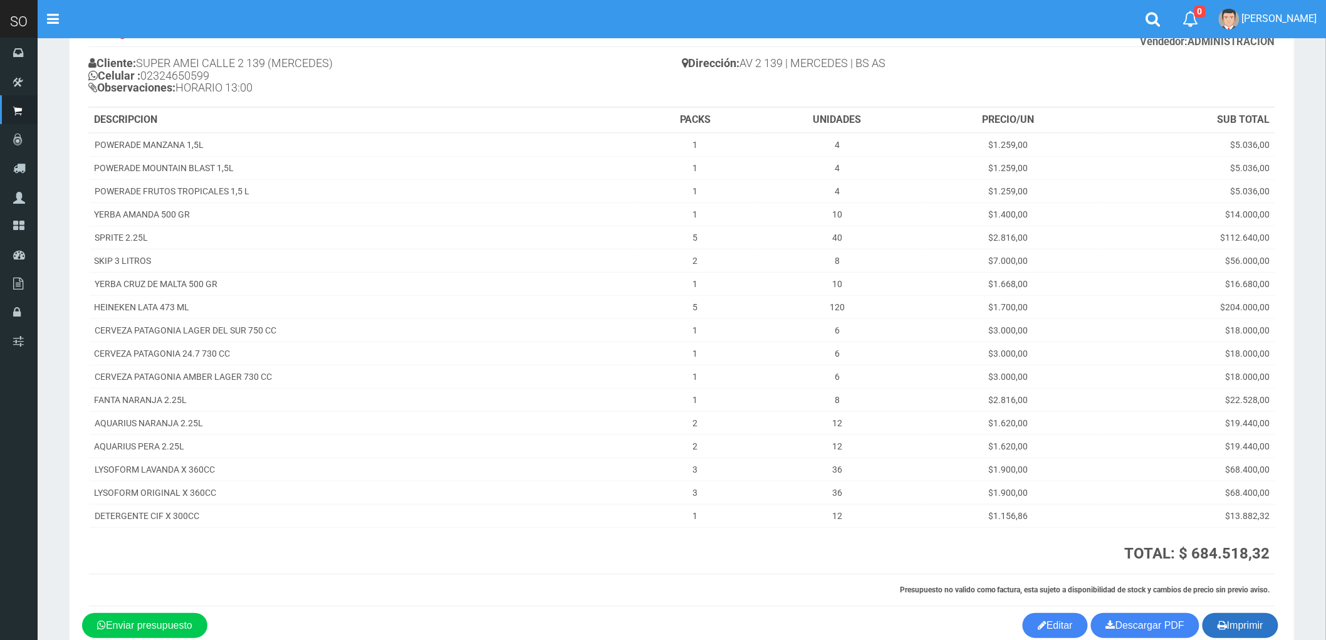
scroll to position [157, 0]
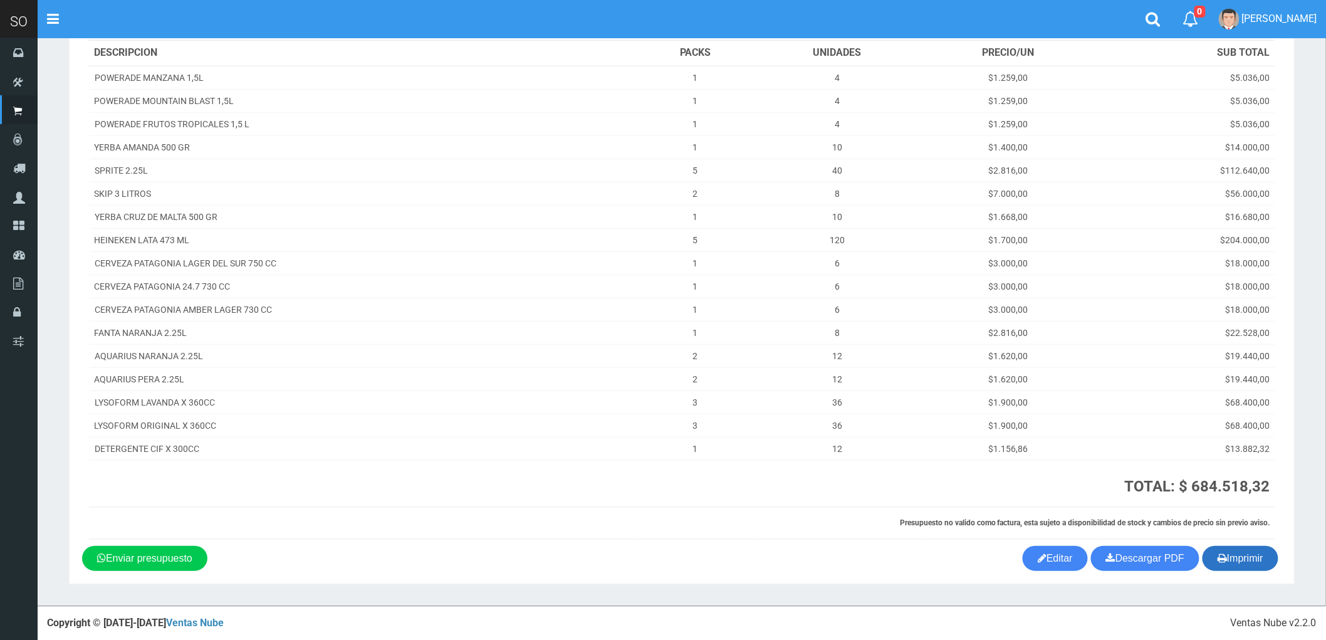
click at [1246, 562] on button "Imprimir" at bounding box center [1241, 558] width 76 height 25
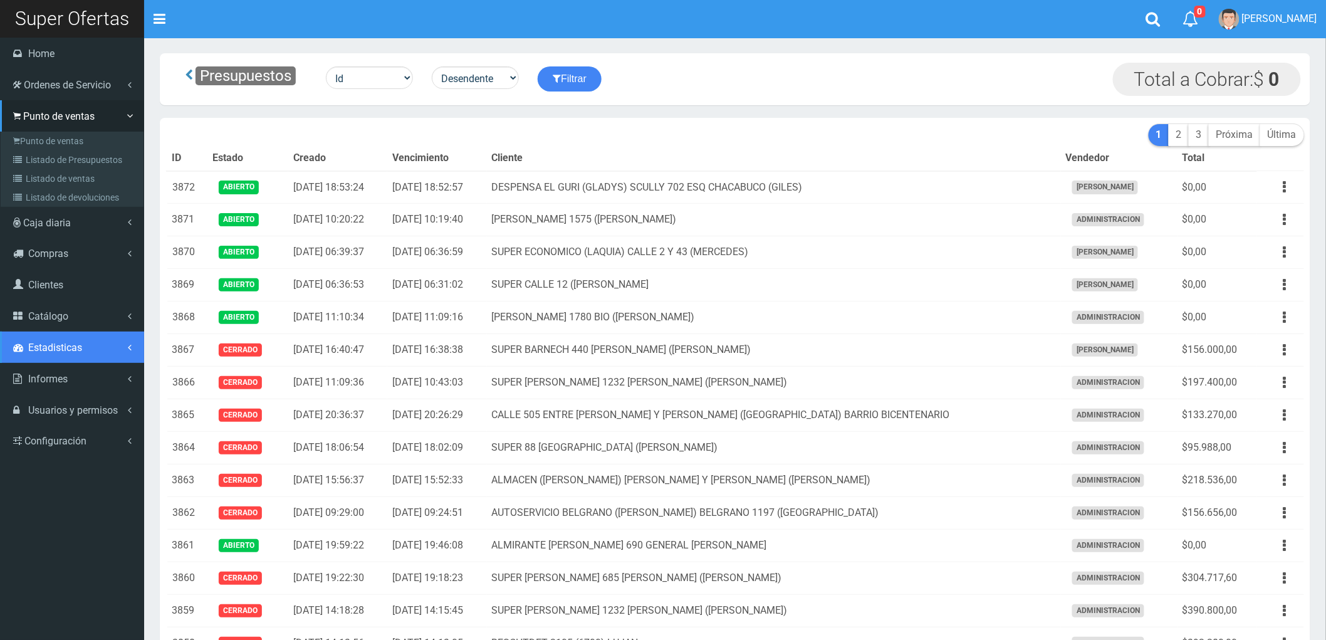
click at [45, 337] on link "Estadisticas" at bounding box center [72, 347] width 144 height 31
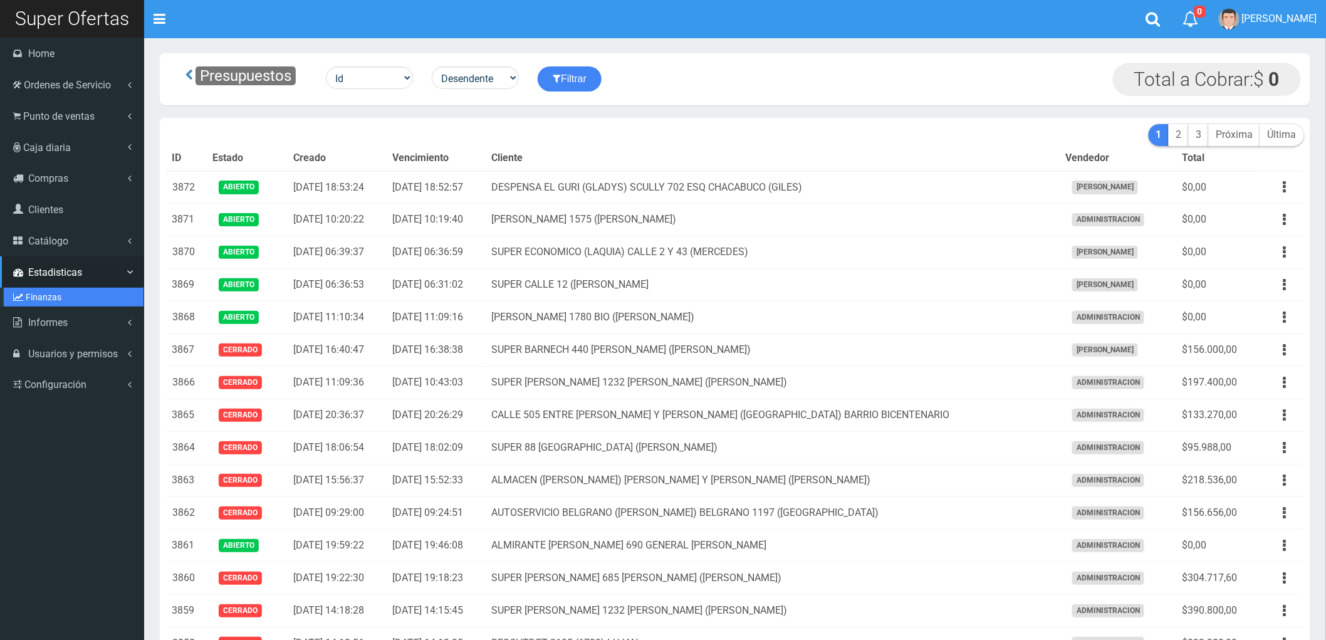
click at [26, 298] on link "Finanzas" at bounding box center [74, 297] width 140 height 19
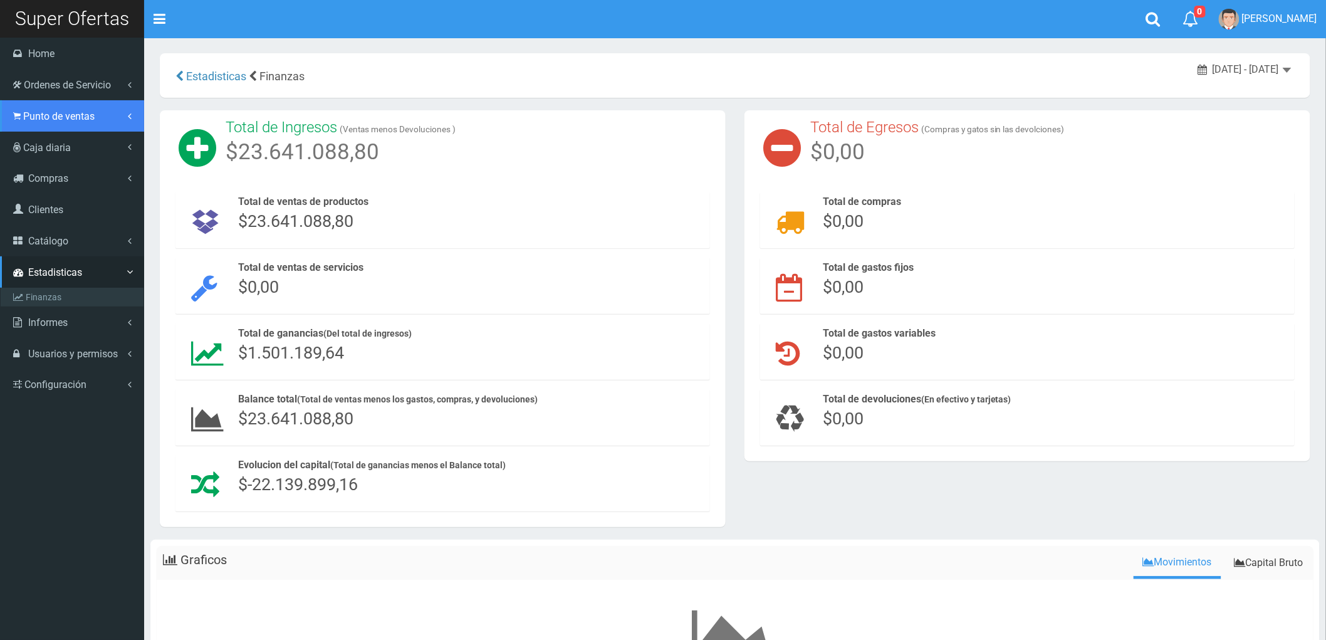
click at [57, 113] on span "Punto de ventas" at bounding box center [58, 116] width 71 height 12
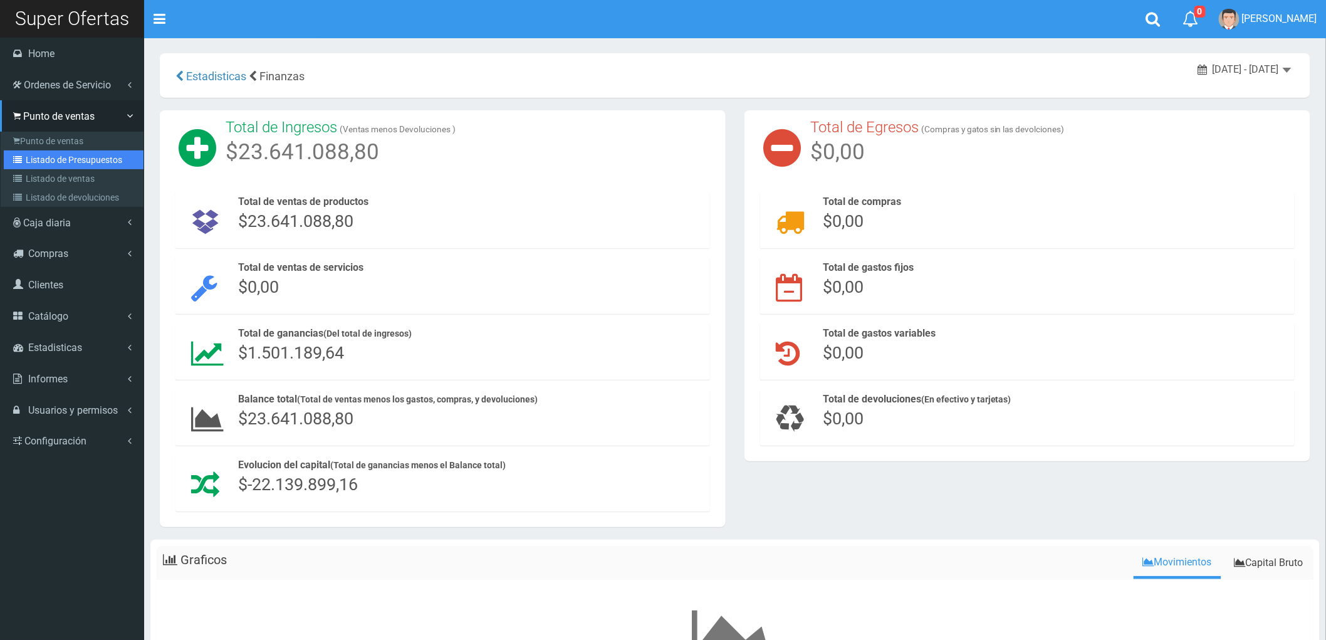
click at [33, 154] on link "Listado de Presupuestos" at bounding box center [74, 159] width 140 height 19
